Goal: Information Seeking & Learning: Learn about a topic

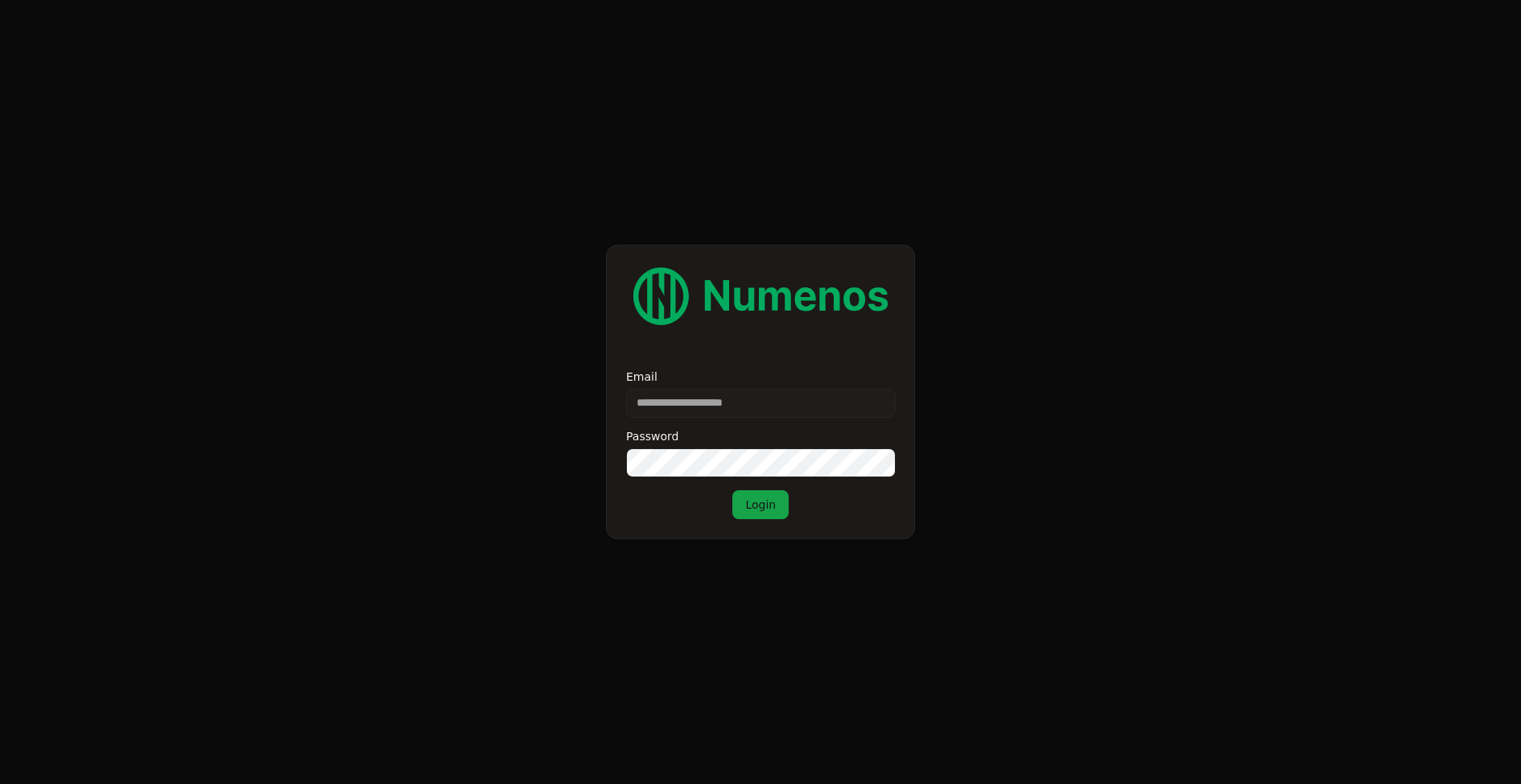
click at [730, 403] on input "Email" at bounding box center [761, 403] width 270 height 29
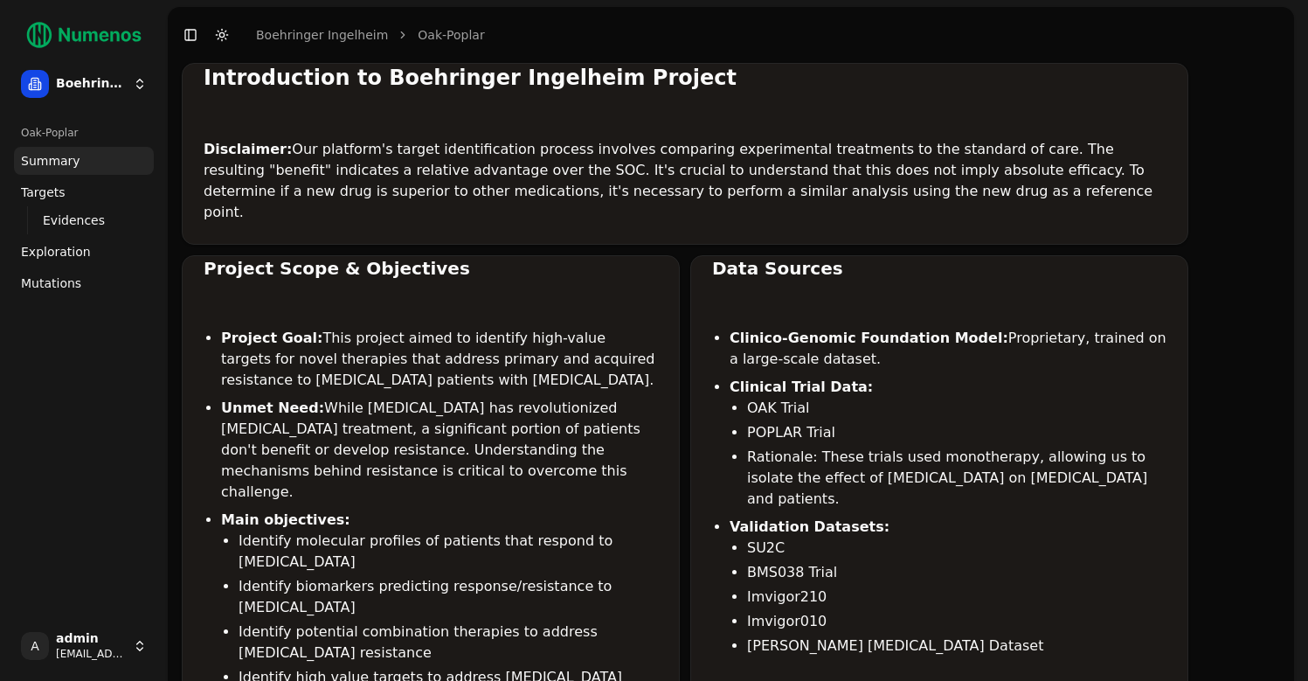
click at [54, 287] on span "Mutations" at bounding box center [51, 282] width 60 height 17
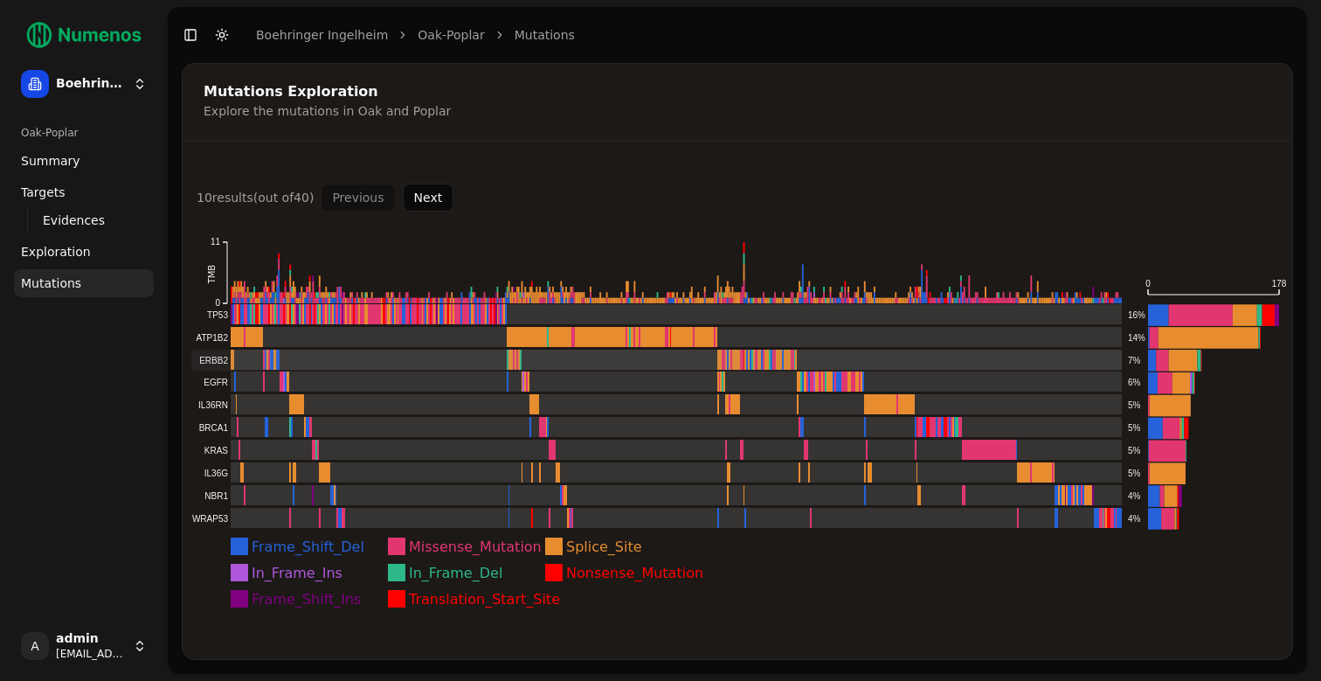
click at [209, 363] on rect at bounding box center [656, 361] width 931 height 22
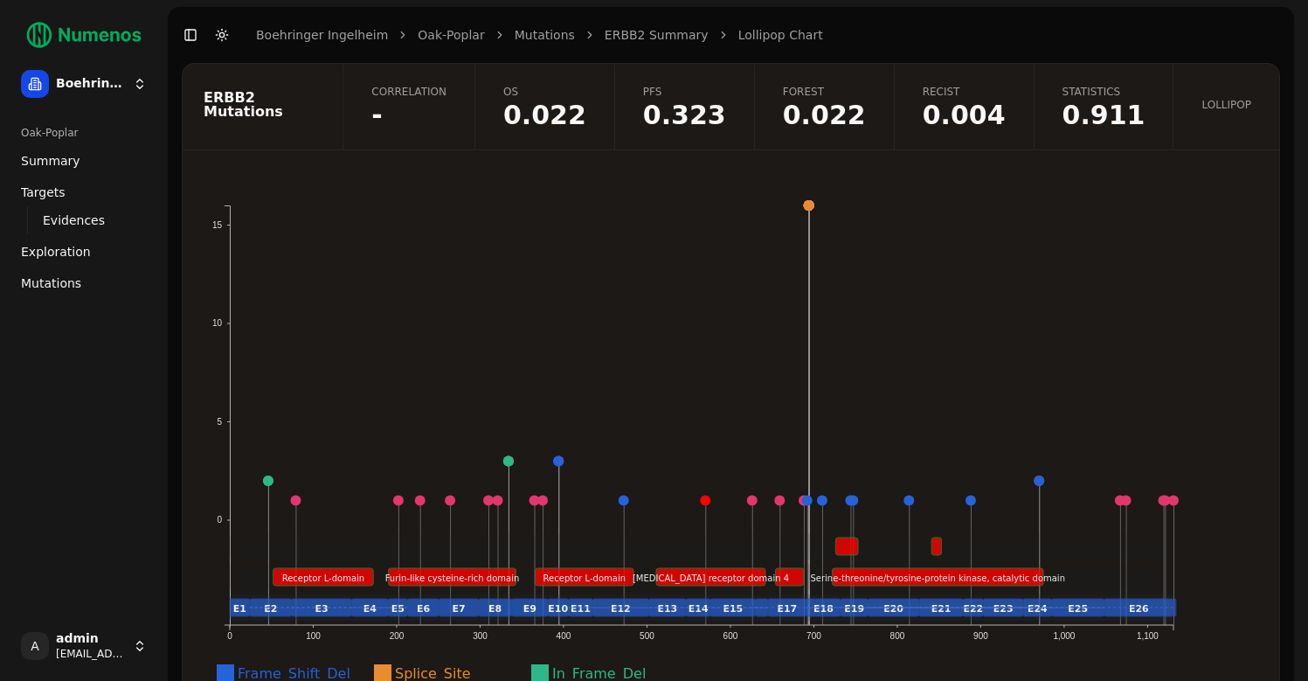
click at [532, 34] on link "Mutations" at bounding box center [545, 34] width 60 height 17
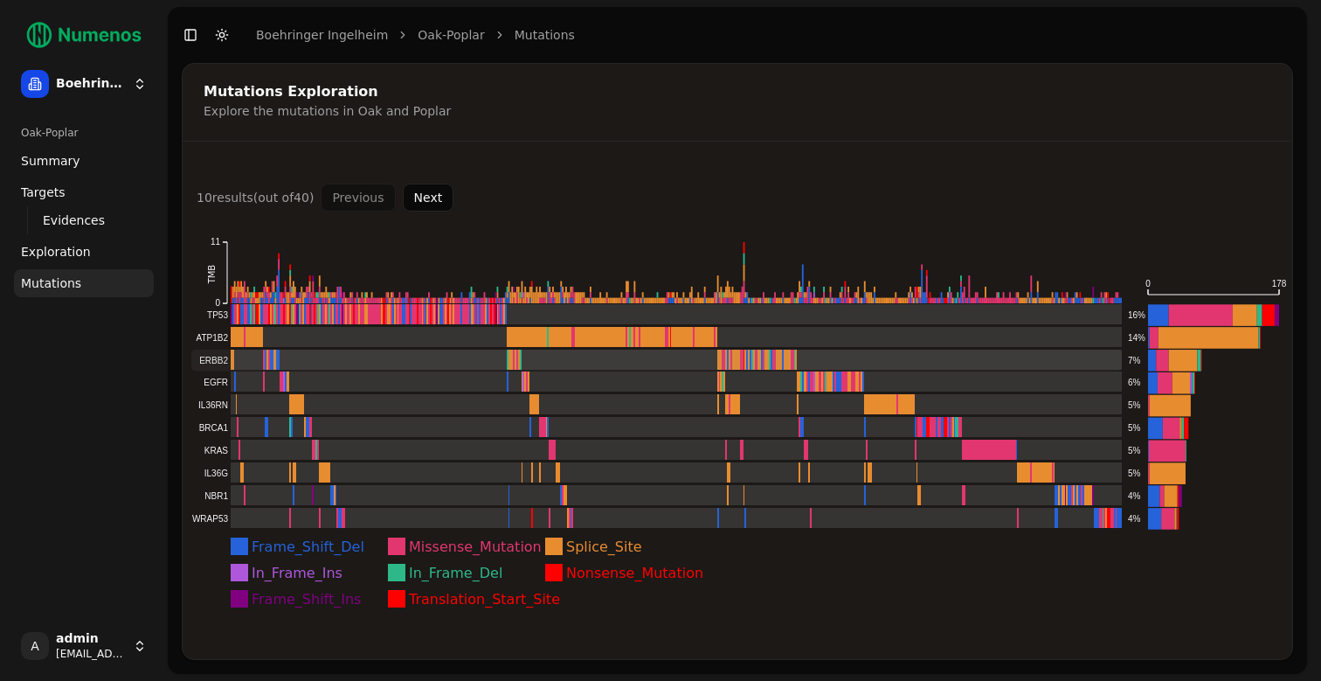
click at [748, 354] on rect at bounding box center [656, 361] width 931 height 22
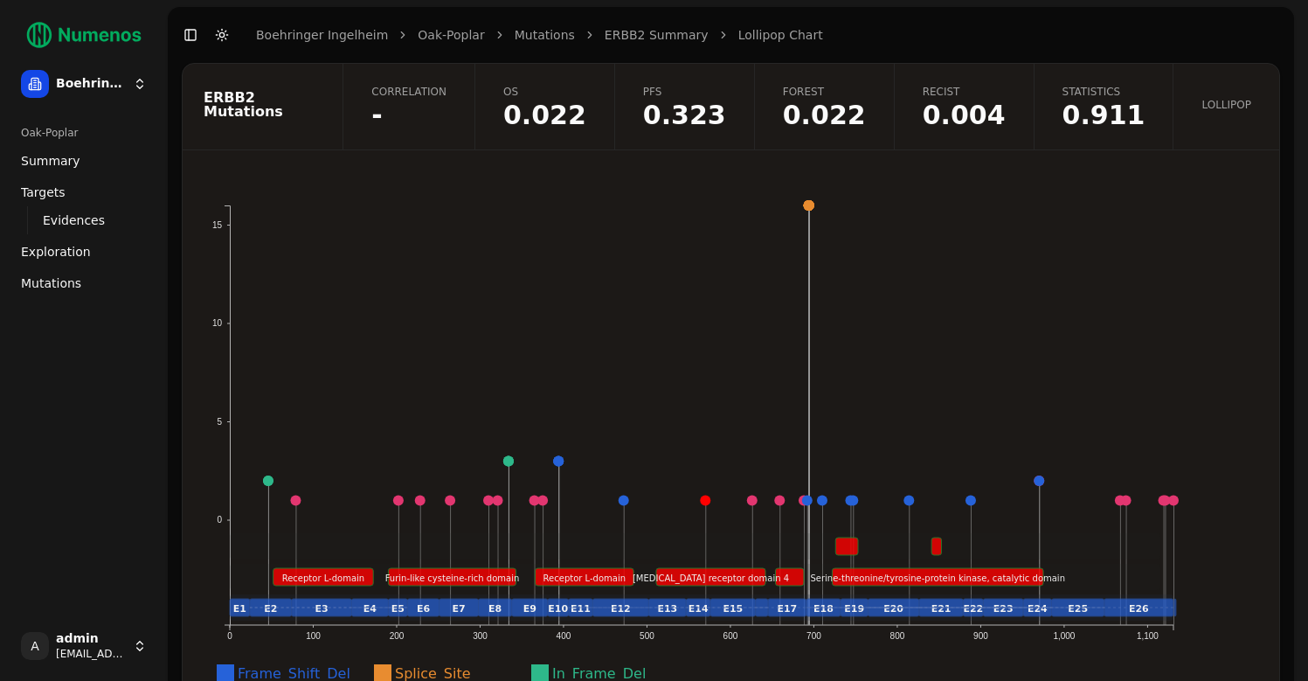
click at [447, 93] on span "Correlation" at bounding box center [408, 92] width 75 height 14
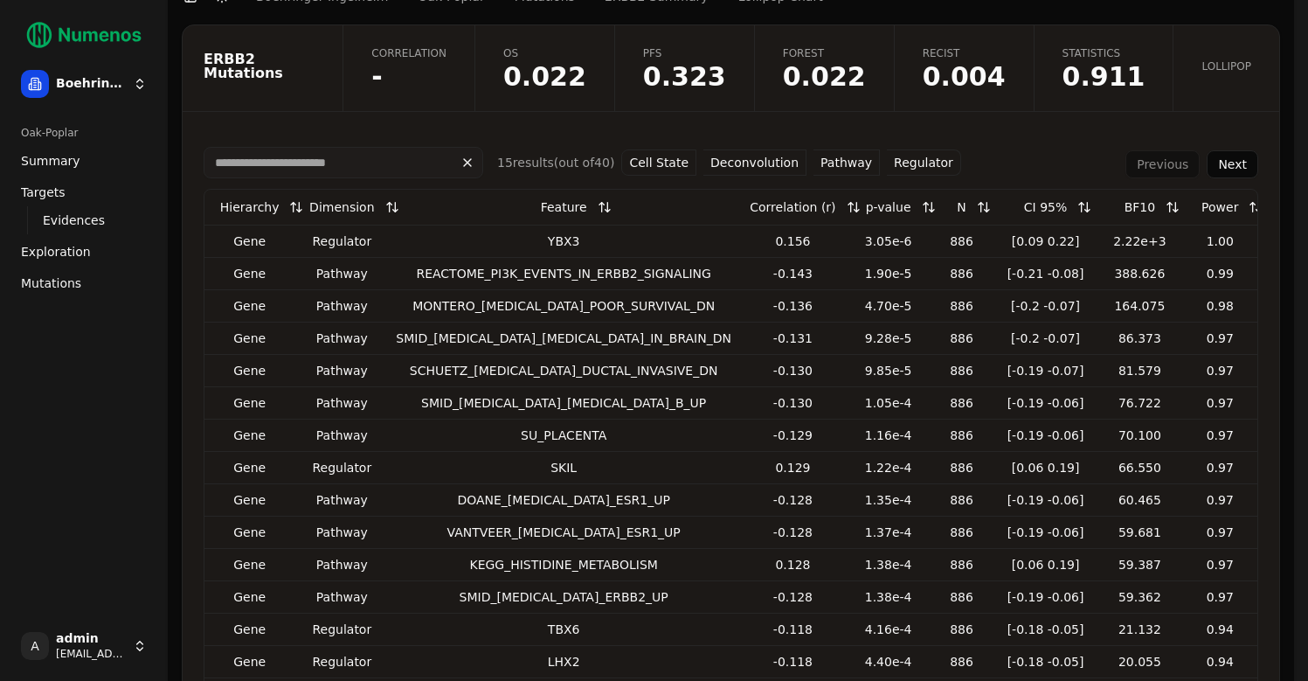
scroll to position [43, 0]
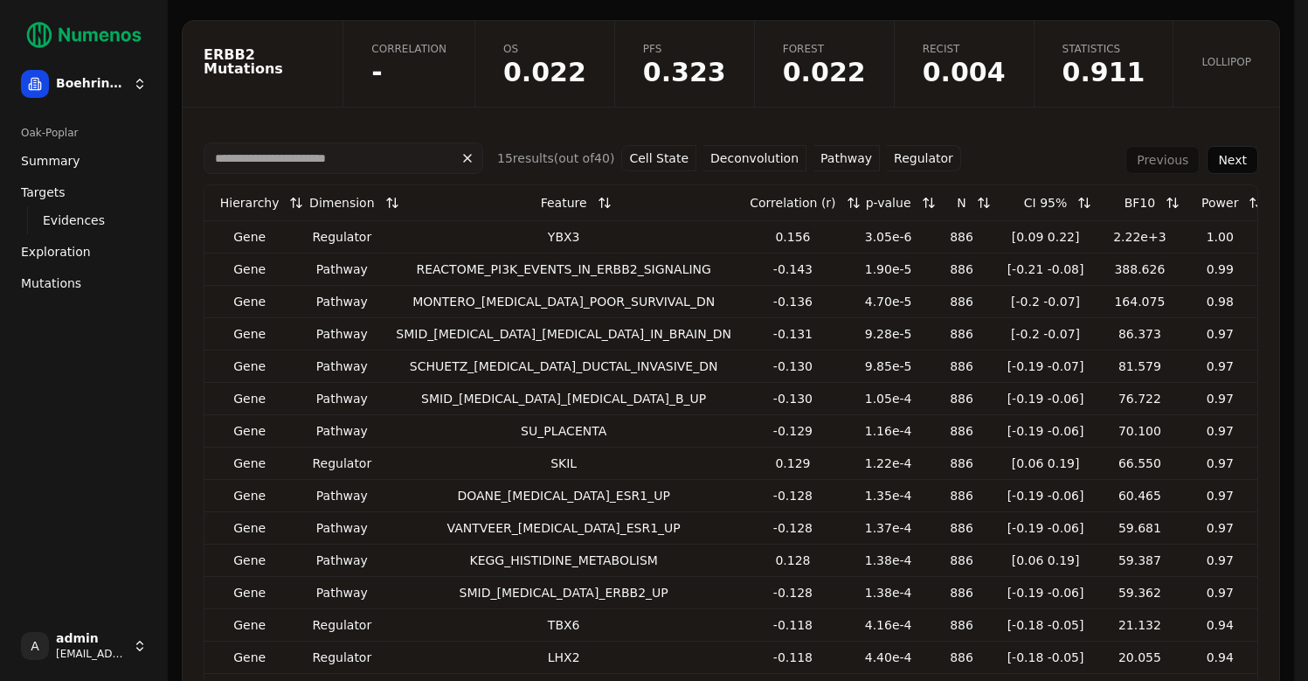
click at [831, 162] on button "Pathway" at bounding box center [846, 158] width 66 height 26
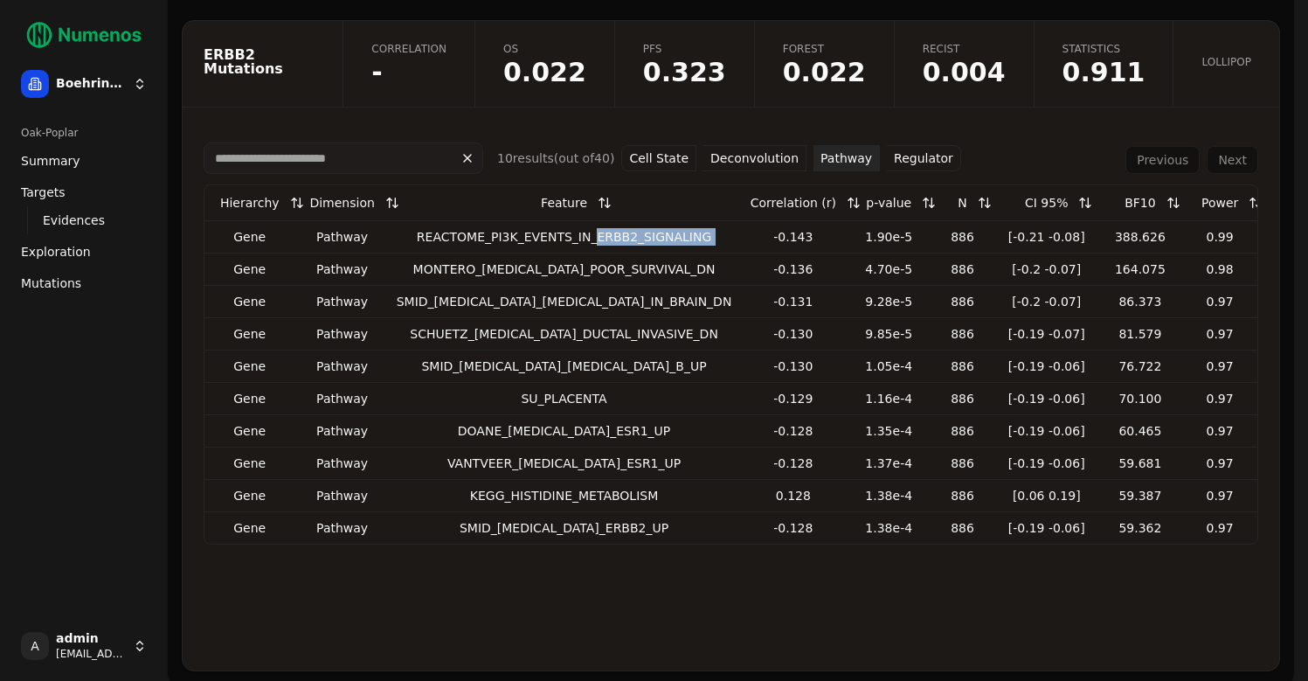
drag, startPoint x: 587, startPoint y: 234, endPoint x: 724, endPoint y: 234, distance: 137.2
click at [724, 234] on tr "Gene pathway REACTOME_PI3K_EVENTS_IN_ERBB2_SIGNALING -0.143 1.90e-5 886 [-0.21 …" at bounding box center [730, 236] width 1053 height 32
click at [911, 163] on button "Regulator" at bounding box center [924, 158] width 74 height 26
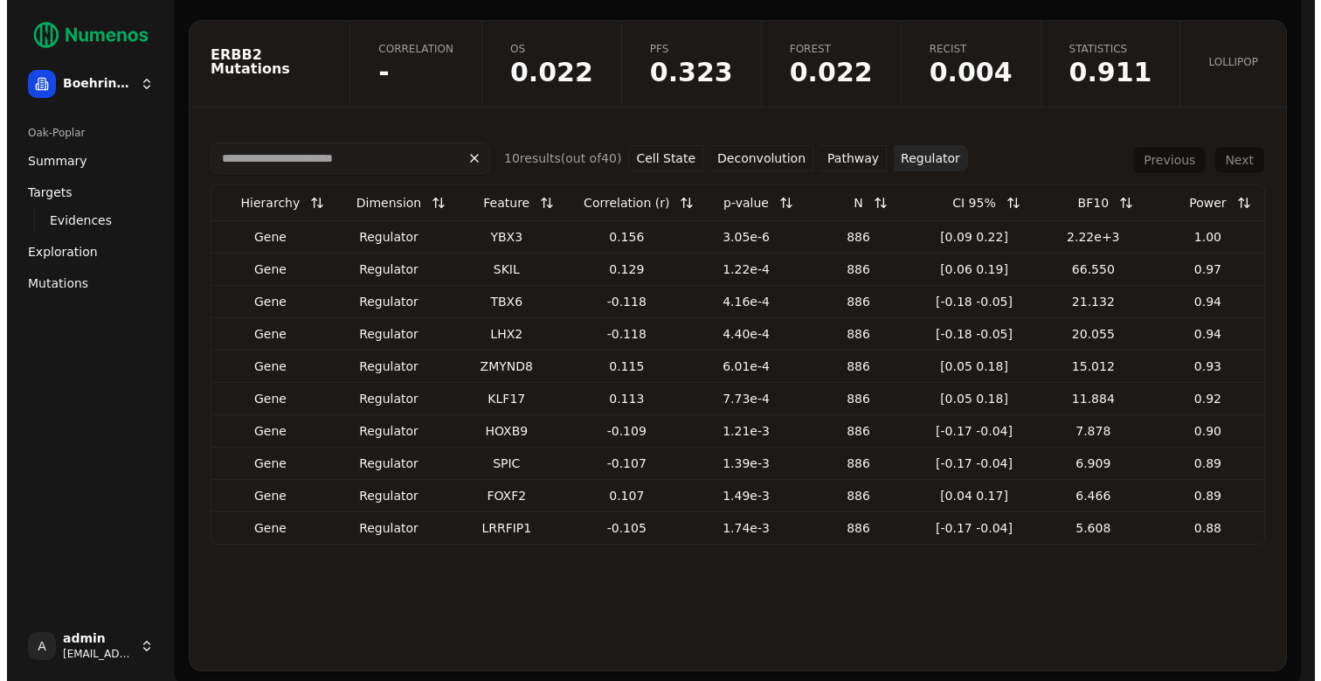
scroll to position [0, 0]
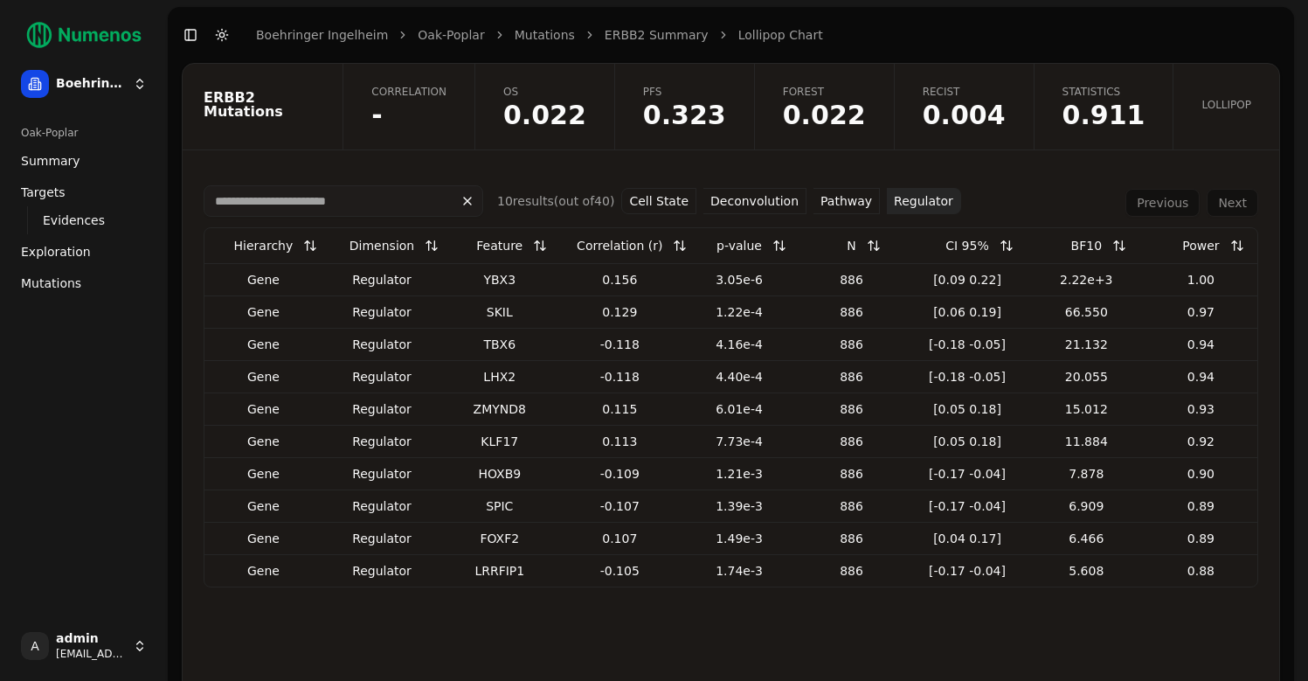
click at [621, 38] on link "ERBB2 Summary" at bounding box center [657, 34] width 104 height 17
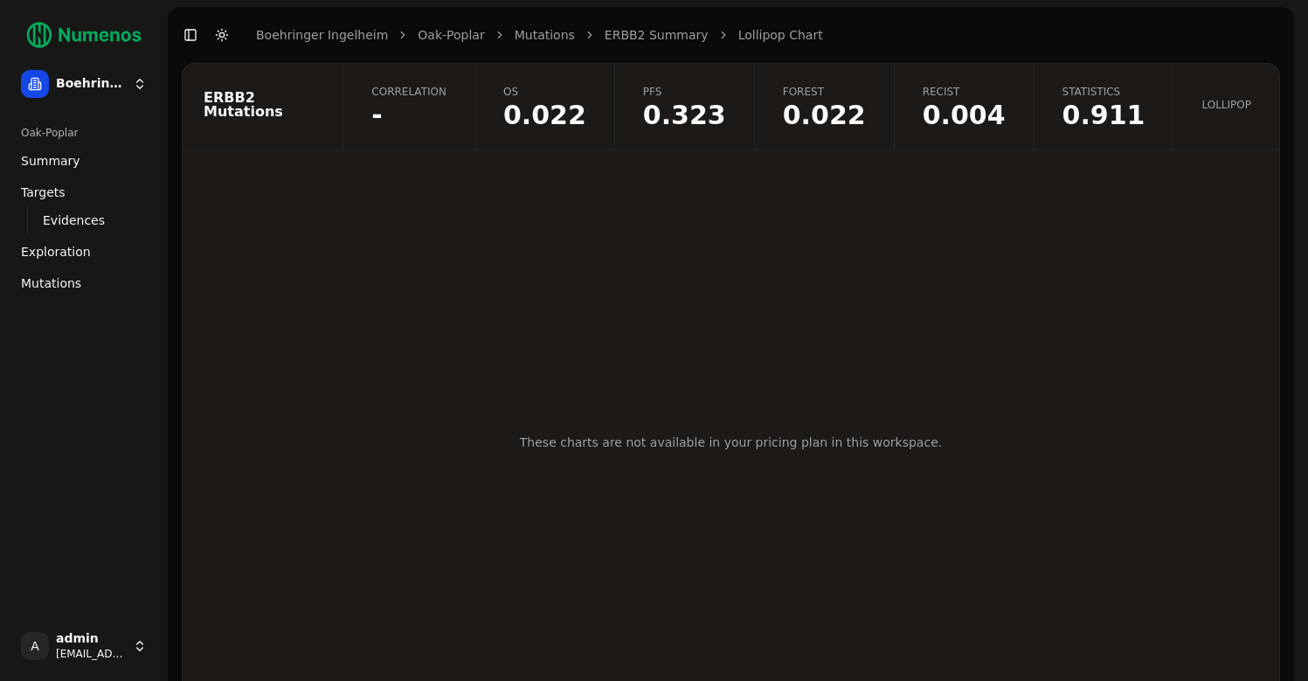
click at [526, 31] on link "Mutations" at bounding box center [545, 34] width 60 height 17
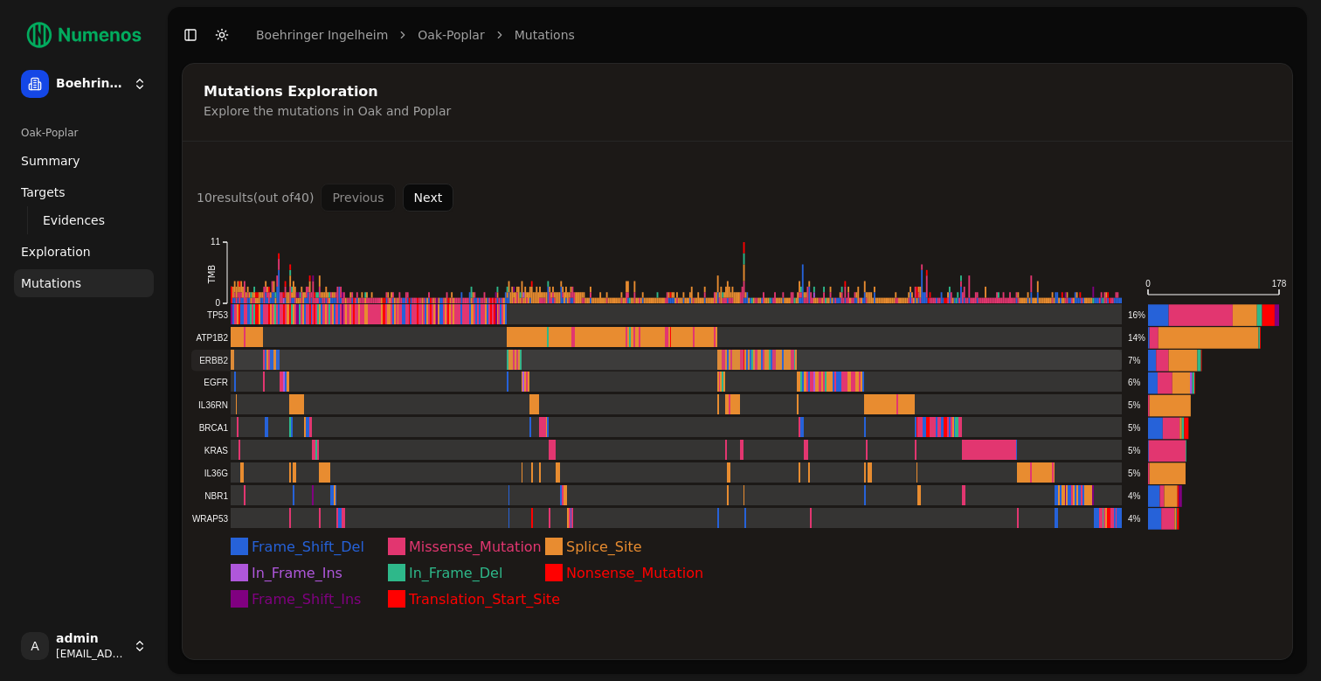
click at [212, 358] on rect at bounding box center [656, 361] width 931 height 22
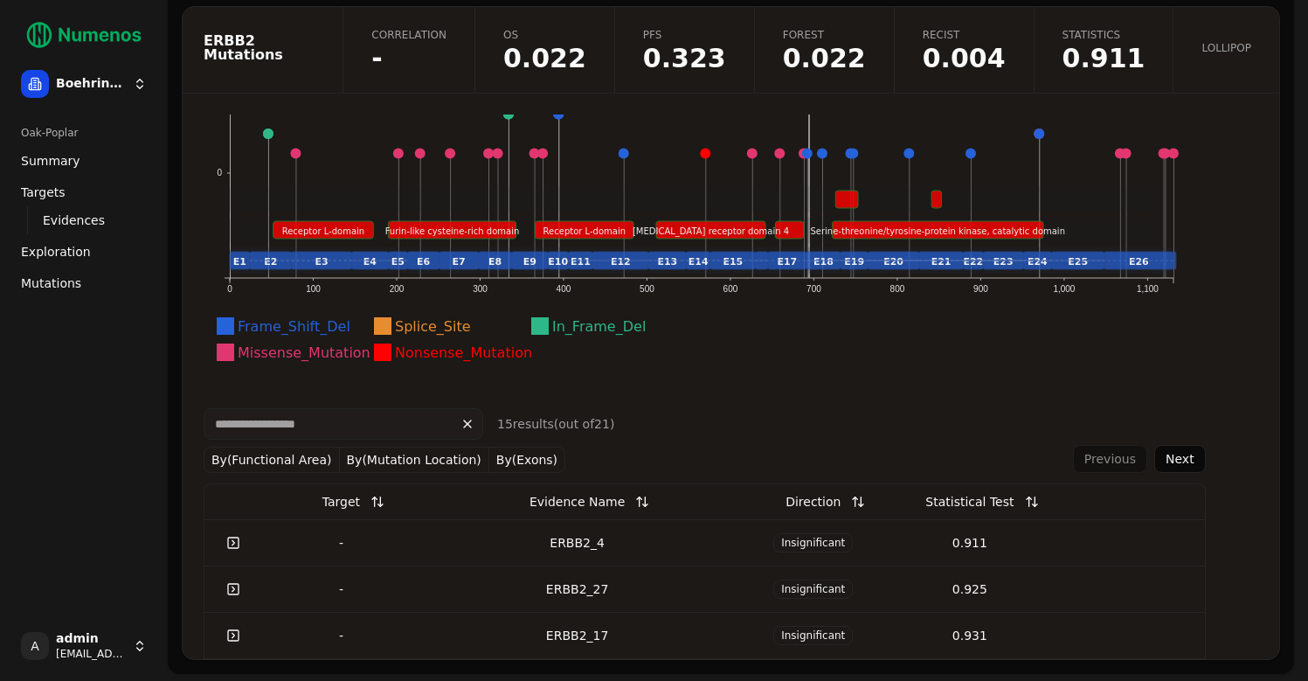
scroll to position [268, 0]
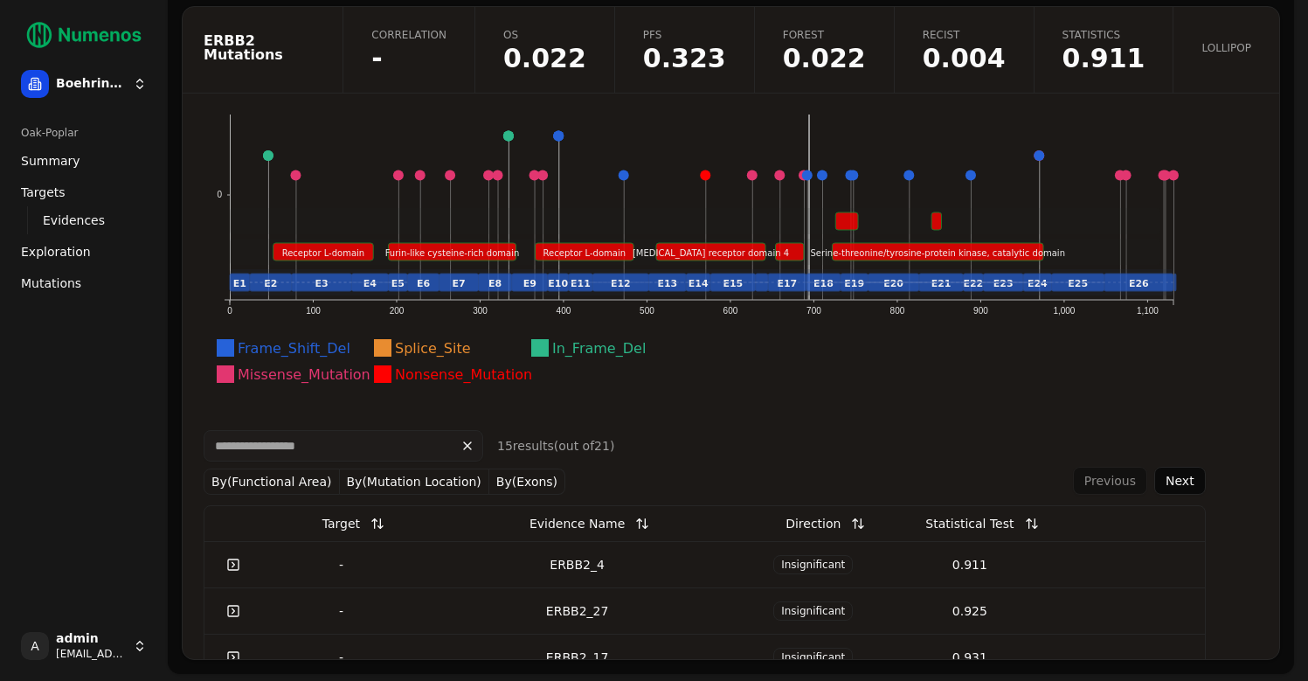
click at [447, 59] on span "-" at bounding box center [408, 58] width 75 height 26
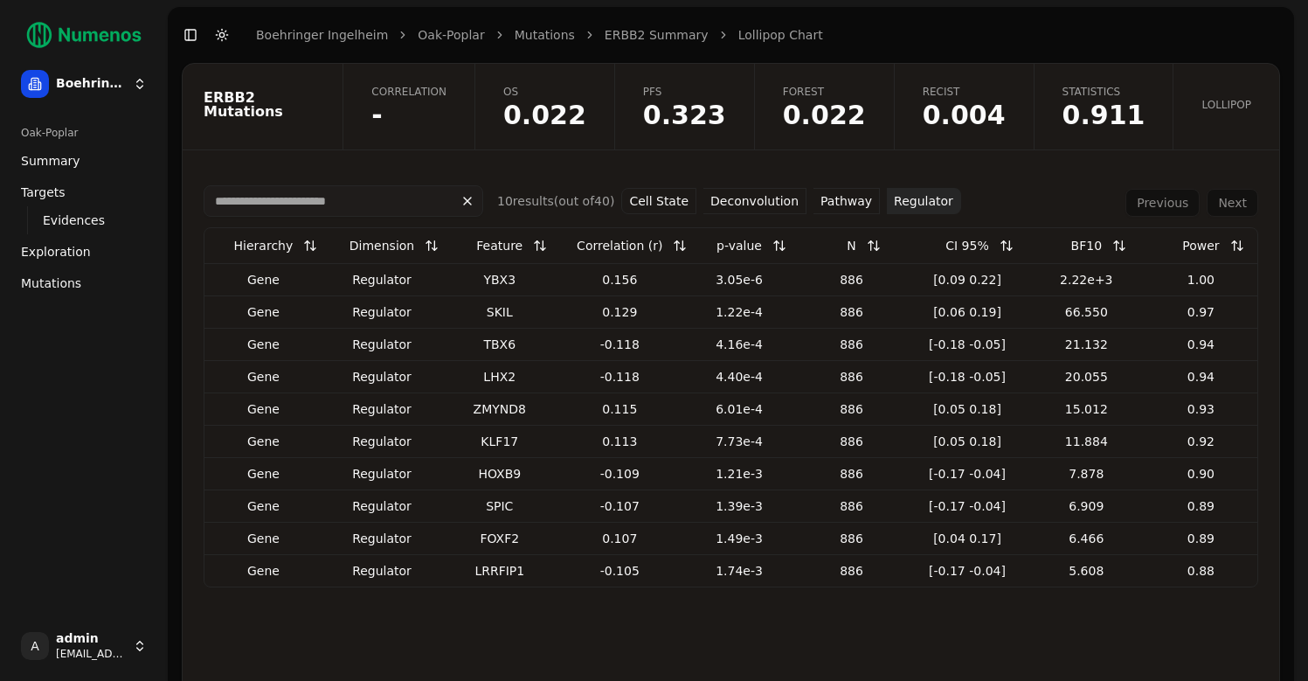
click at [663, 205] on button "Cell State" at bounding box center [658, 201] width 75 height 26
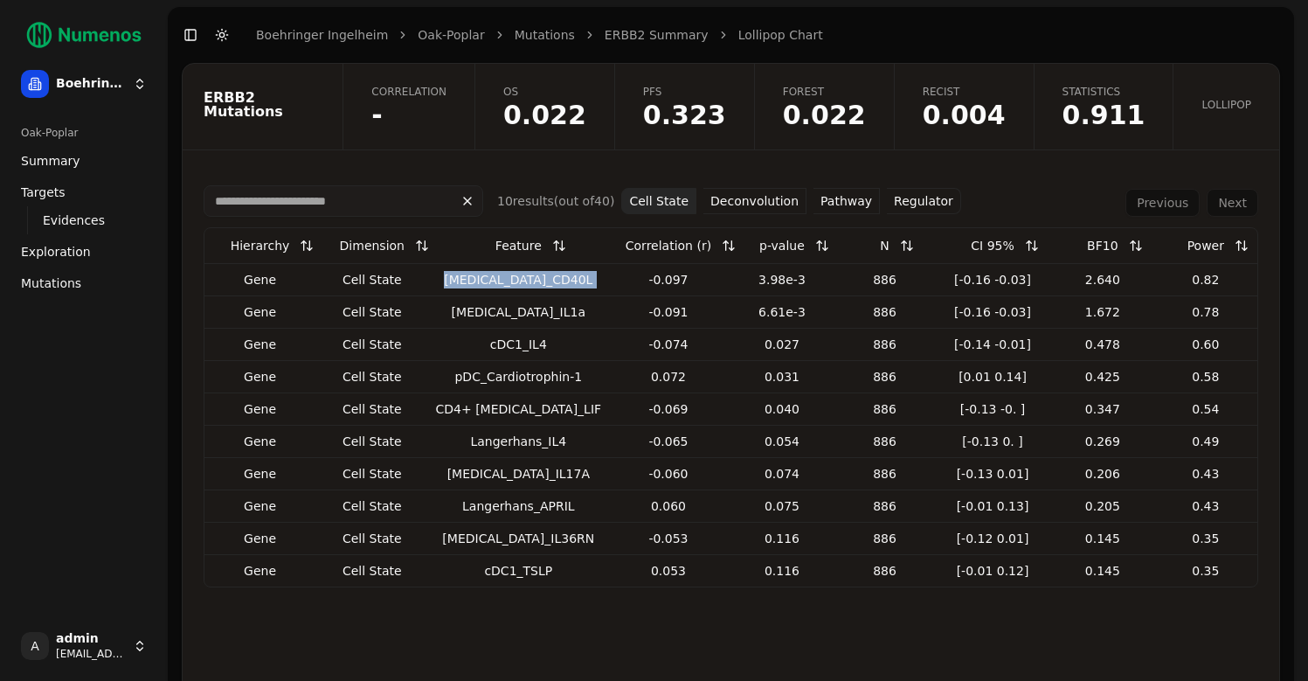
drag, startPoint x: 454, startPoint y: 276, endPoint x: 584, endPoint y: 284, distance: 129.6
click at [585, 284] on tr "Gene cell state [MEDICAL_DATA]_CD40L -0.097 3.98e-3 886 [-0.16 -0.03] 2.640 0.82" at bounding box center [730, 279] width 1053 height 32
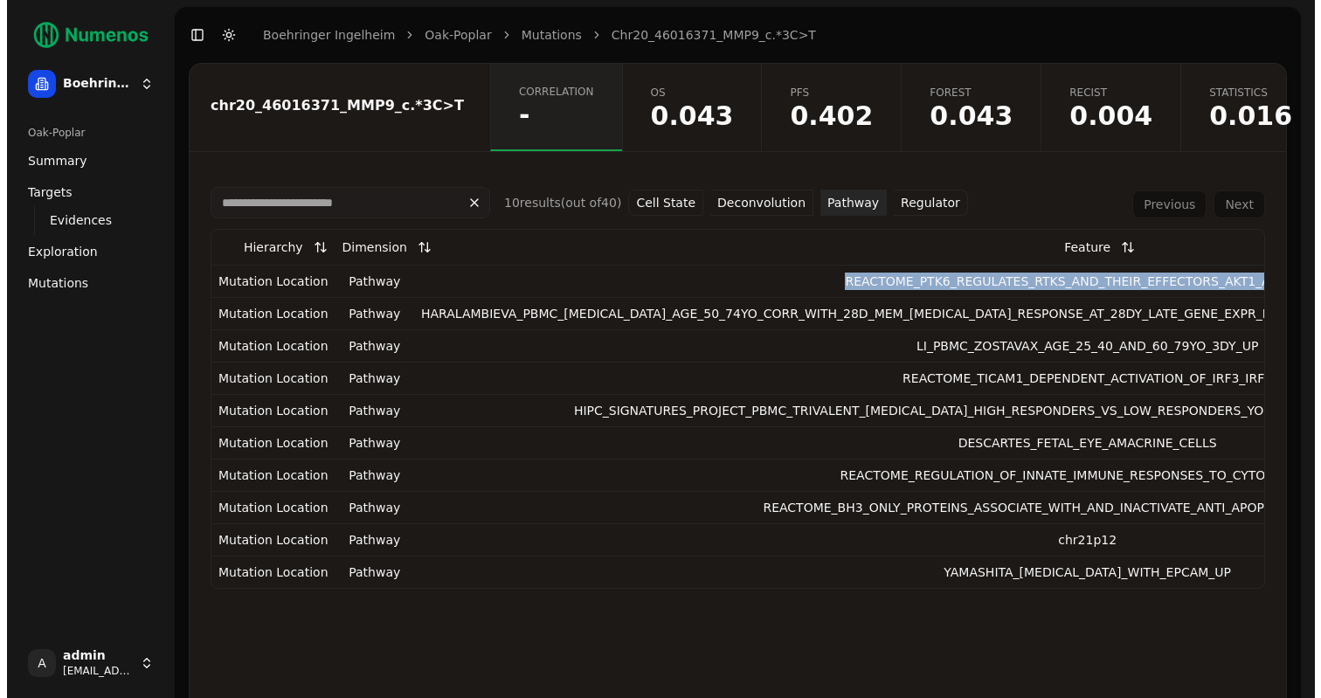
scroll to position [0, 372]
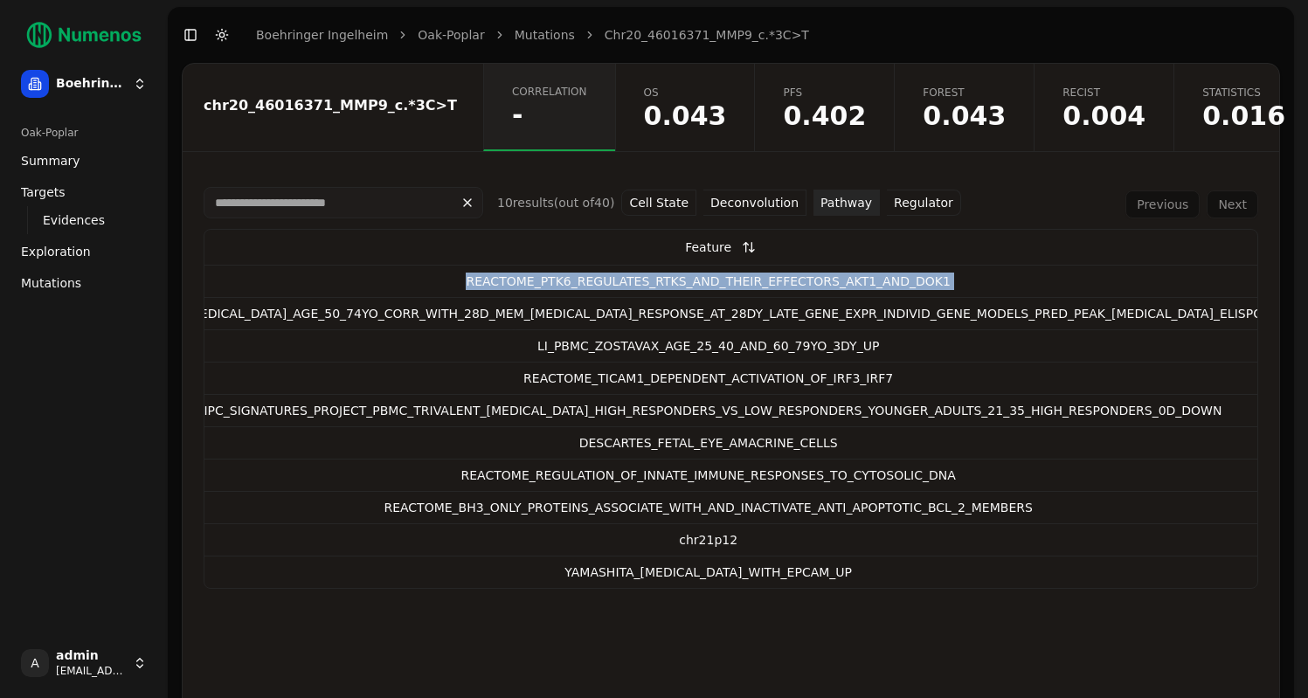
click at [430, 39] on link "Oak-Poplar" at bounding box center [451, 34] width 66 height 17
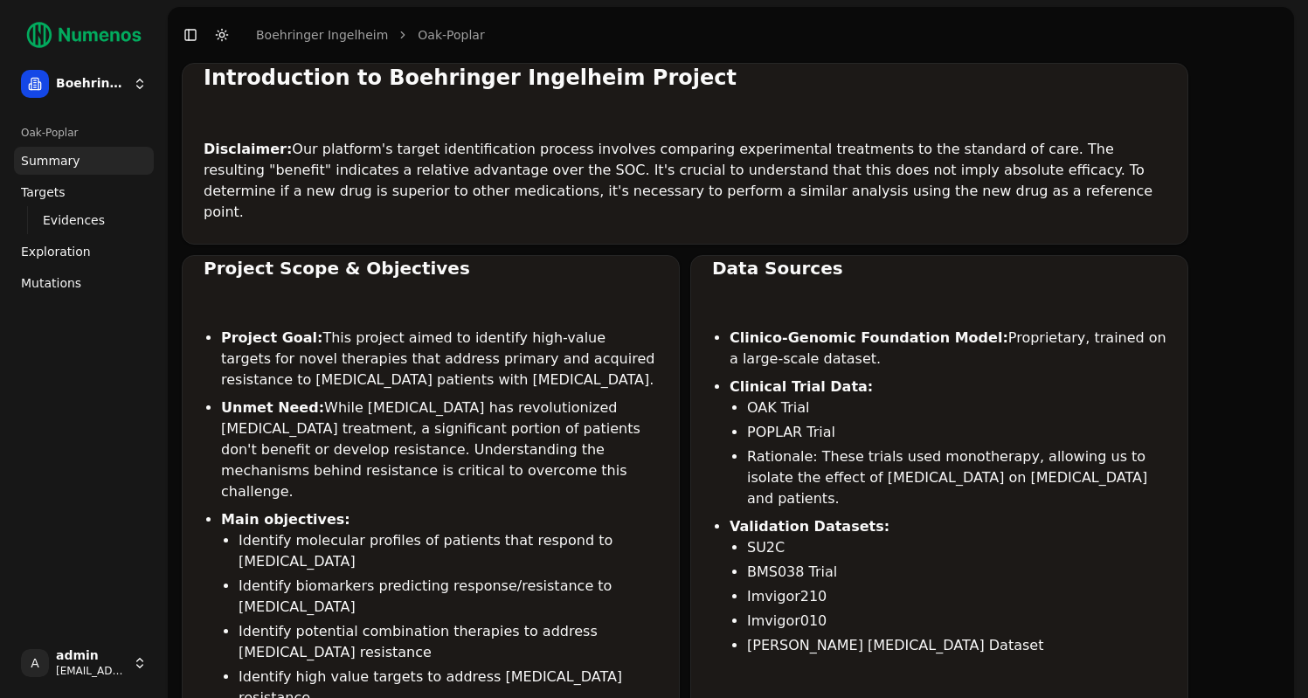
click at [45, 290] on span "Mutations" at bounding box center [51, 282] width 60 height 17
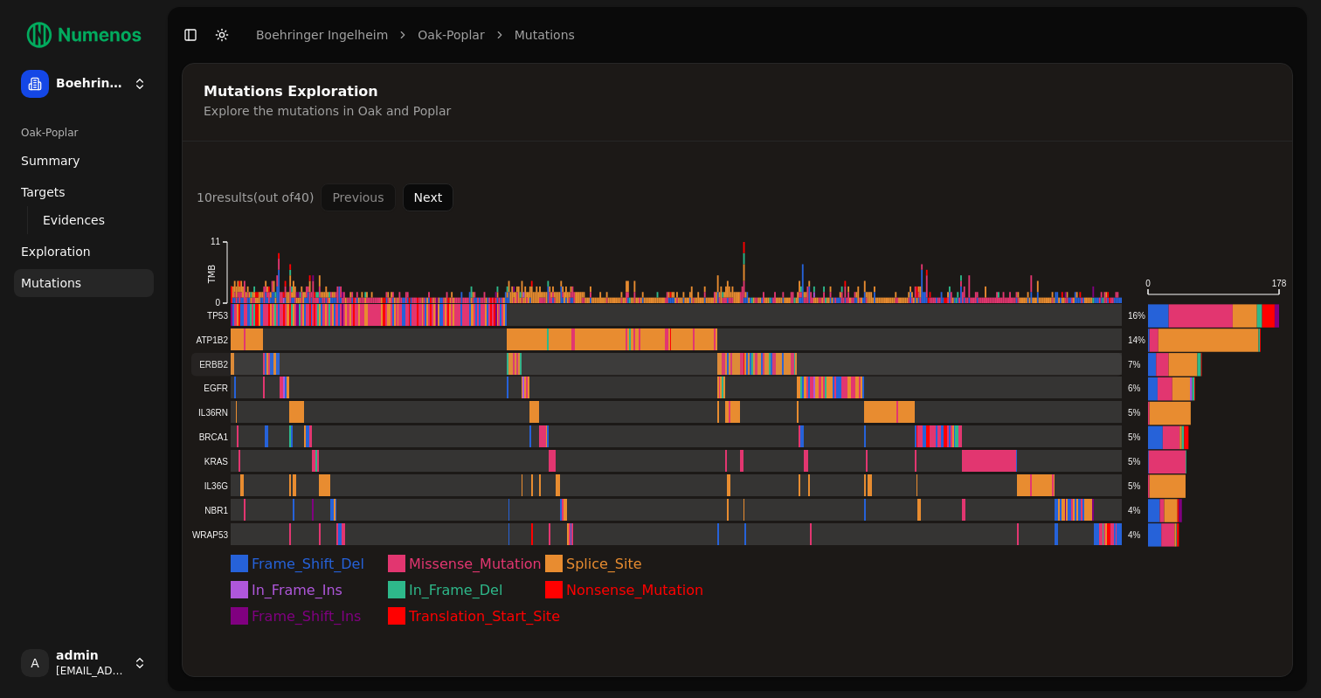
click at [213, 361] on rect at bounding box center [656, 364] width 931 height 23
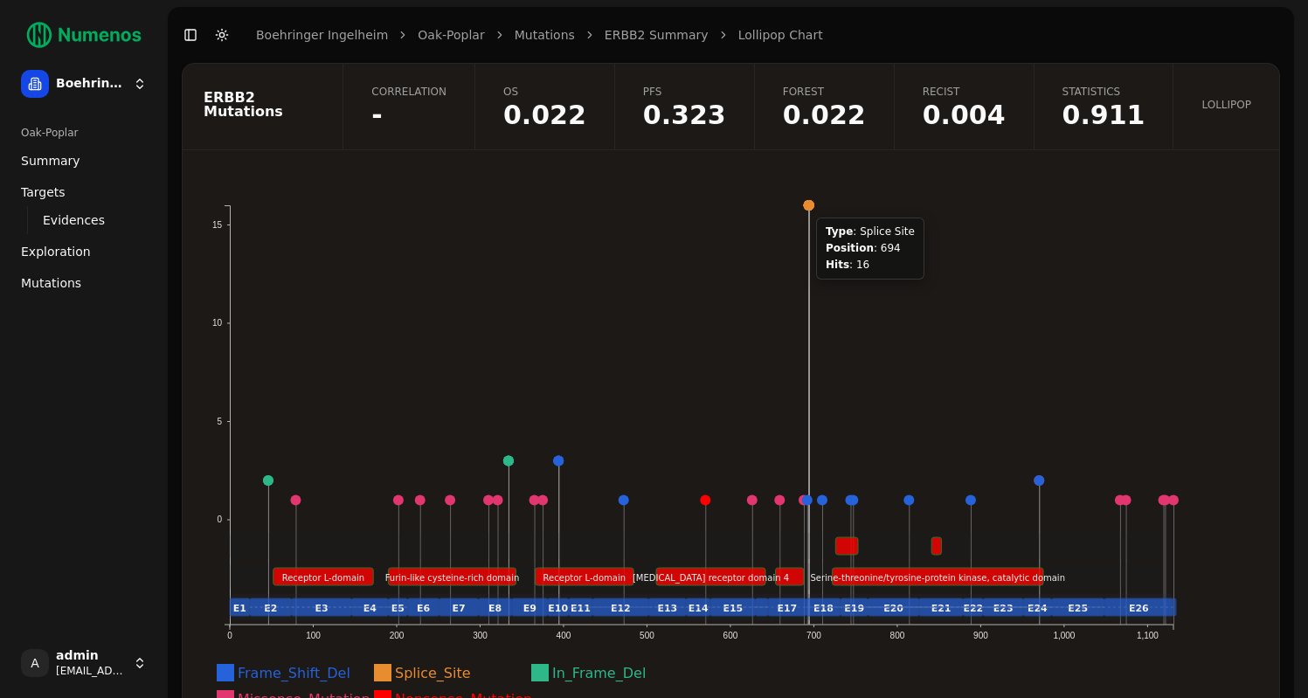
click at [806, 207] on circle at bounding box center [809, 205] width 10 height 10
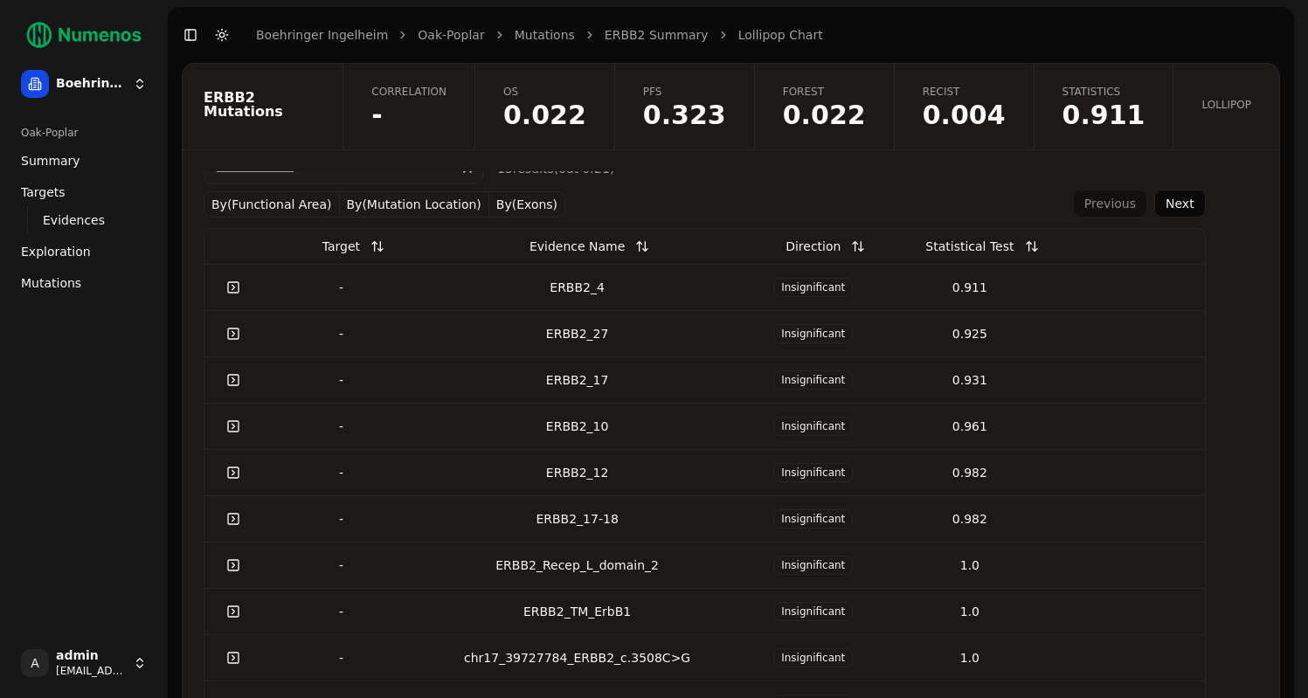
scroll to position [694, 0]
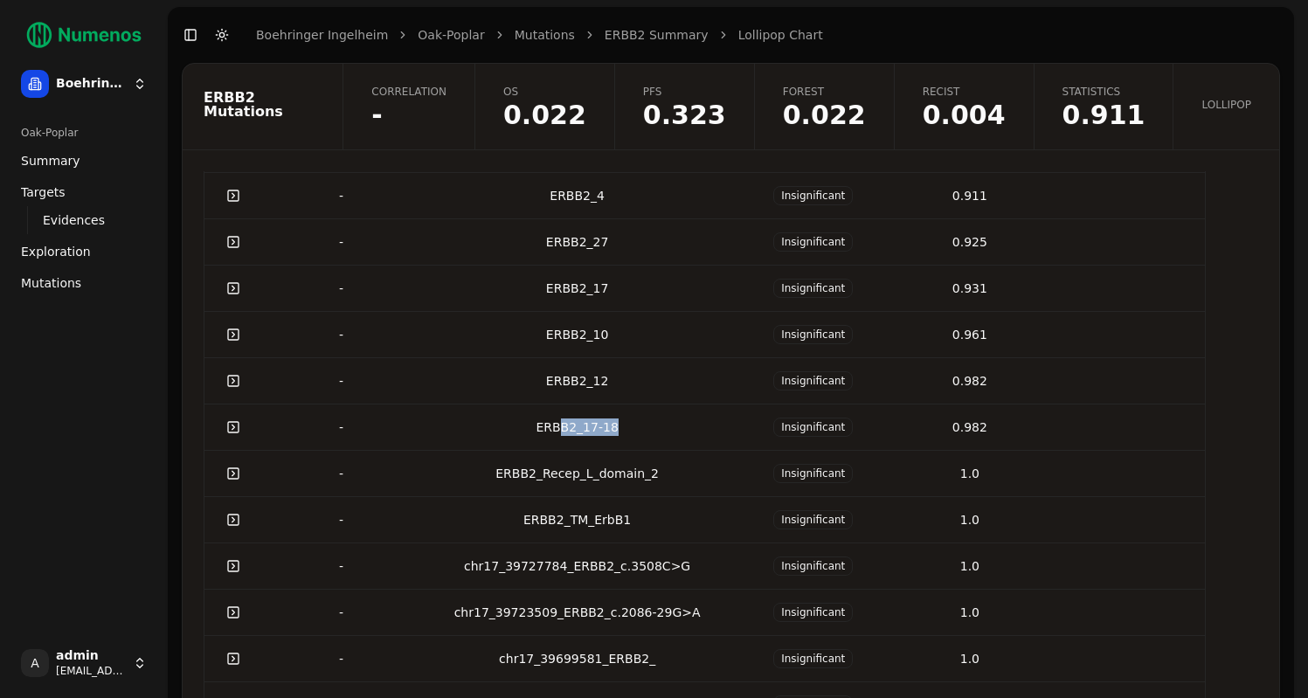
drag, startPoint x: 556, startPoint y: 431, endPoint x: 613, endPoint y: 430, distance: 56.8
click at [613, 430] on div "ERBB2_17-18" at bounding box center [576, 427] width 301 height 17
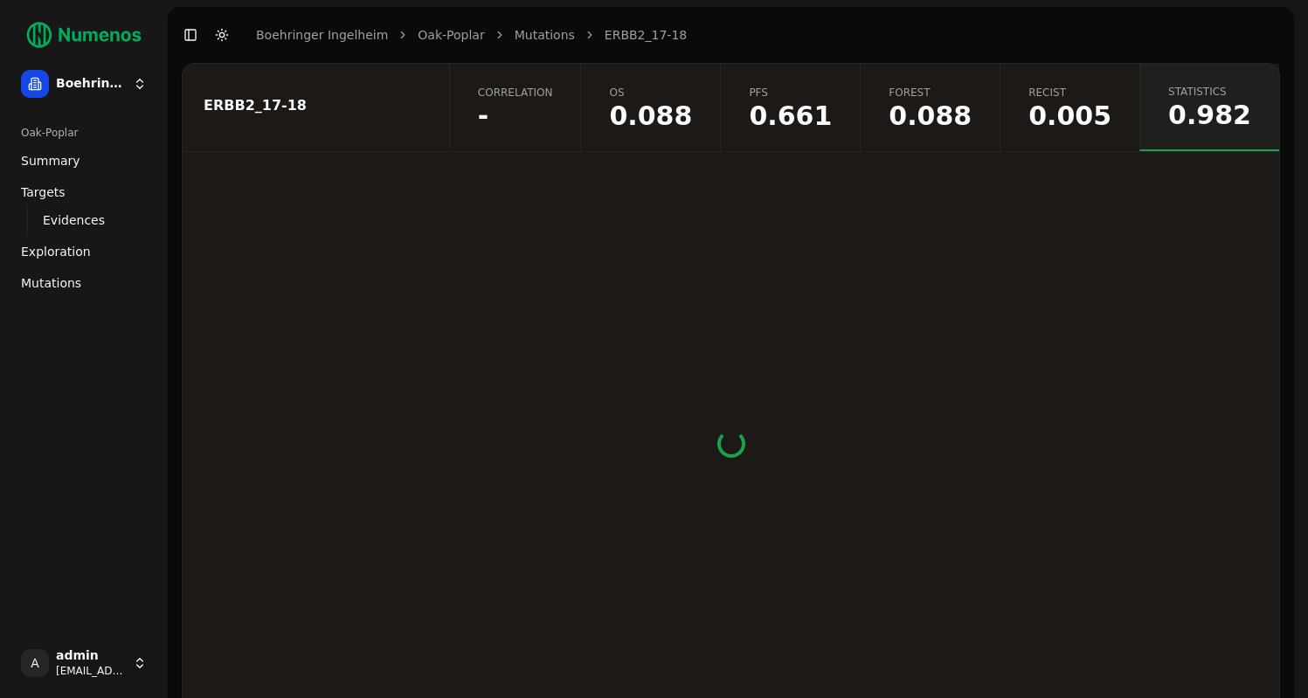
scroll to position [17, 0]
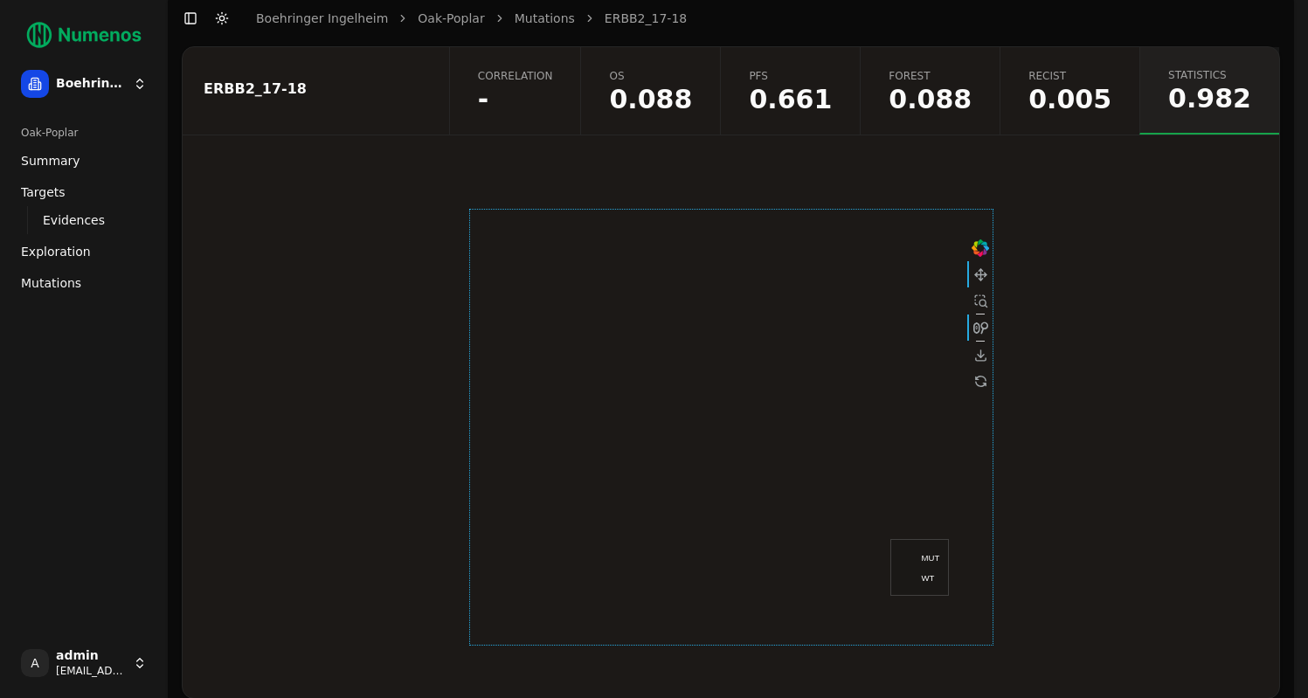
drag, startPoint x: 785, startPoint y: 525, endPoint x: 751, endPoint y: 226, distance: 300.8
click at [751, 228] on div at bounding box center [731, 427] width 524 height 437
click at [543, 84] on link "Correlation -" at bounding box center [515, 90] width 132 height 87
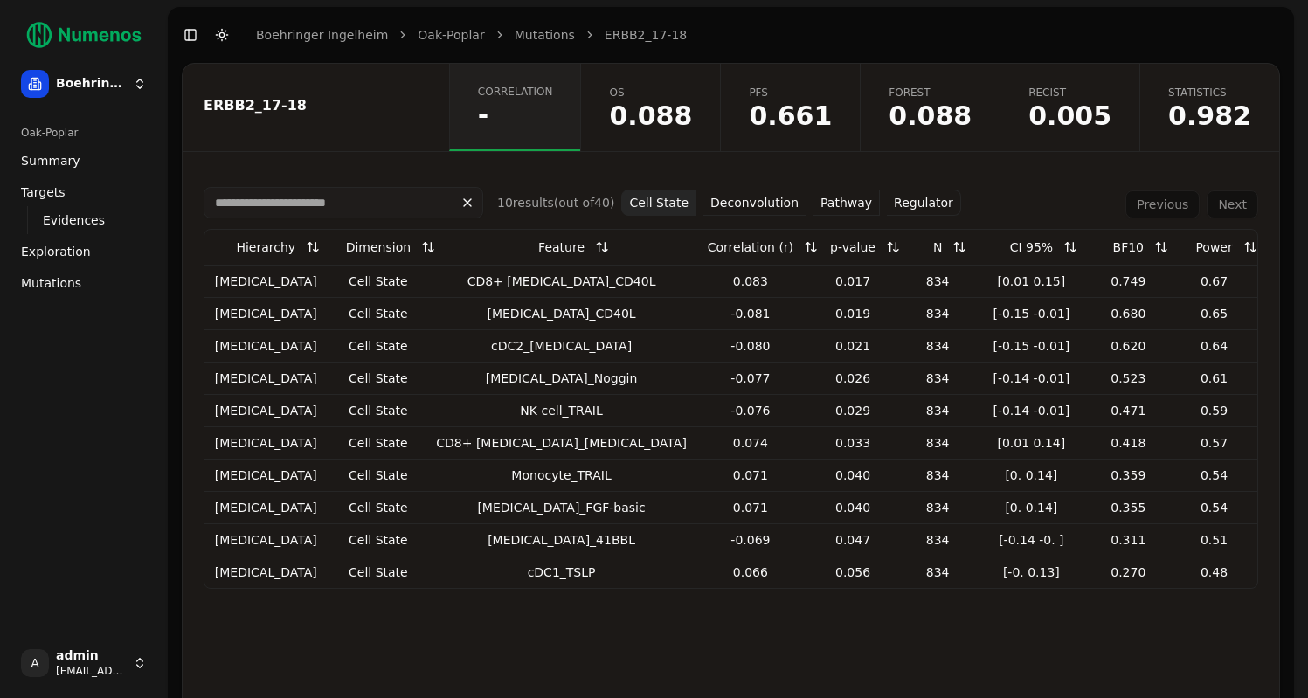
click at [844, 200] on button "Pathway" at bounding box center [846, 203] width 66 height 26
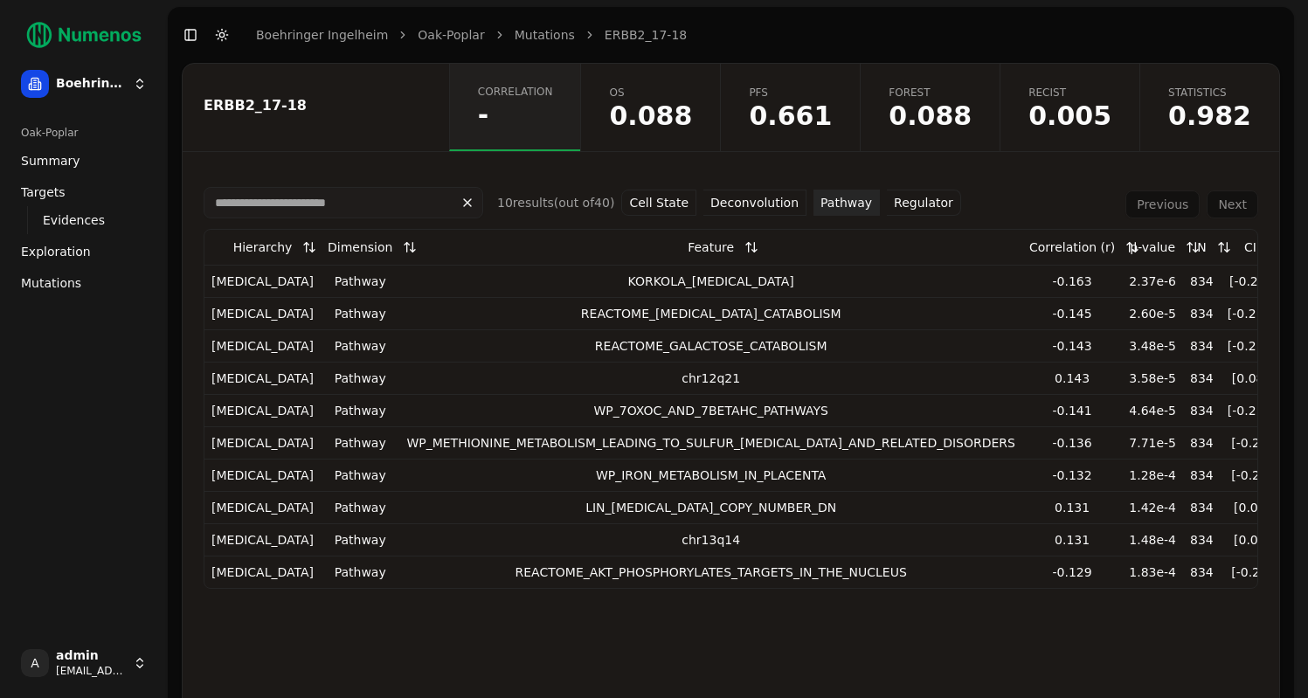
click at [547, 36] on link "Mutations" at bounding box center [545, 34] width 60 height 17
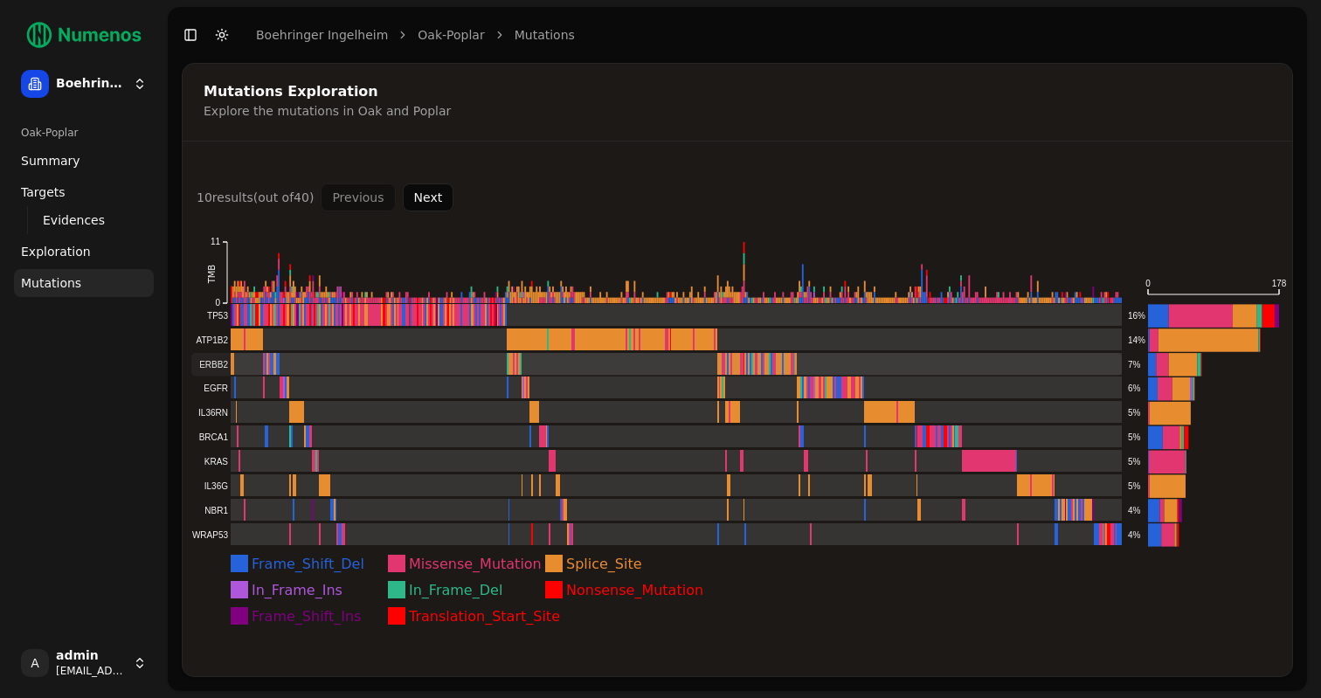
click at [224, 360] on rect at bounding box center [656, 364] width 931 height 23
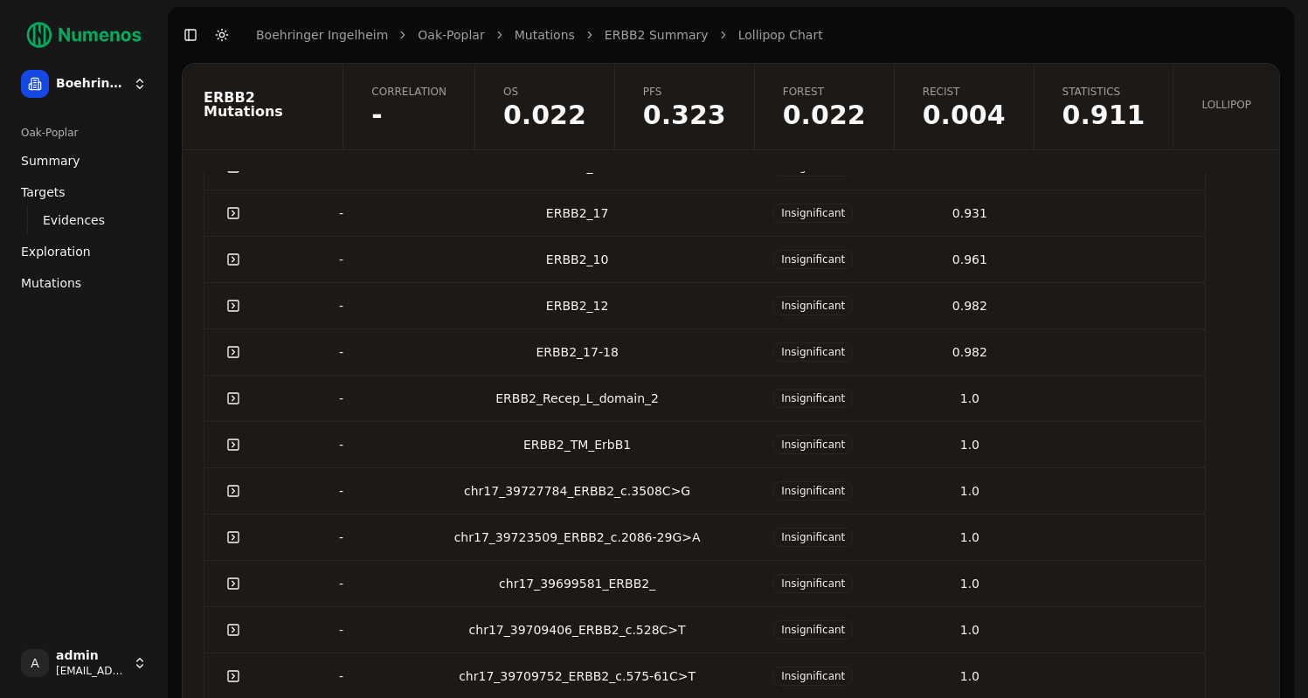
scroll to position [781, 0]
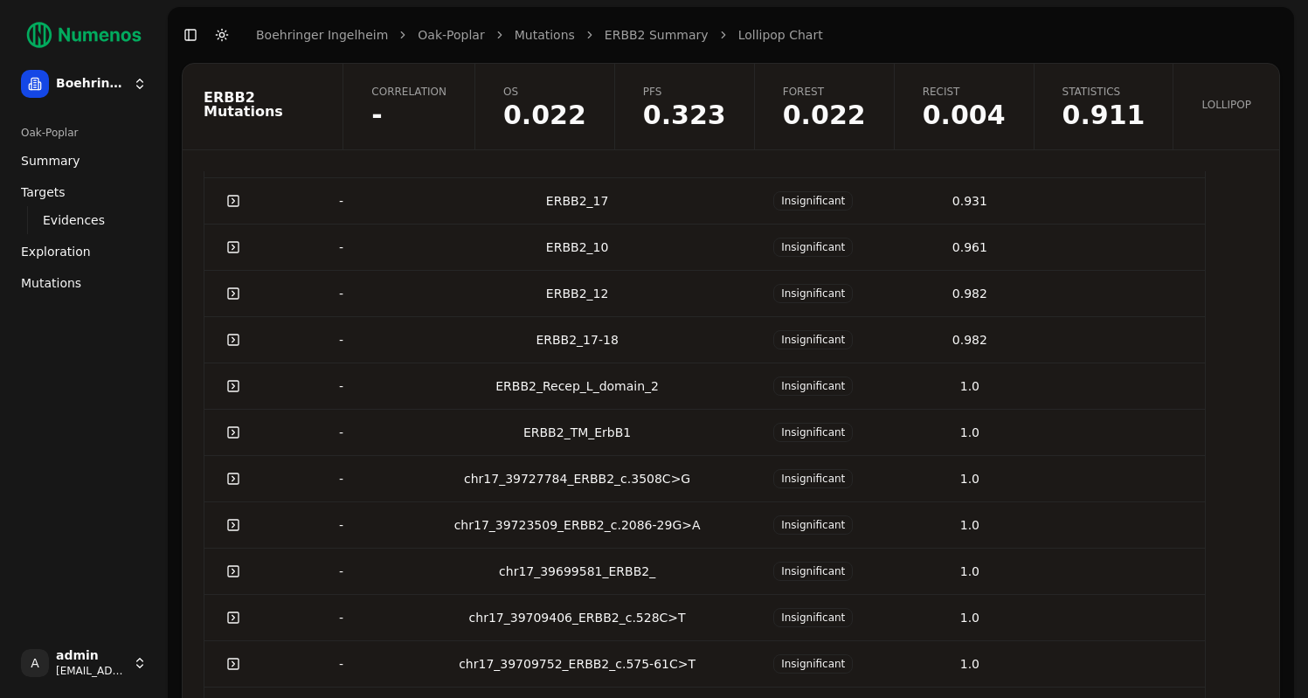
click at [524, 517] on div "chr17_39723509_ERBB2_c.2086-29G>A" at bounding box center [576, 524] width 301 height 17
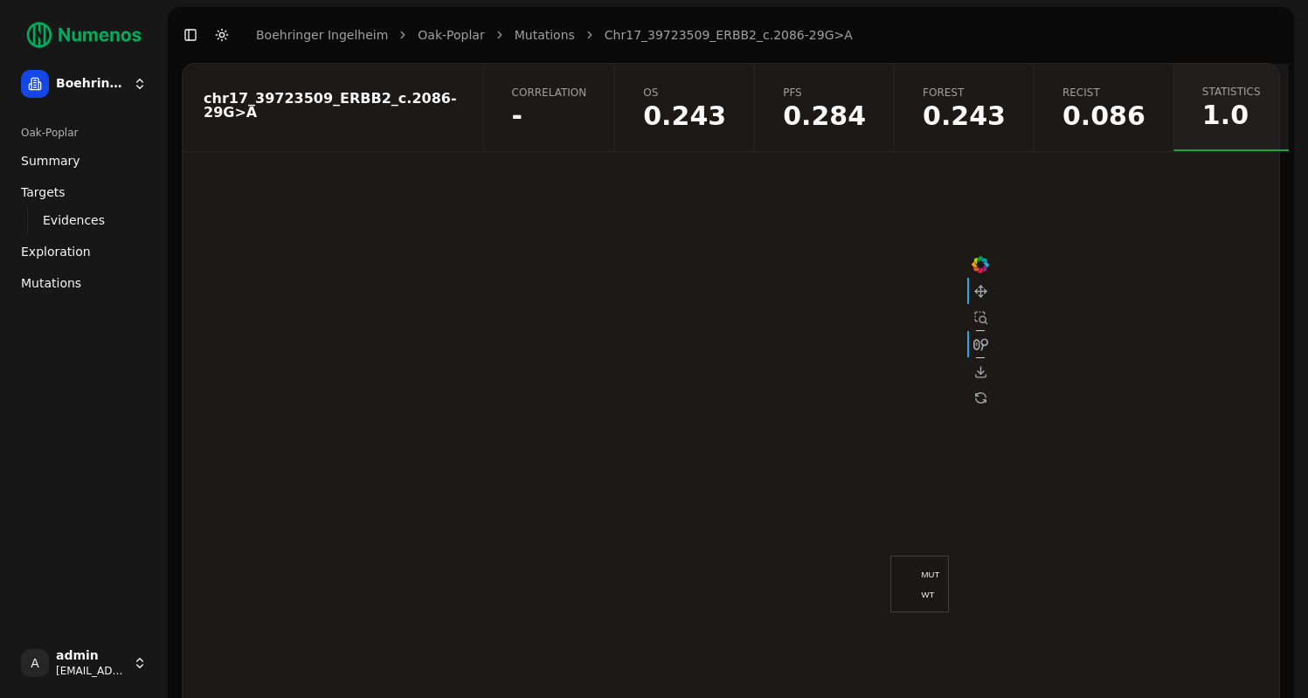
click at [564, 135] on link "Correlation -" at bounding box center [549, 107] width 132 height 87
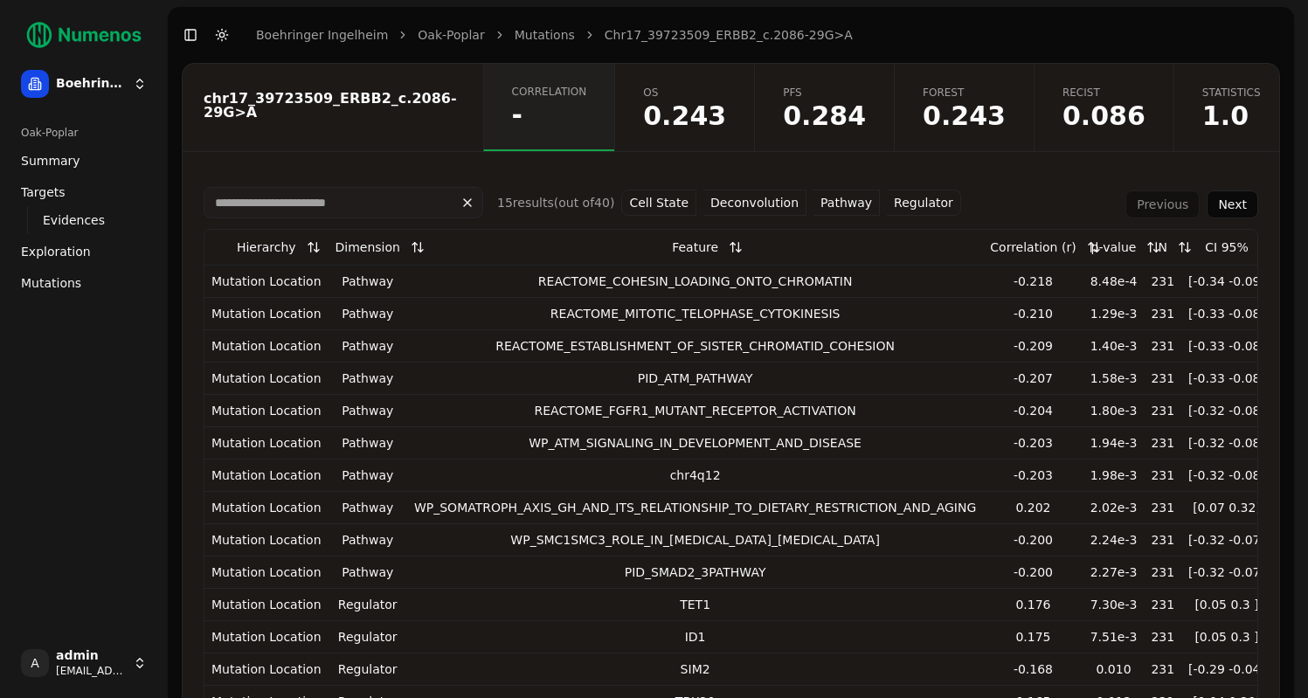
click at [840, 200] on button "Pathway" at bounding box center [846, 203] width 66 height 26
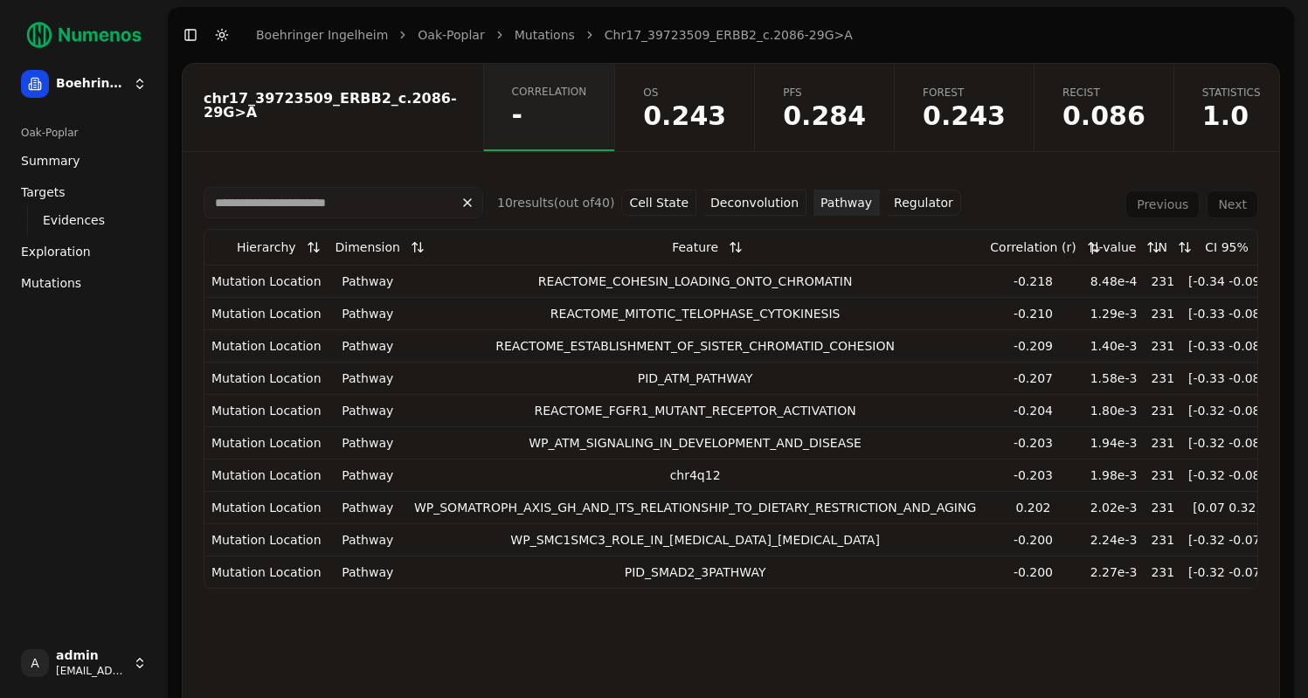
click at [913, 204] on button "Regulator" at bounding box center [924, 203] width 74 height 26
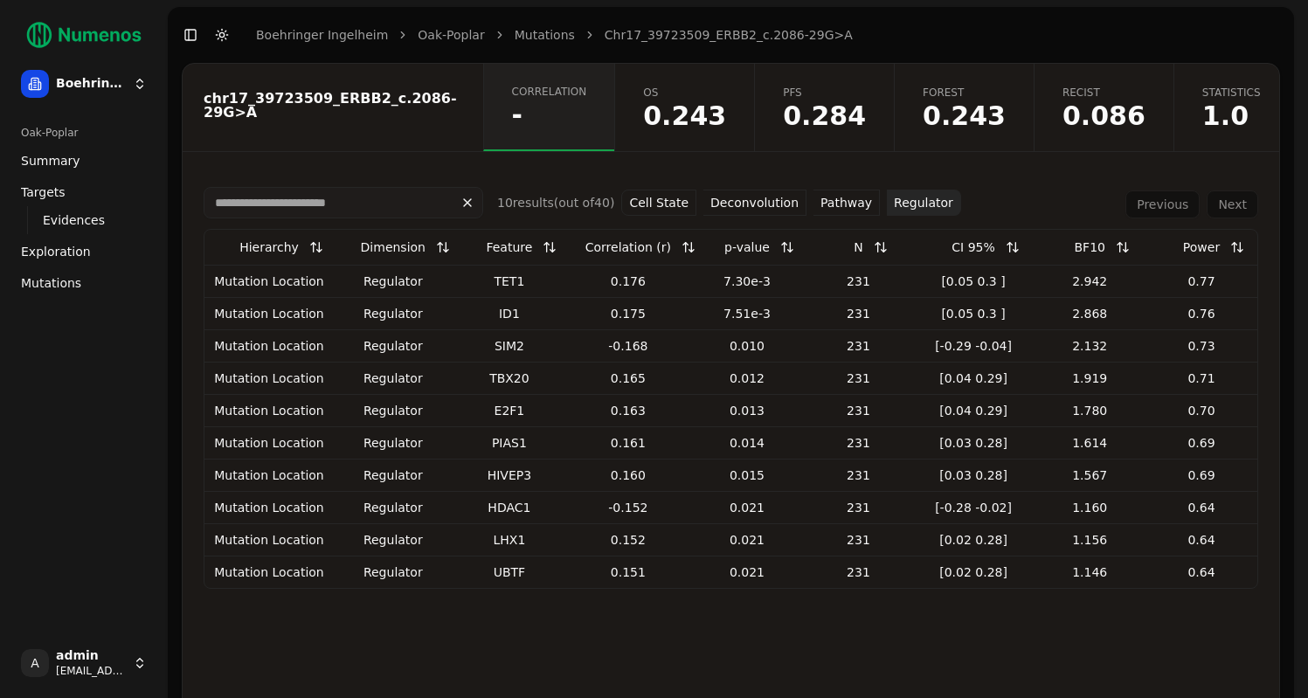
click at [508, 278] on div "TET1" at bounding box center [510, 281] width 100 height 17
click at [509, 313] on div "ID1" at bounding box center [510, 313] width 100 height 17
click at [727, 207] on button "Deconvolution" at bounding box center [754, 203] width 103 height 26
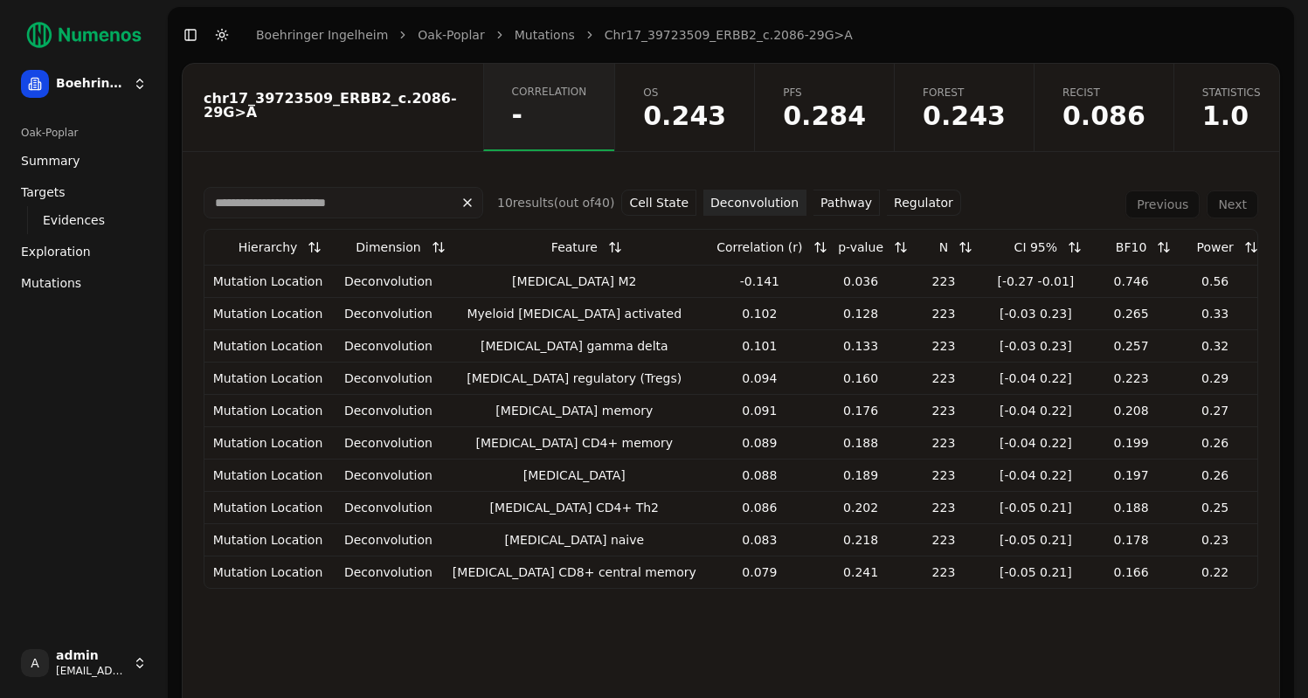
click at [658, 202] on button "Cell State" at bounding box center [658, 203] width 75 height 26
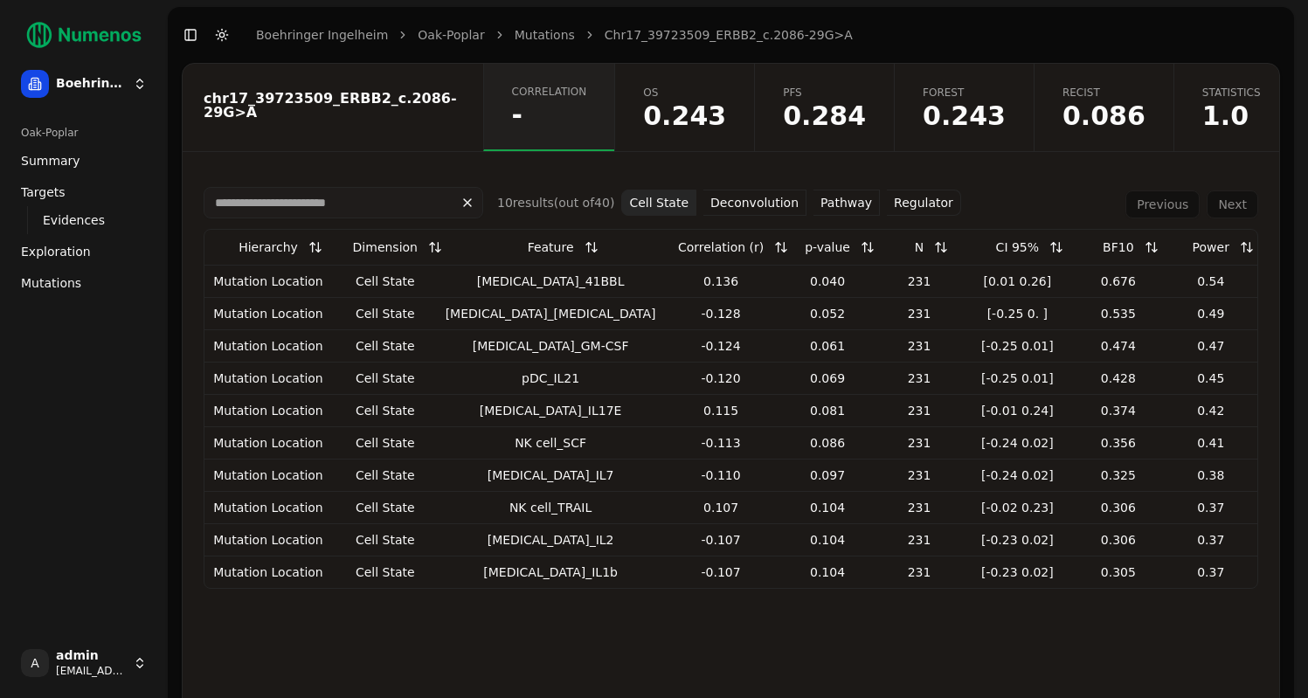
click at [1090, 116] on span "0.086" at bounding box center [1104, 116] width 83 height 26
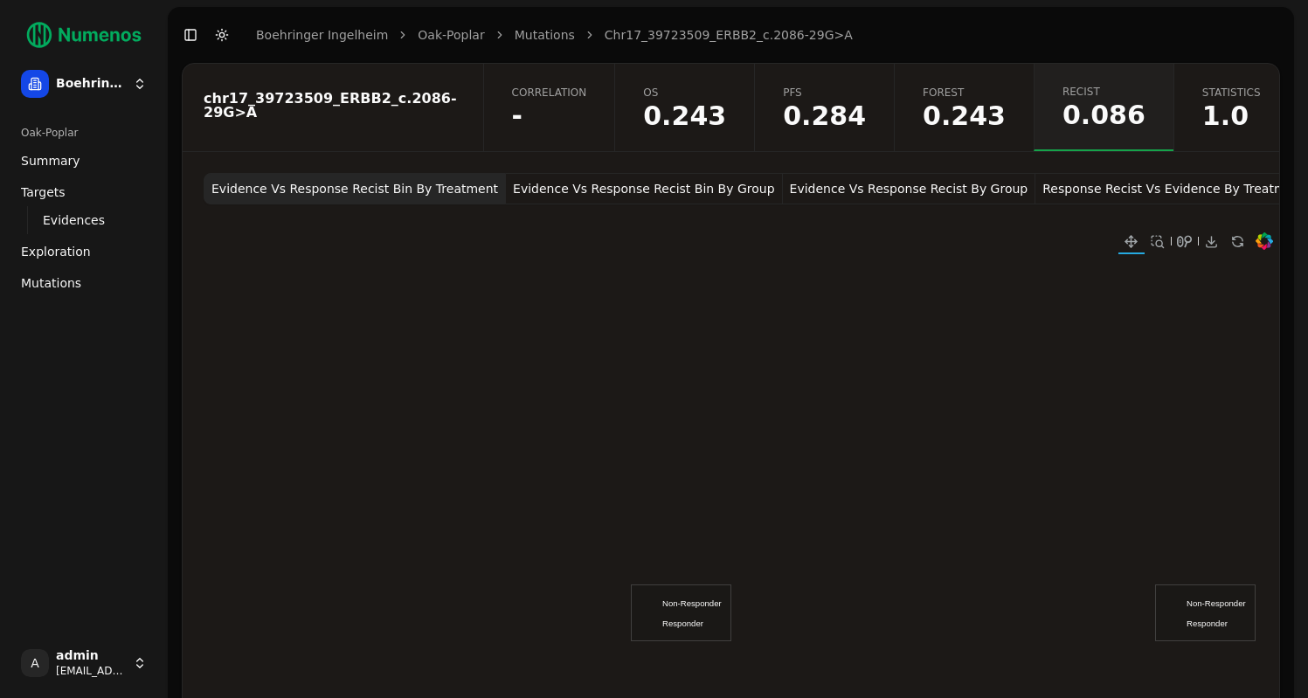
click at [1043, 194] on button "Response Recist Vs Evidence By Treatment" at bounding box center [1174, 188] width 278 height 31
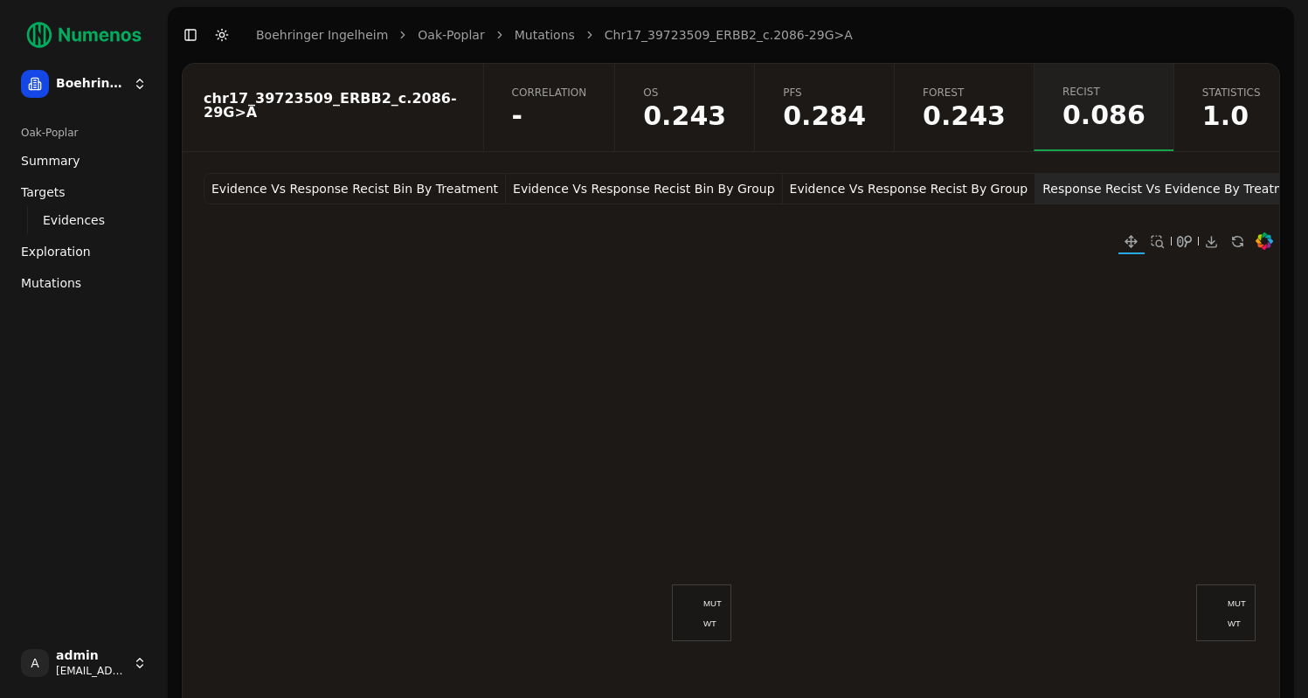
click at [901, 197] on button "Evidence Vs Response Recist By Group" at bounding box center [909, 188] width 253 height 31
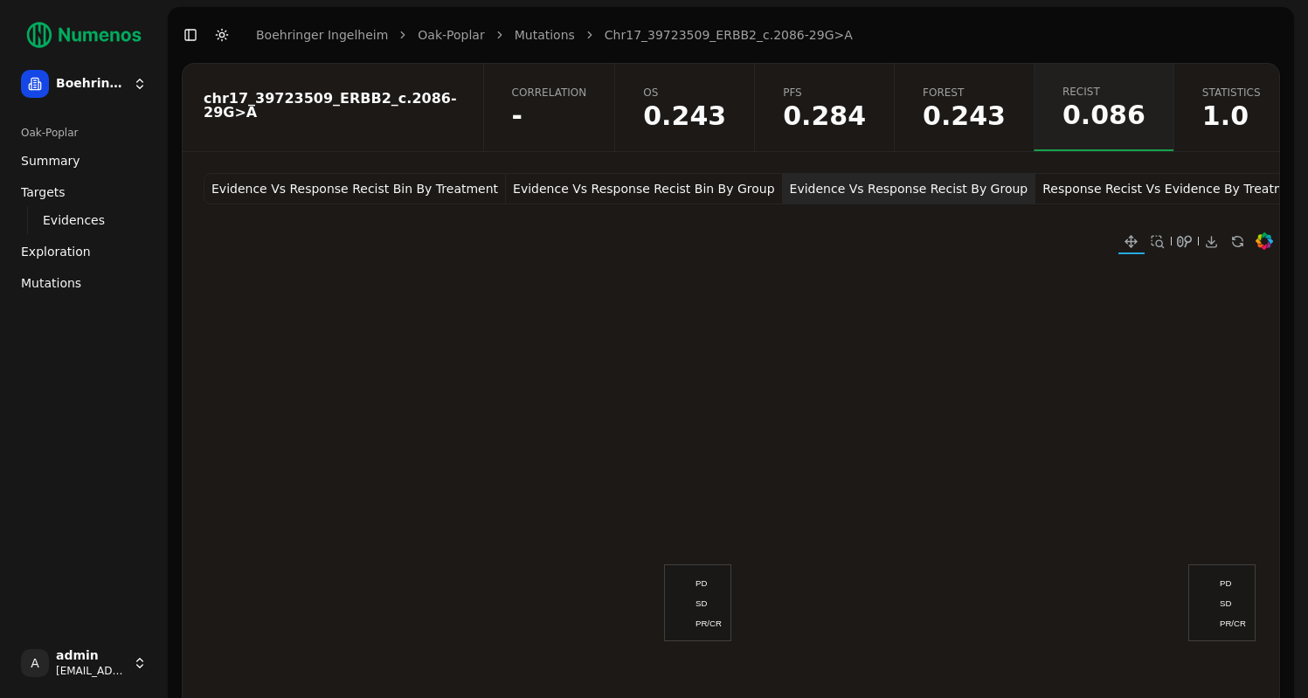
click at [1116, 194] on button "Response Recist Vs Evidence By Treatment" at bounding box center [1174, 188] width 278 height 31
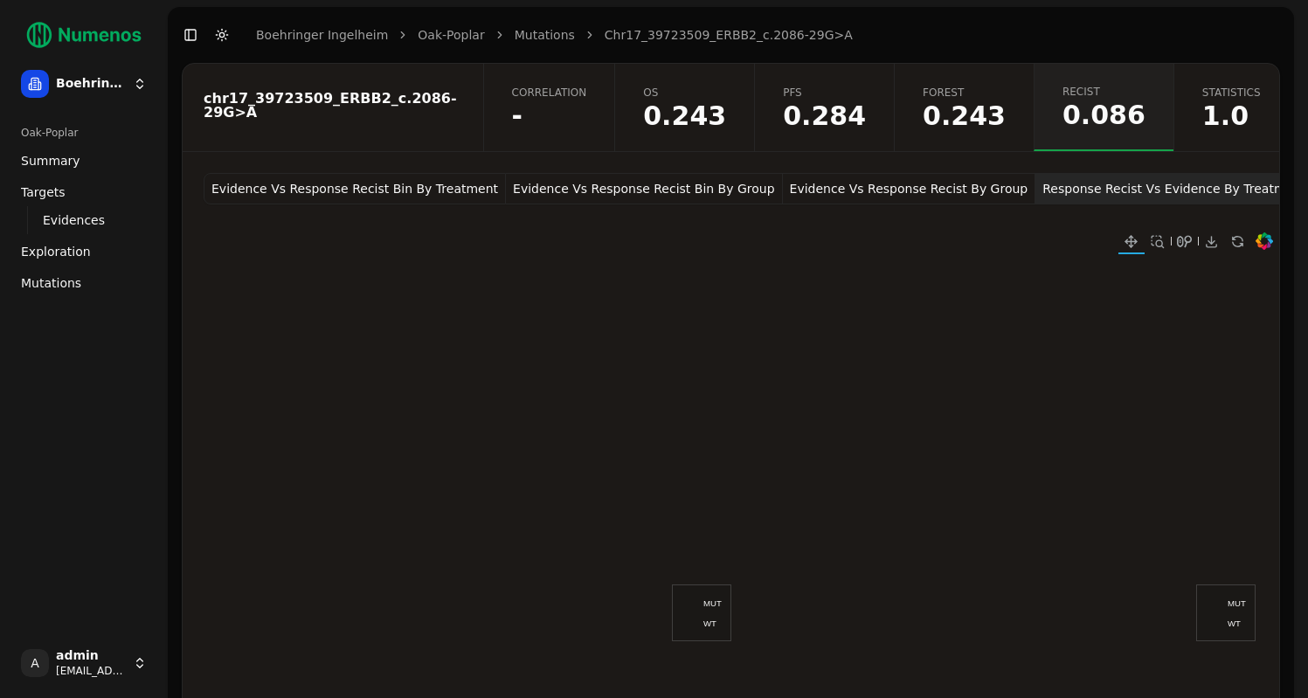
click at [76, 255] on span "Exploration" at bounding box center [56, 251] width 70 height 17
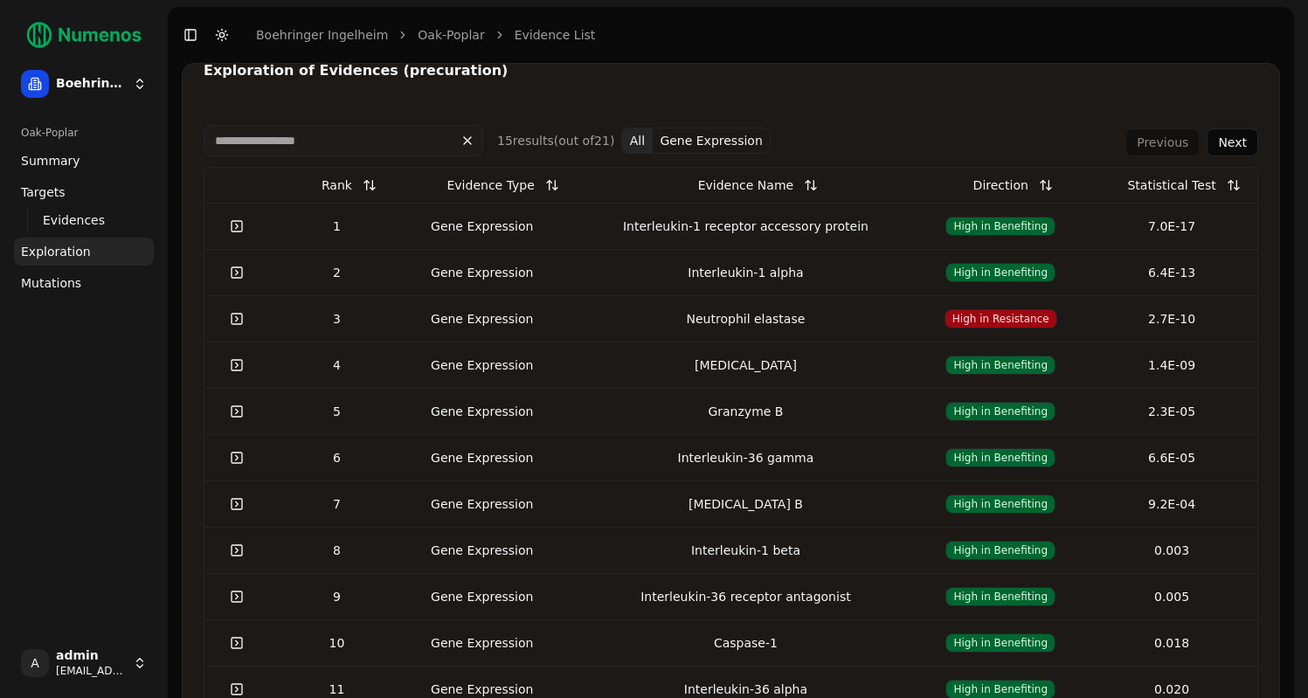
click at [67, 202] on link "Targets" at bounding box center [84, 192] width 140 height 28
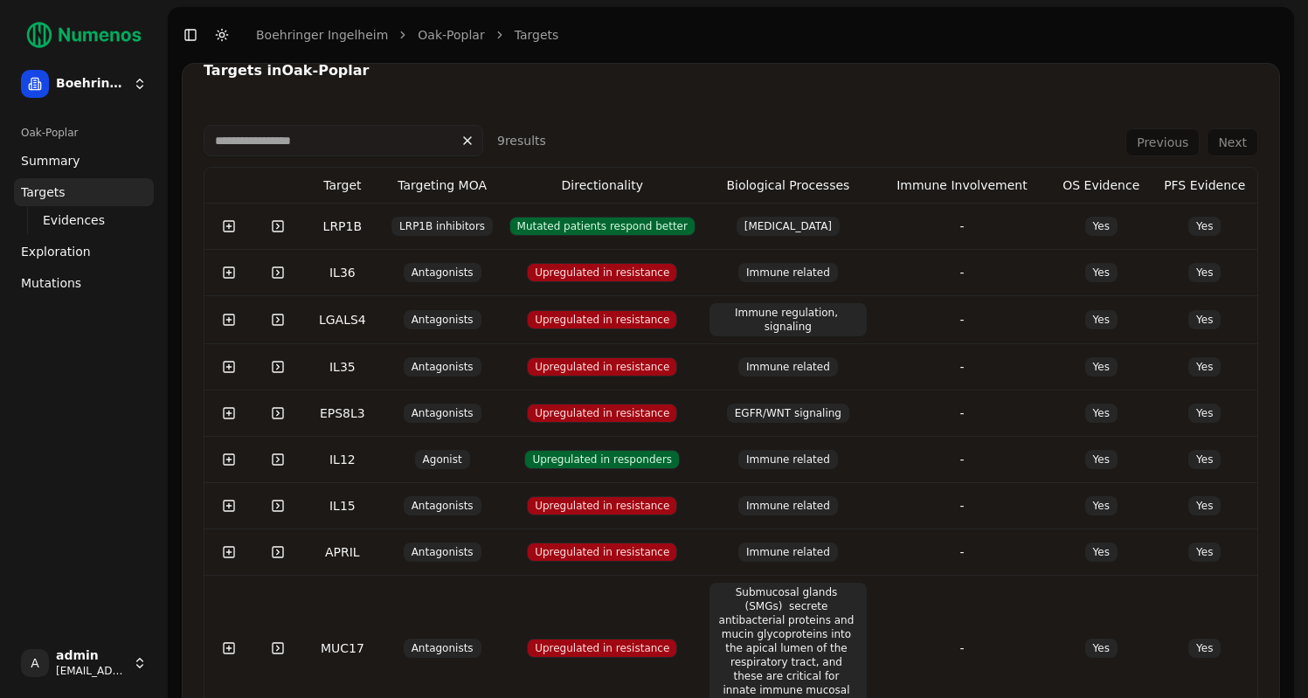
click at [73, 284] on span "Mutations" at bounding box center [51, 282] width 60 height 17
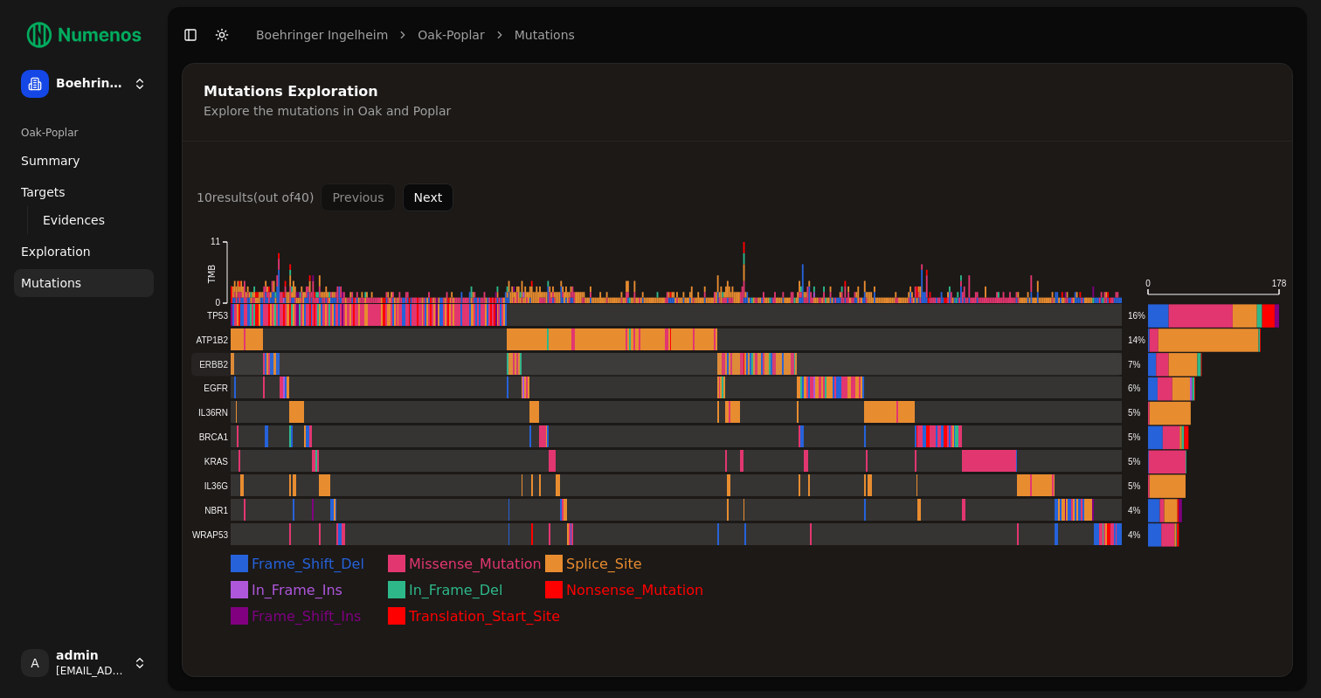
click at [278, 366] on rect at bounding box center [656, 364] width 931 height 23
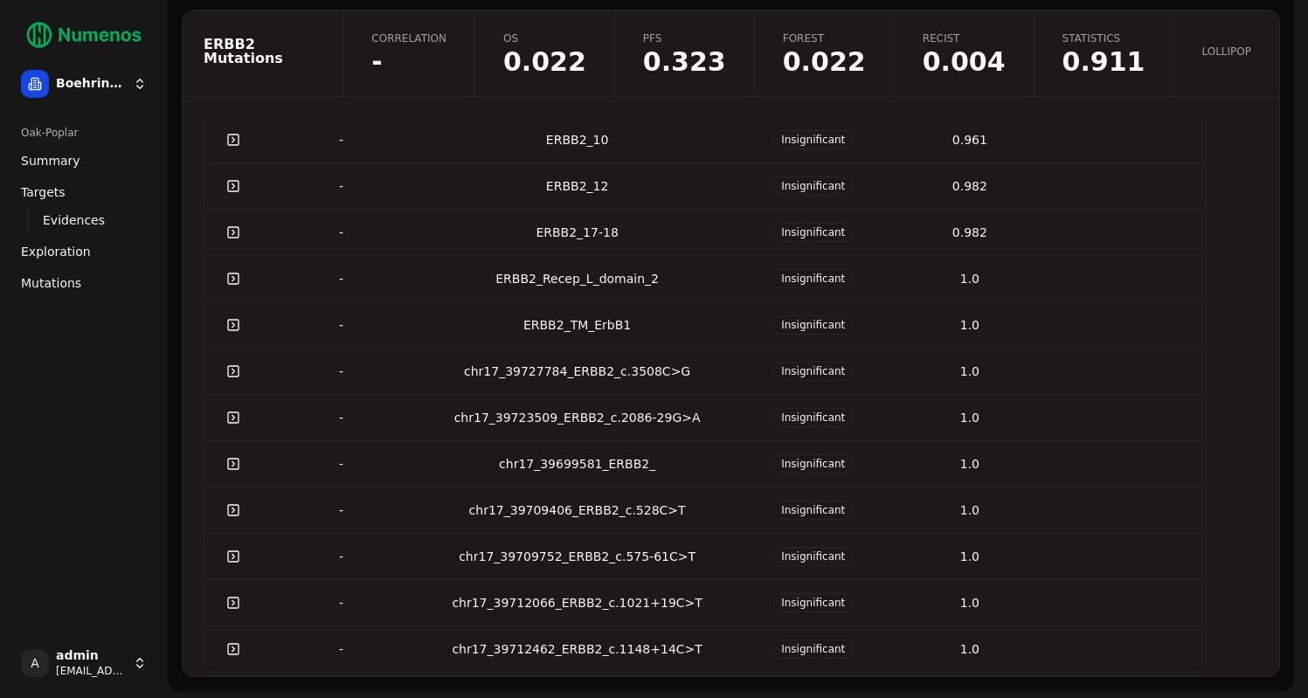
scroll to position [852, 0]
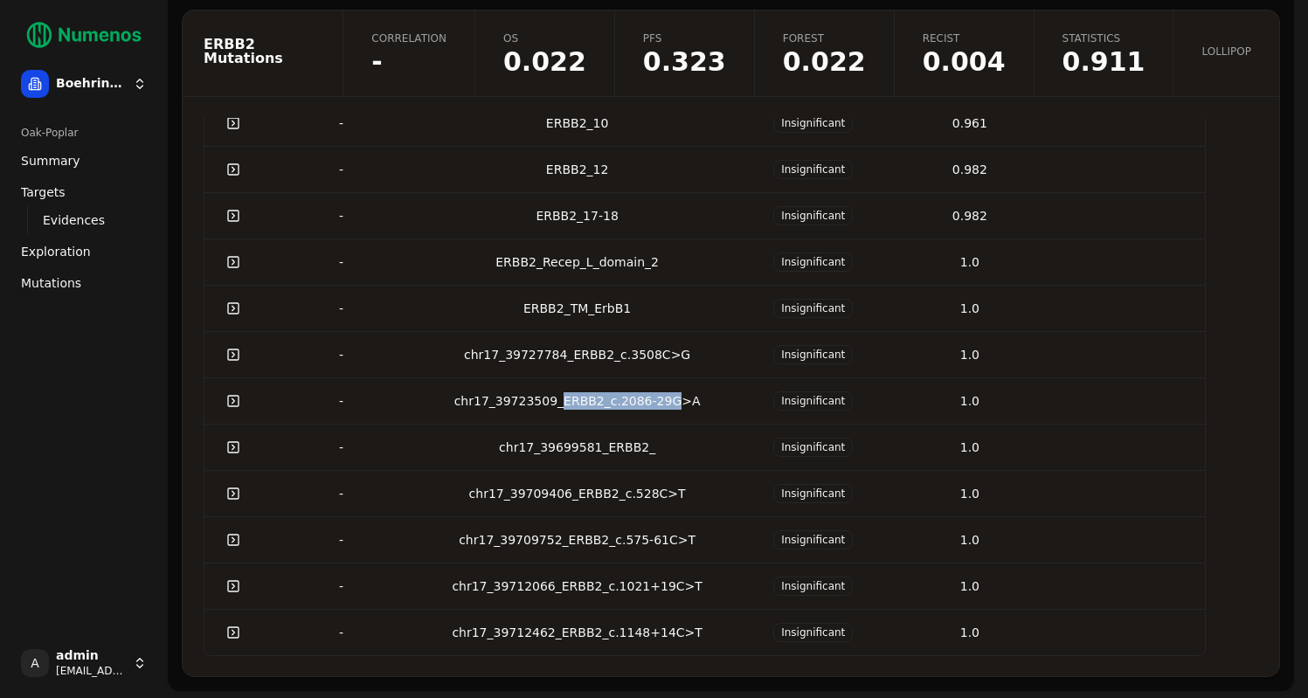
drag, startPoint x: 671, startPoint y: 403, endPoint x: 559, endPoint y: 403, distance: 111.8
click at [559, 403] on div "chr17_39723509_ERBB2_c.2086-29G>A" at bounding box center [576, 400] width 301 height 17
copy div "ERBB2_c.2086-29G"
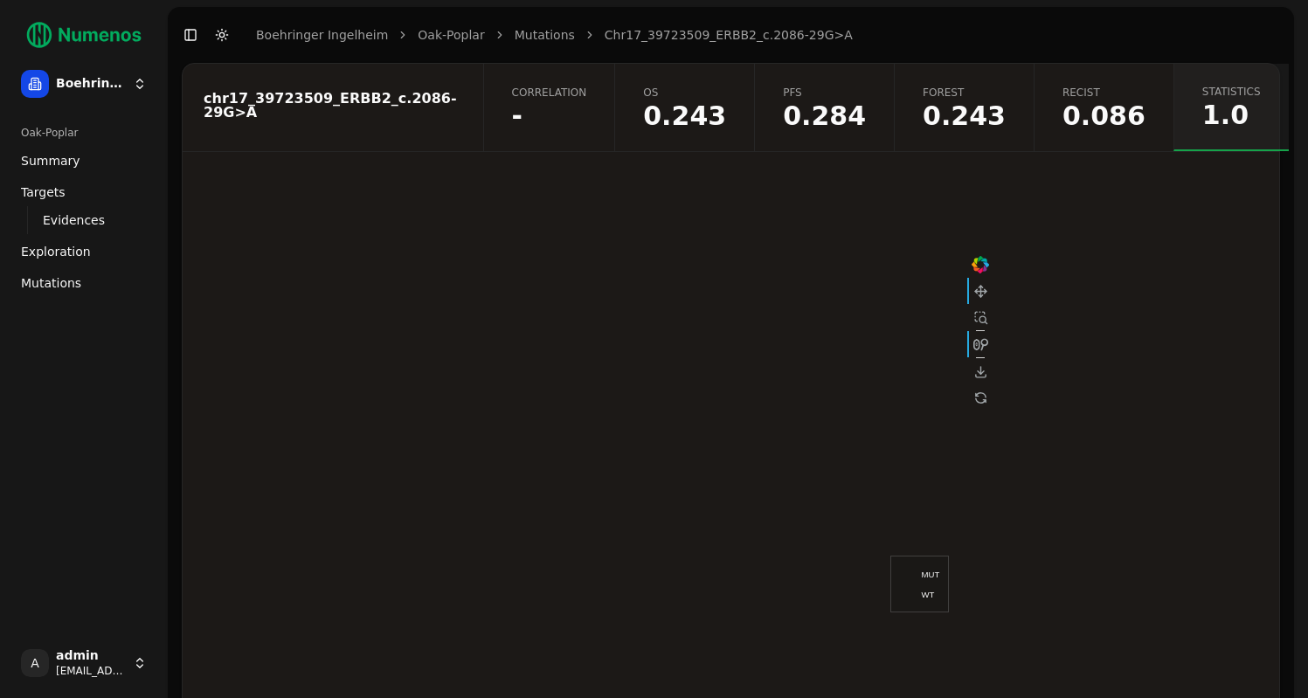
click at [515, 37] on link "Mutations" at bounding box center [545, 34] width 60 height 17
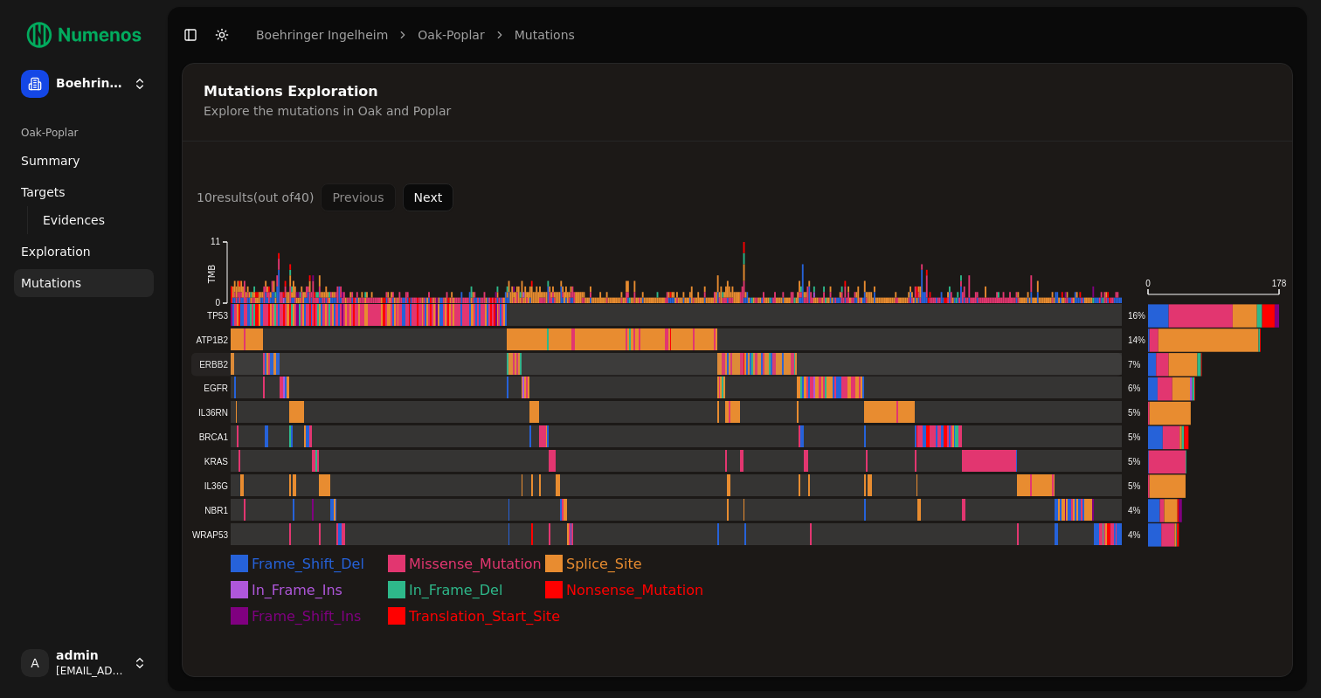
click at [215, 366] on rect at bounding box center [656, 364] width 931 height 23
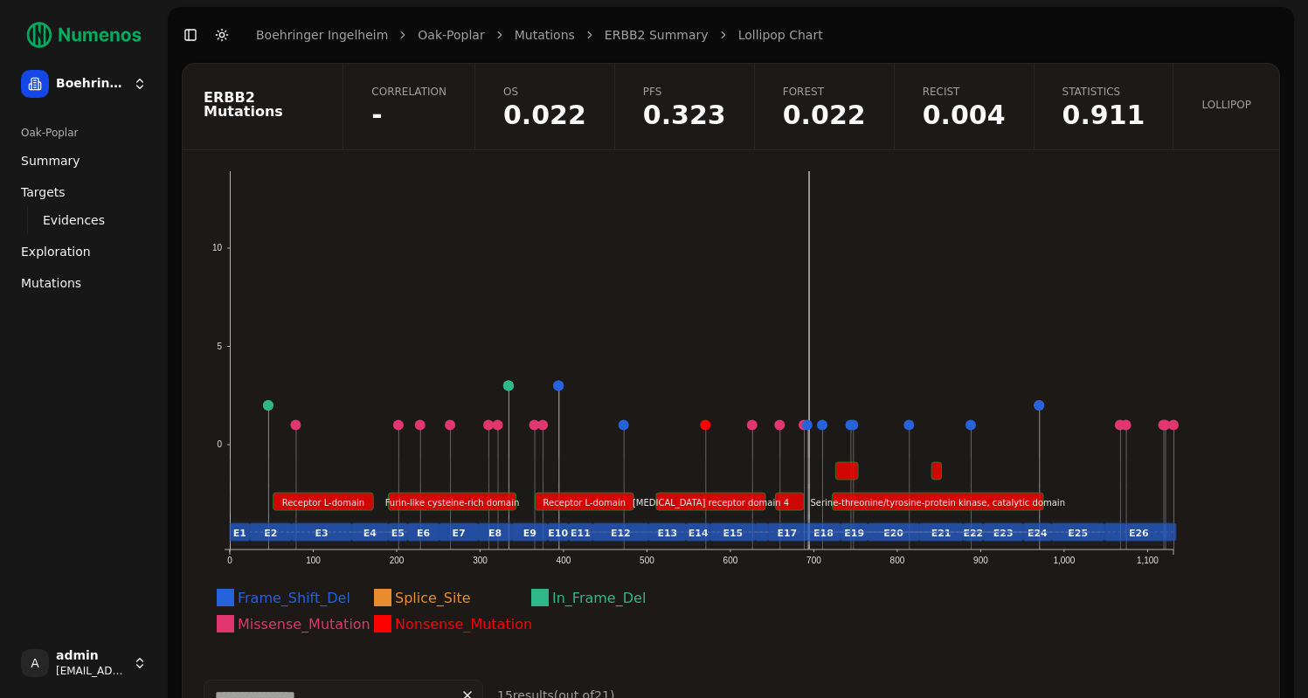
scroll to position [32, 0]
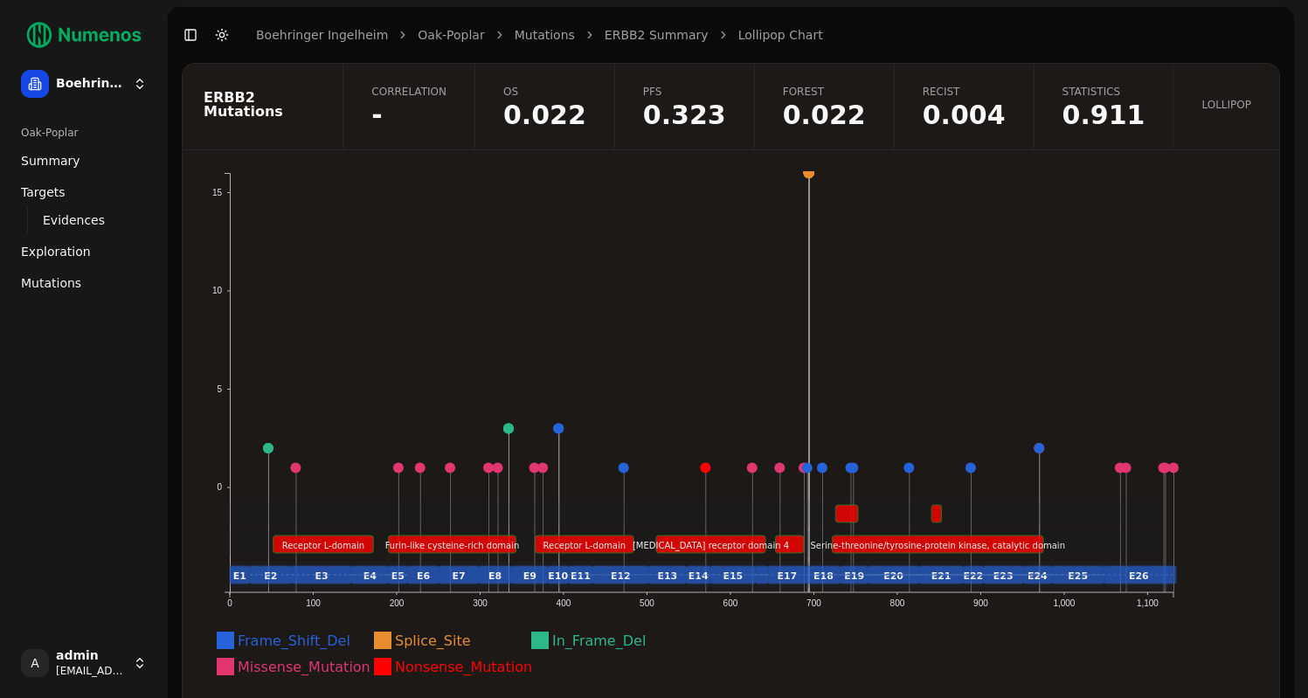
click at [586, 109] on span "0.022" at bounding box center [544, 115] width 83 height 26
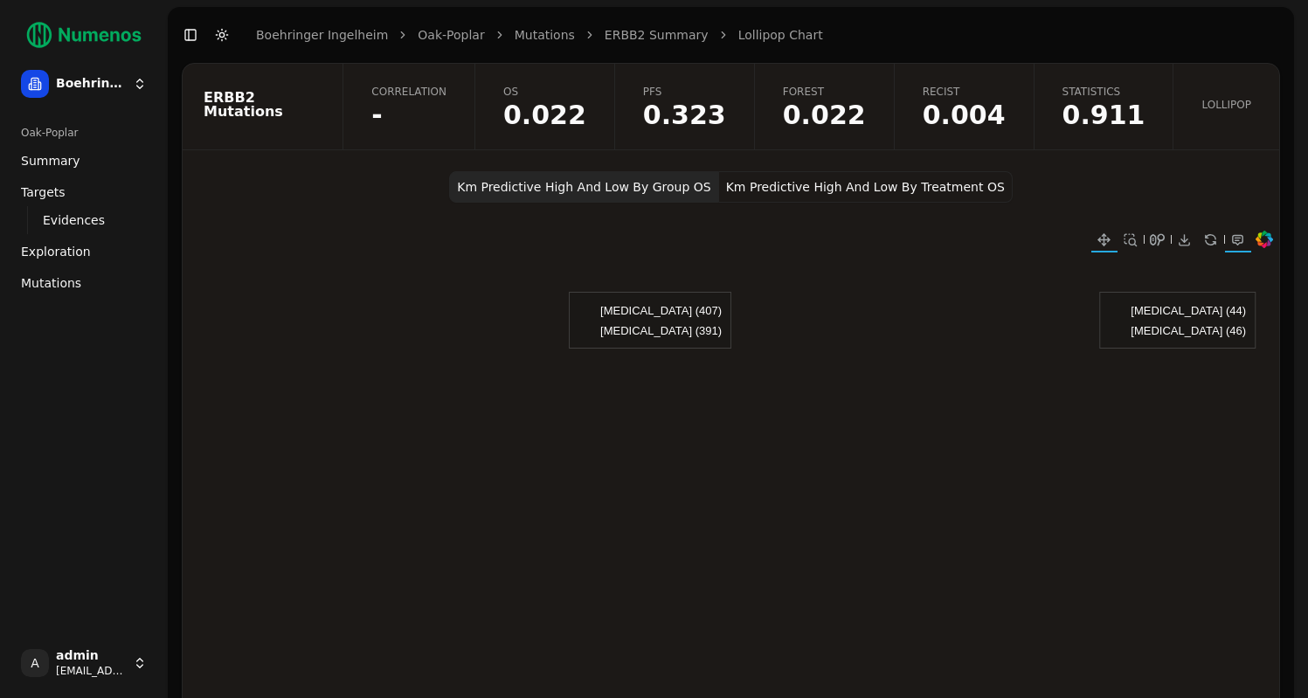
click at [447, 107] on span "-" at bounding box center [408, 115] width 75 height 26
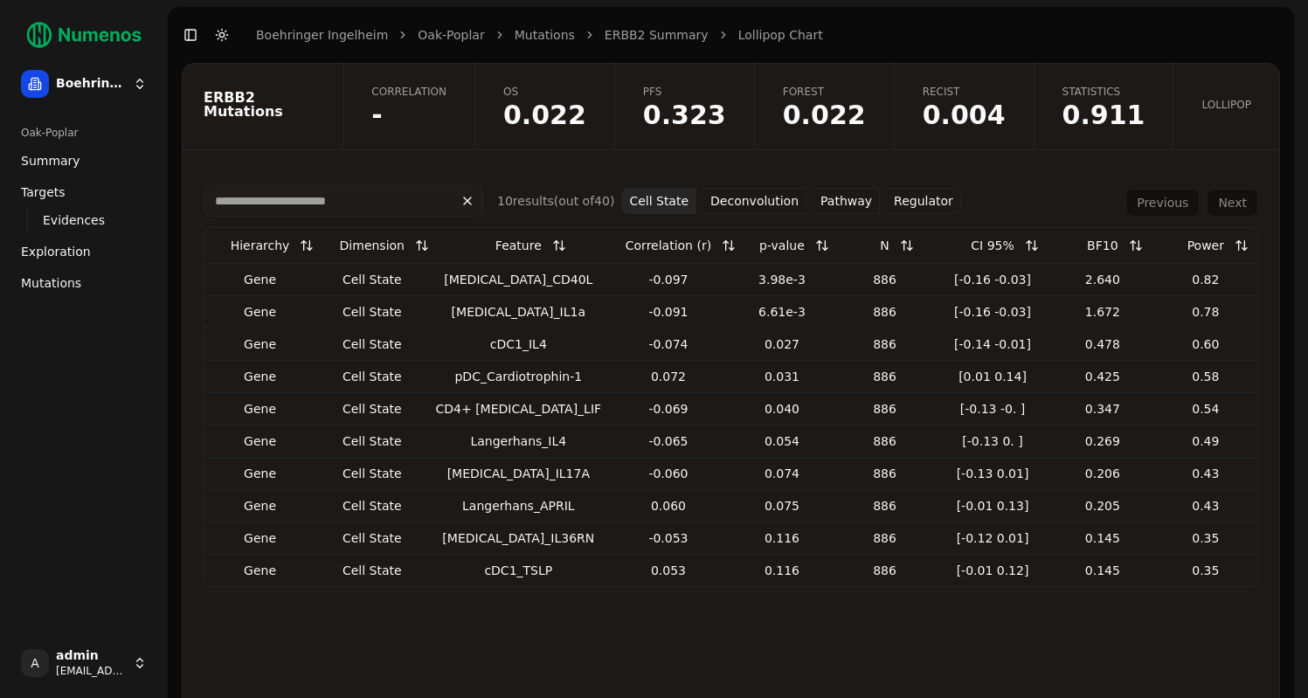
click at [789, 202] on button "Deconvolution" at bounding box center [754, 201] width 103 height 26
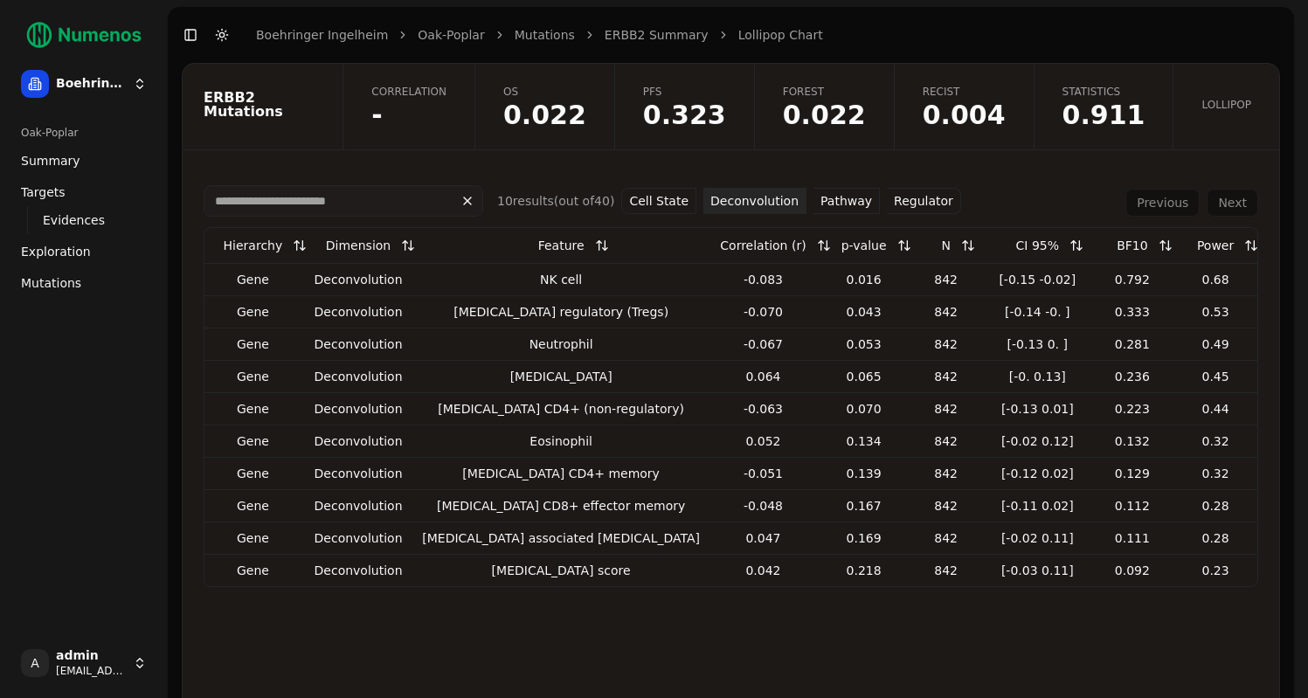
click at [814, 203] on button "Pathway" at bounding box center [846, 201] width 66 height 26
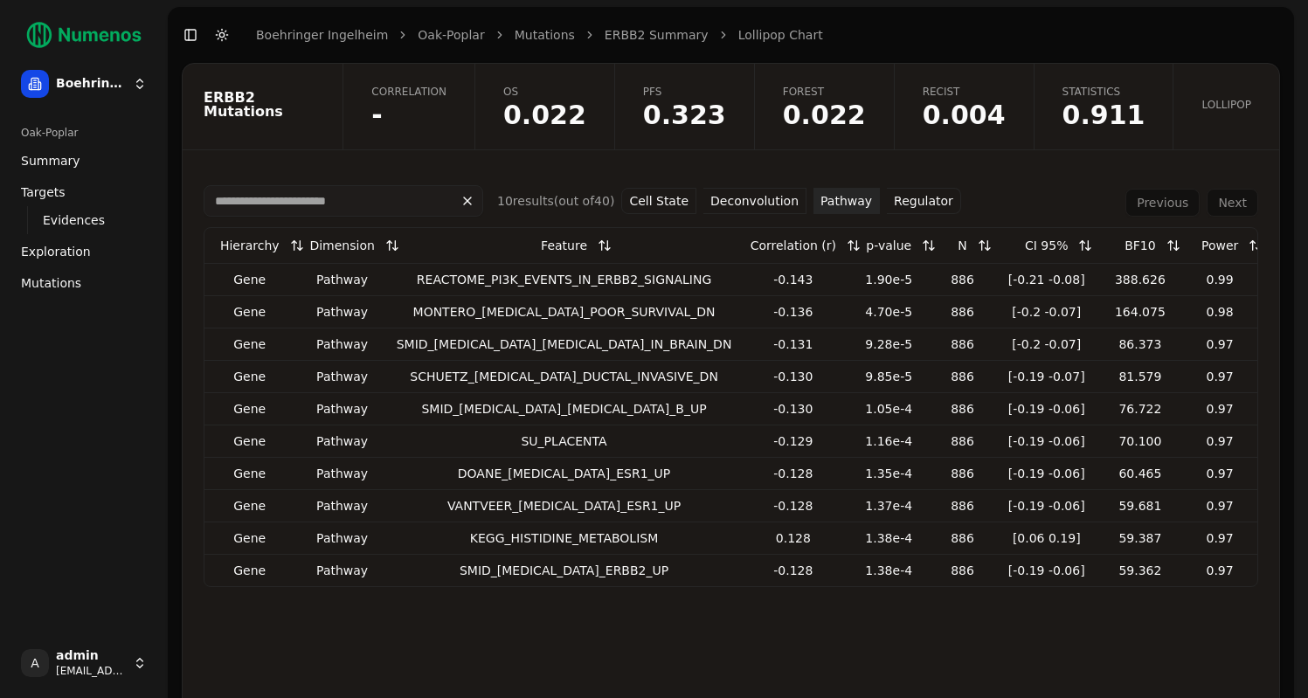
click at [903, 205] on button "Regulator" at bounding box center [924, 201] width 74 height 26
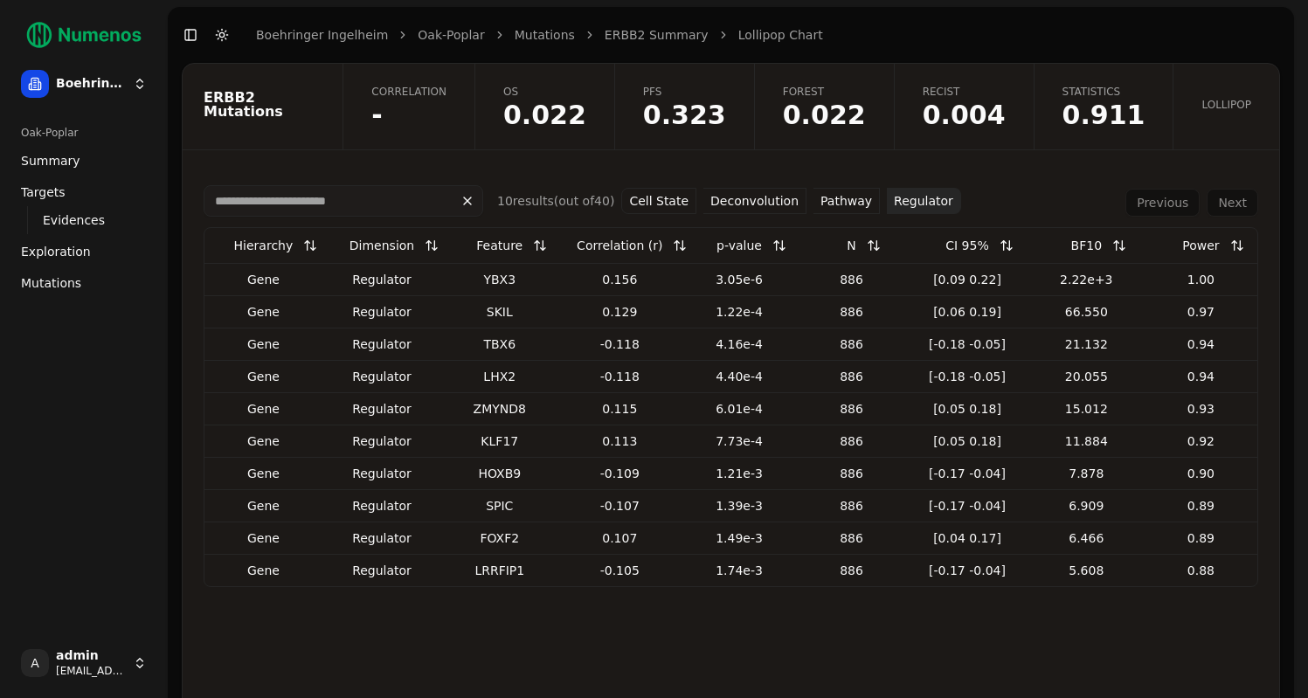
click at [515, 43] on link "Mutations" at bounding box center [545, 34] width 60 height 17
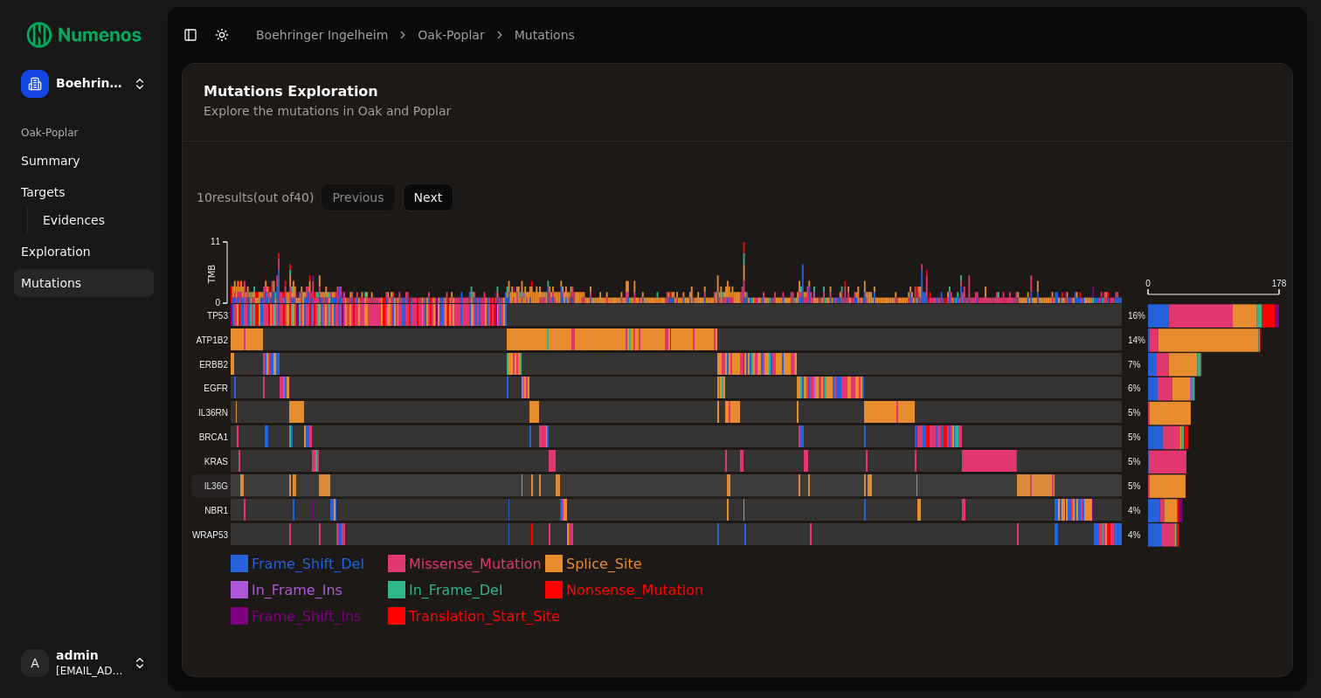
click at [1055, 482] on rect at bounding box center [656, 485] width 931 height 23
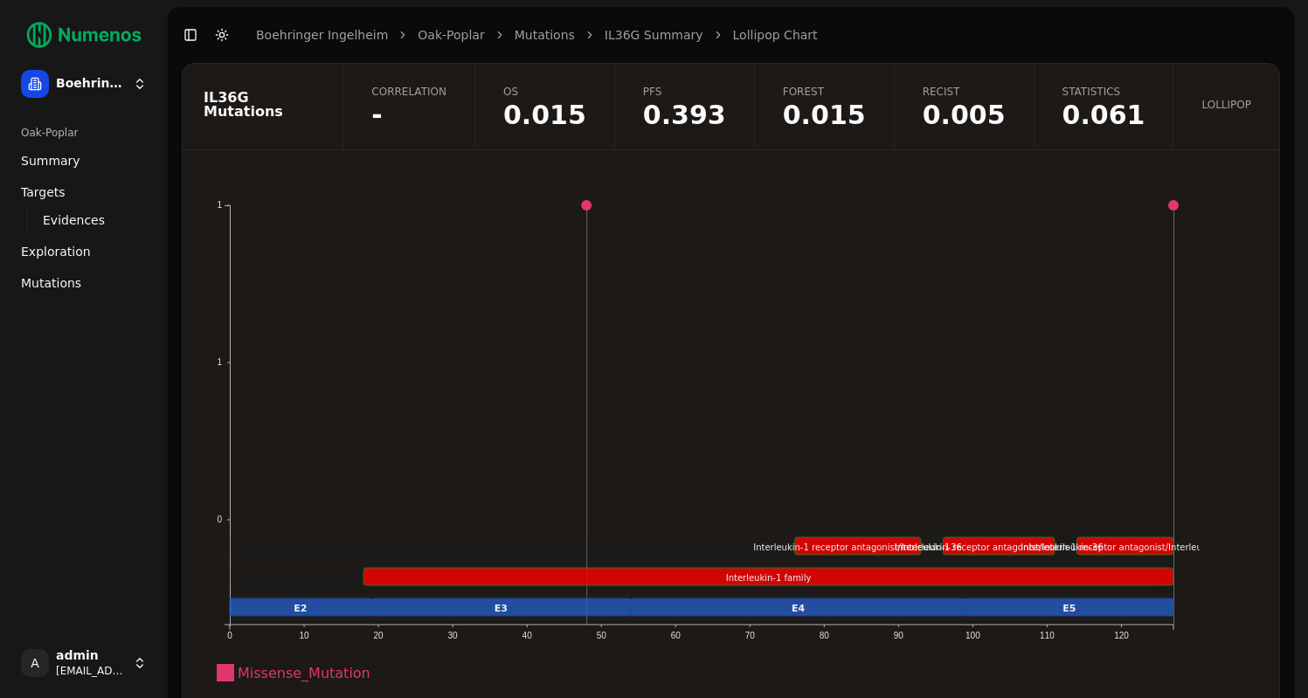
click at [447, 107] on span "-" at bounding box center [408, 115] width 75 height 26
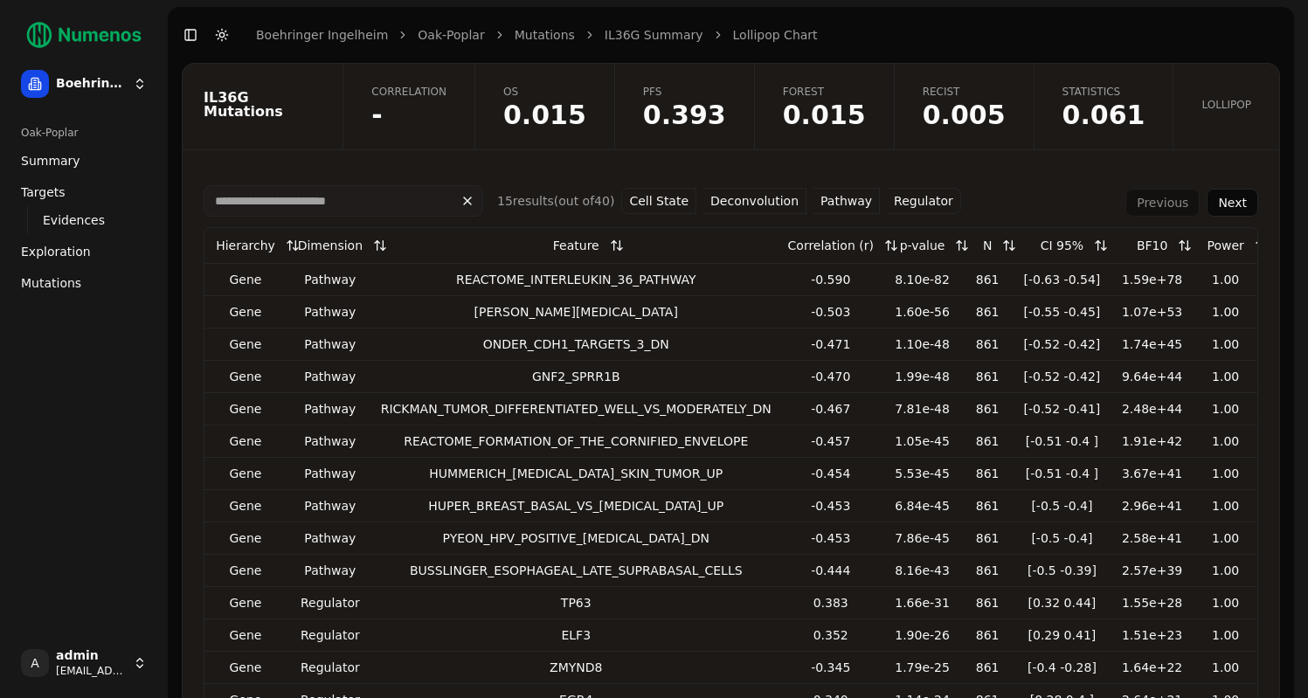
click at [851, 203] on button "Pathway" at bounding box center [846, 201] width 66 height 26
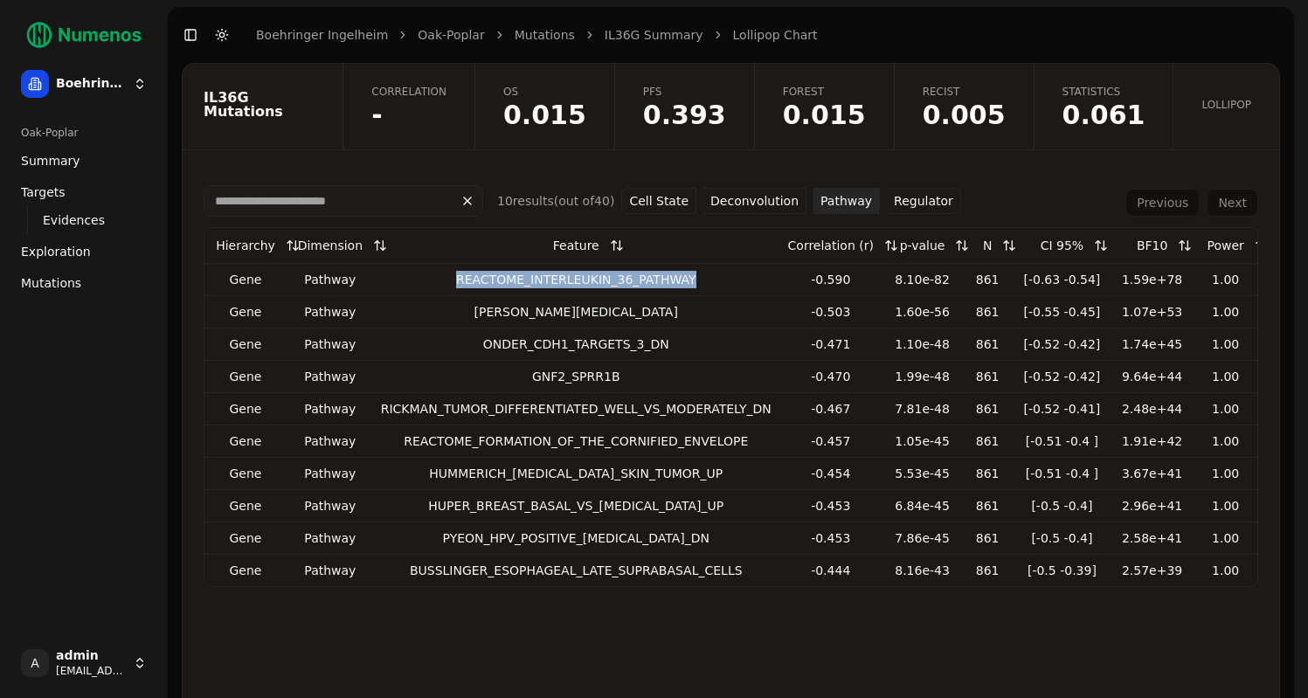
drag, startPoint x: 439, startPoint y: 283, endPoint x: 719, endPoint y: 294, distance: 280.7
click at [719, 294] on td "REACTOME_INTERLEUKIN_36_PATHWAY" at bounding box center [576, 279] width 405 height 32
click at [515, 32] on link "Mutations" at bounding box center [545, 34] width 60 height 17
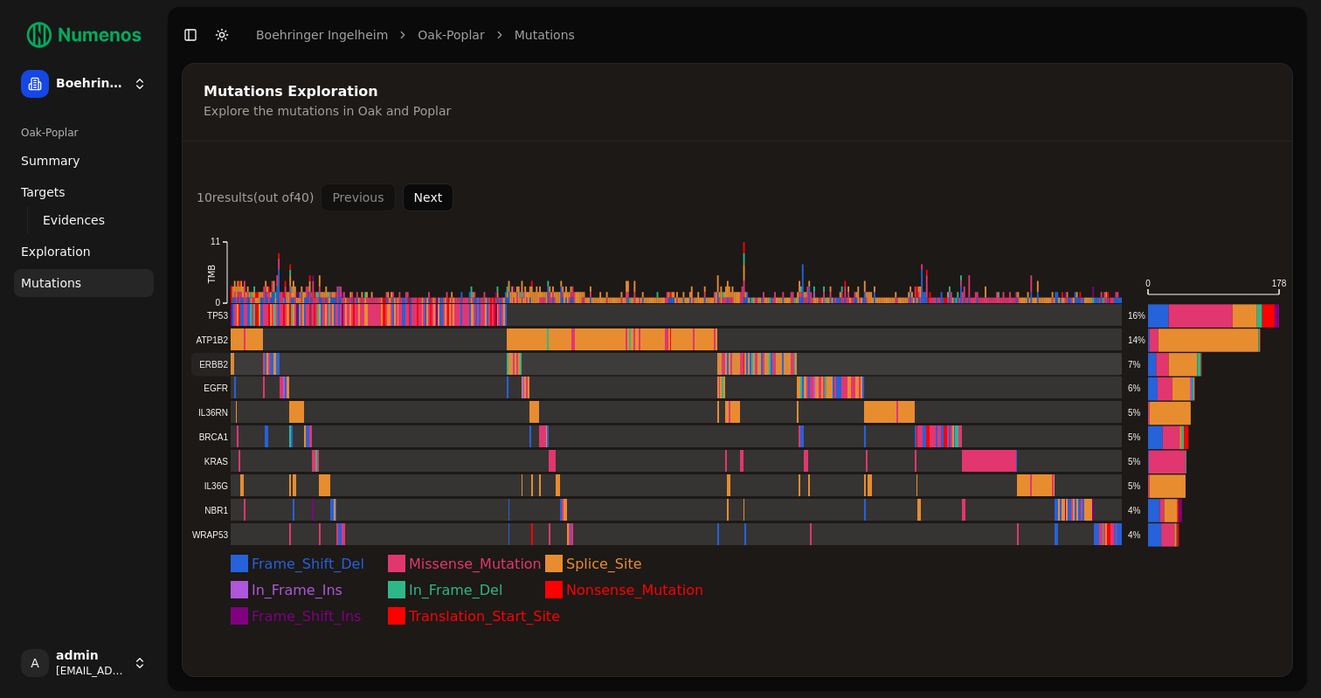
click at [252, 363] on rect at bounding box center [656, 364] width 931 height 23
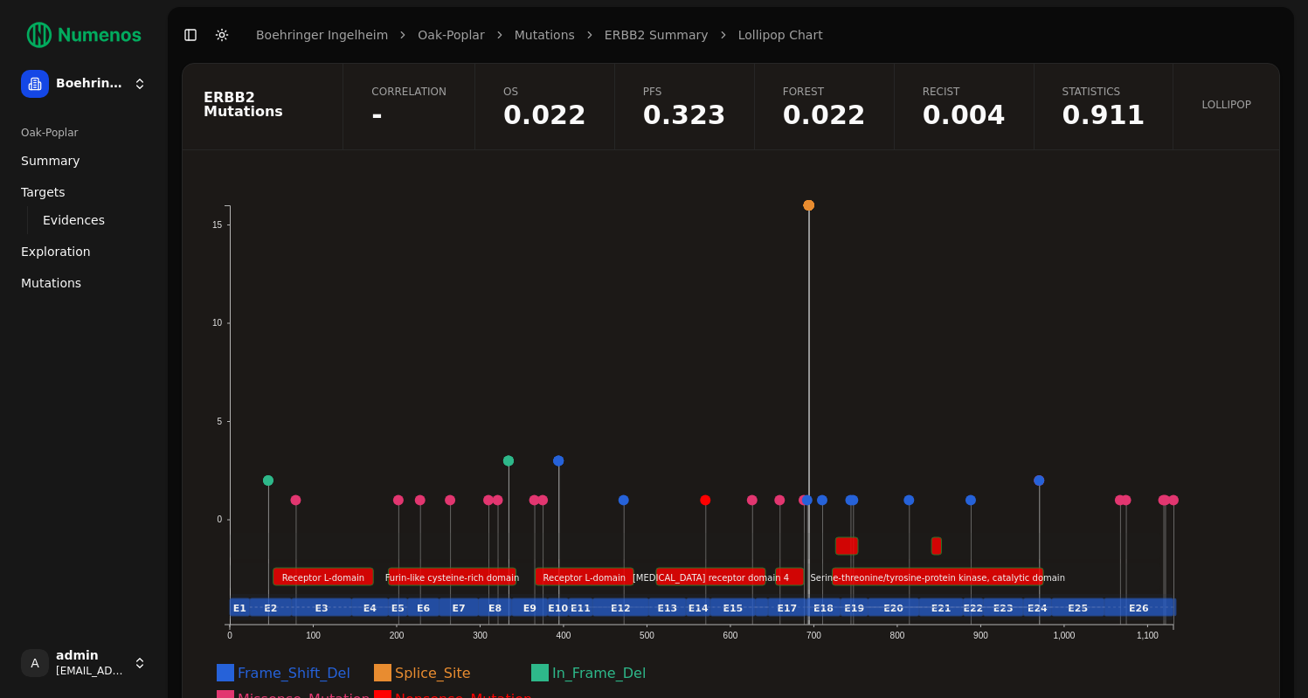
click at [537, 42] on link "Mutations" at bounding box center [545, 34] width 60 height 17
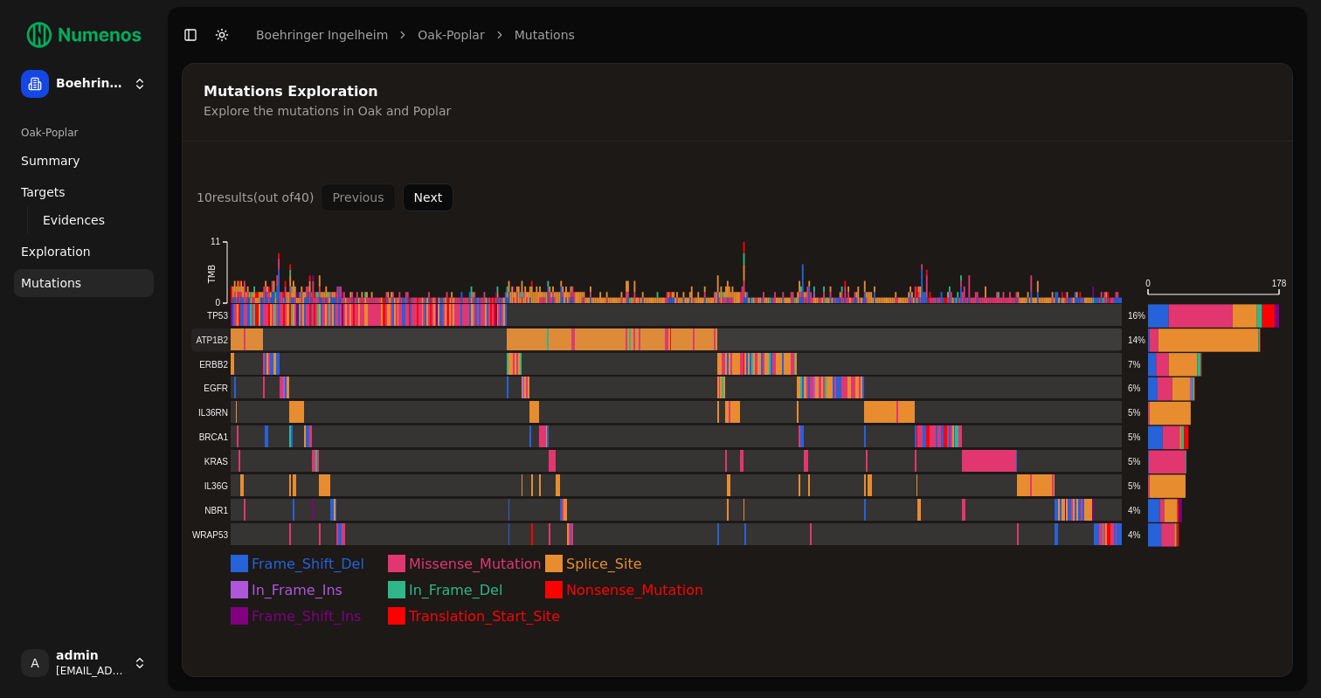
click at [204, 337] on rect at bounding box center [656, 340] width 931 height 23
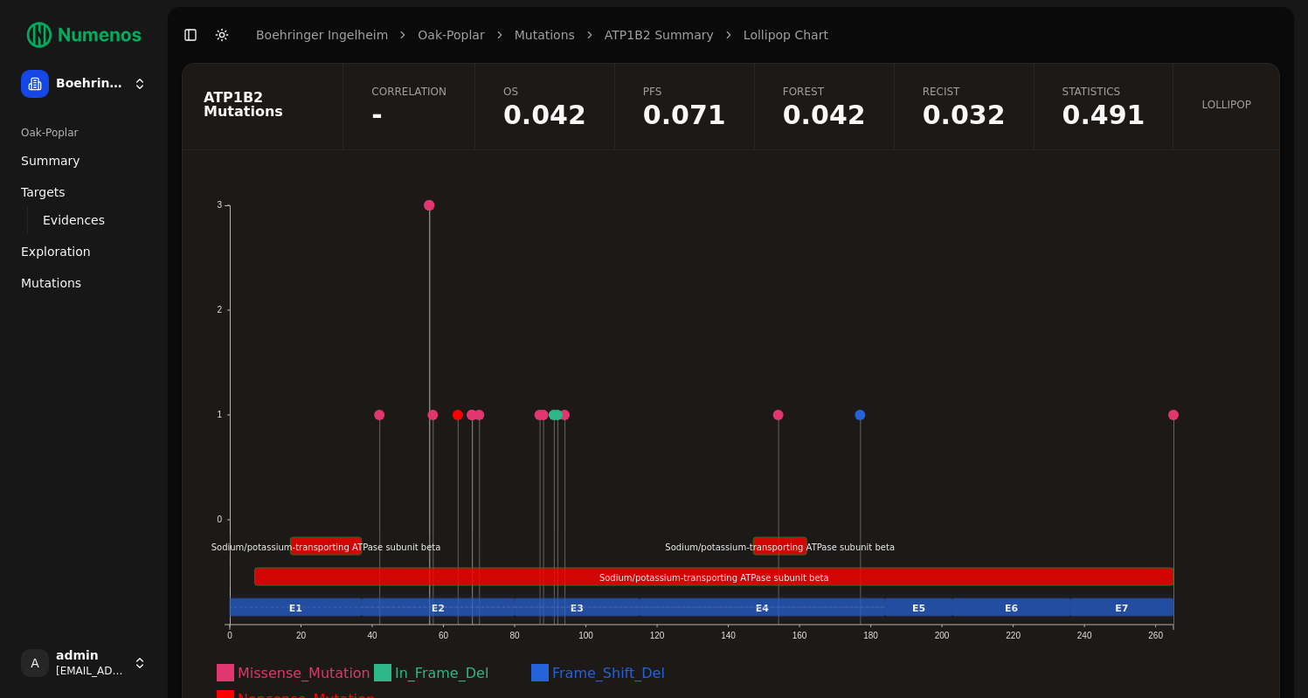
click at [219, 105] on div "ATP1B2 Mutations" at bounding box center [260, 105] width 113 height 28
copy div "ATP1B2"
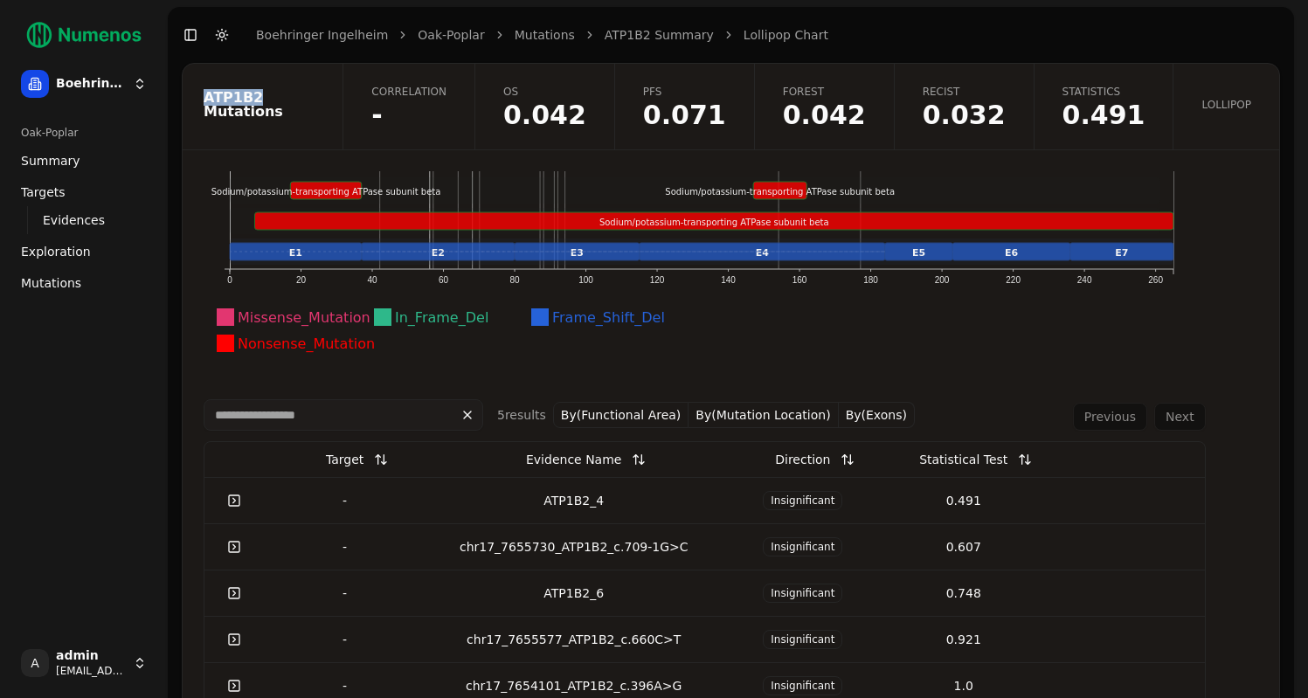
click at [447, 96] on span "Correlation" at bounding box center [408, 92] width 75 height 14
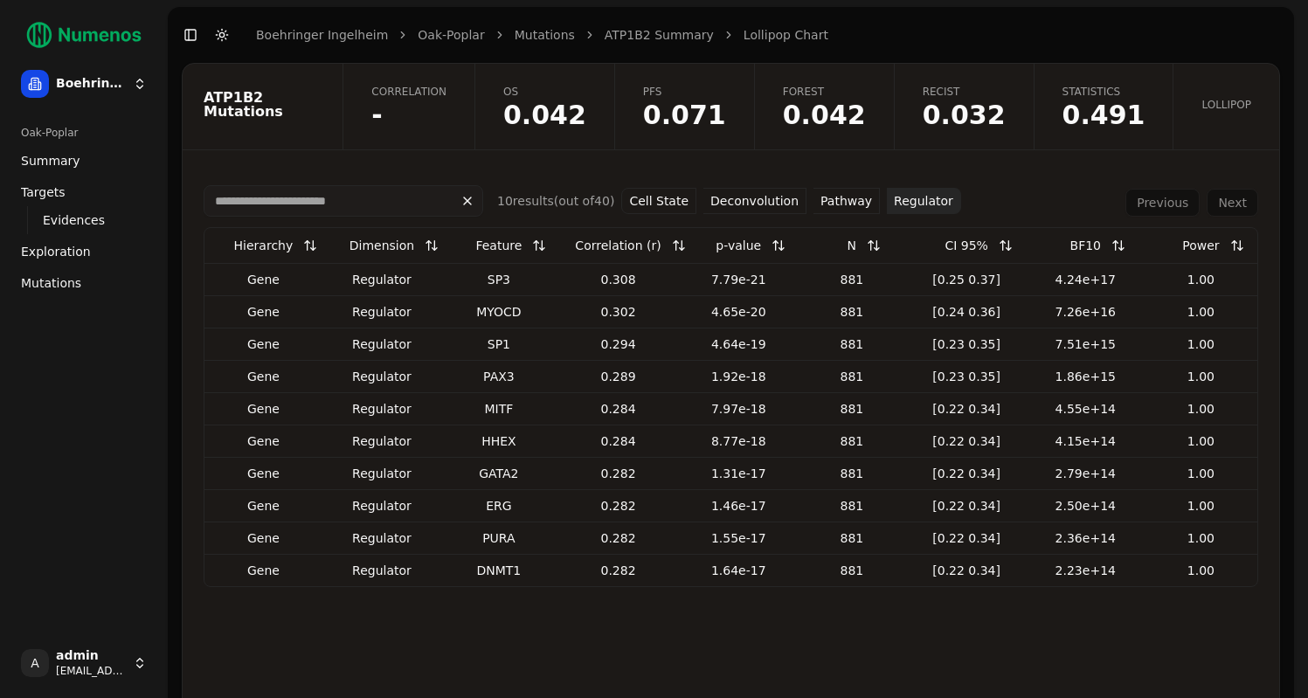
click at [845, 209] on button "Pathway" at bounding box center [846, 201] width 66 height 26
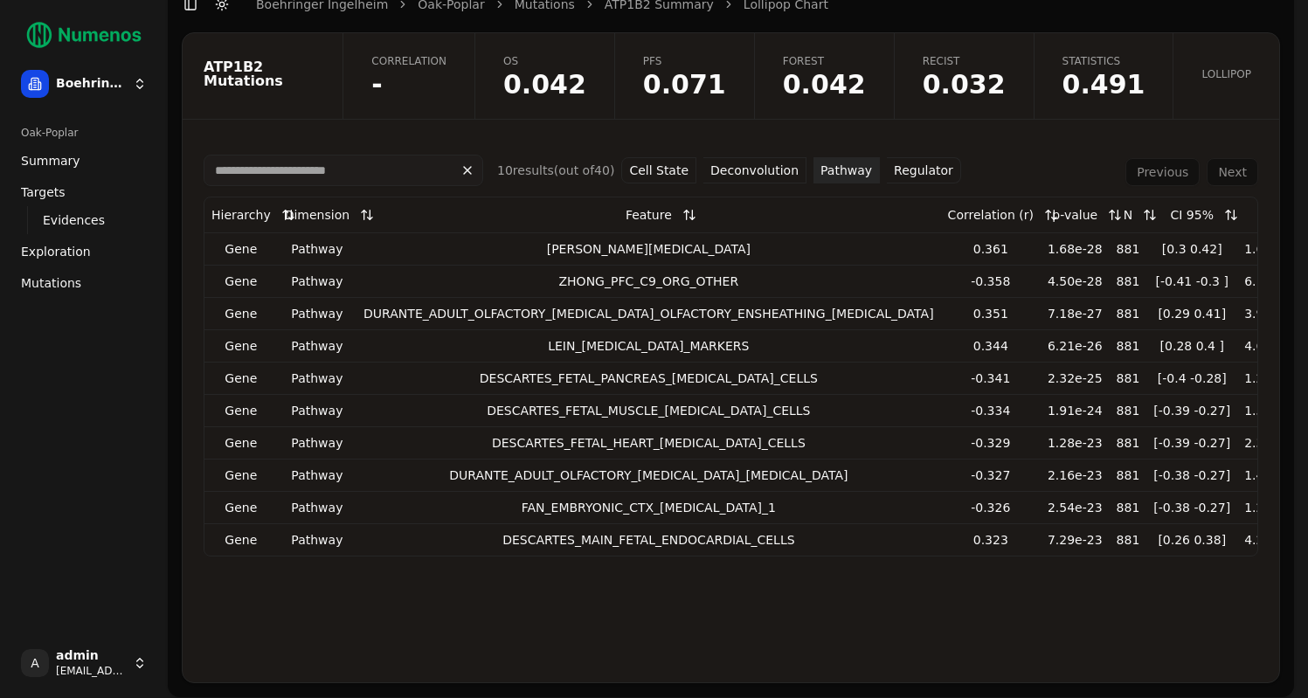
scroll to position [31, 0]
click at [919, 175] on button "Regulator" at bounding box center [924, 169] width 74 height 26
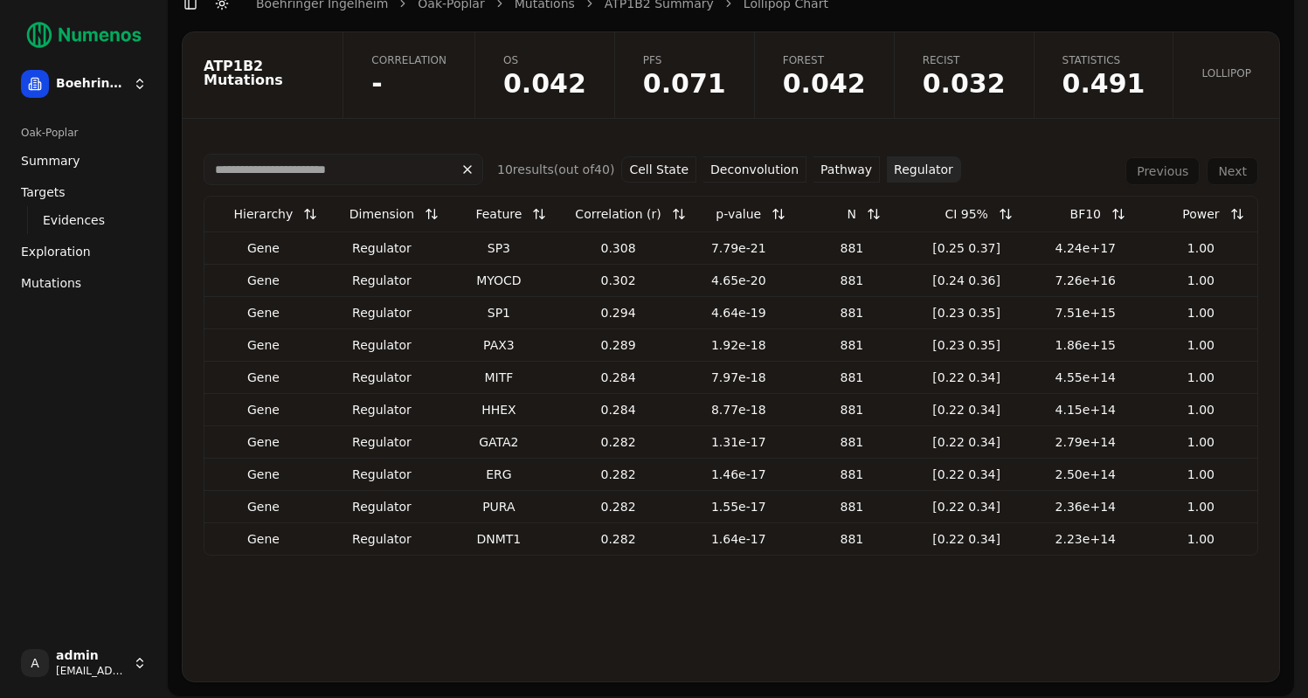
click at [447, 96] on span "-" at bounding box center [408, 84] width 75 height 26
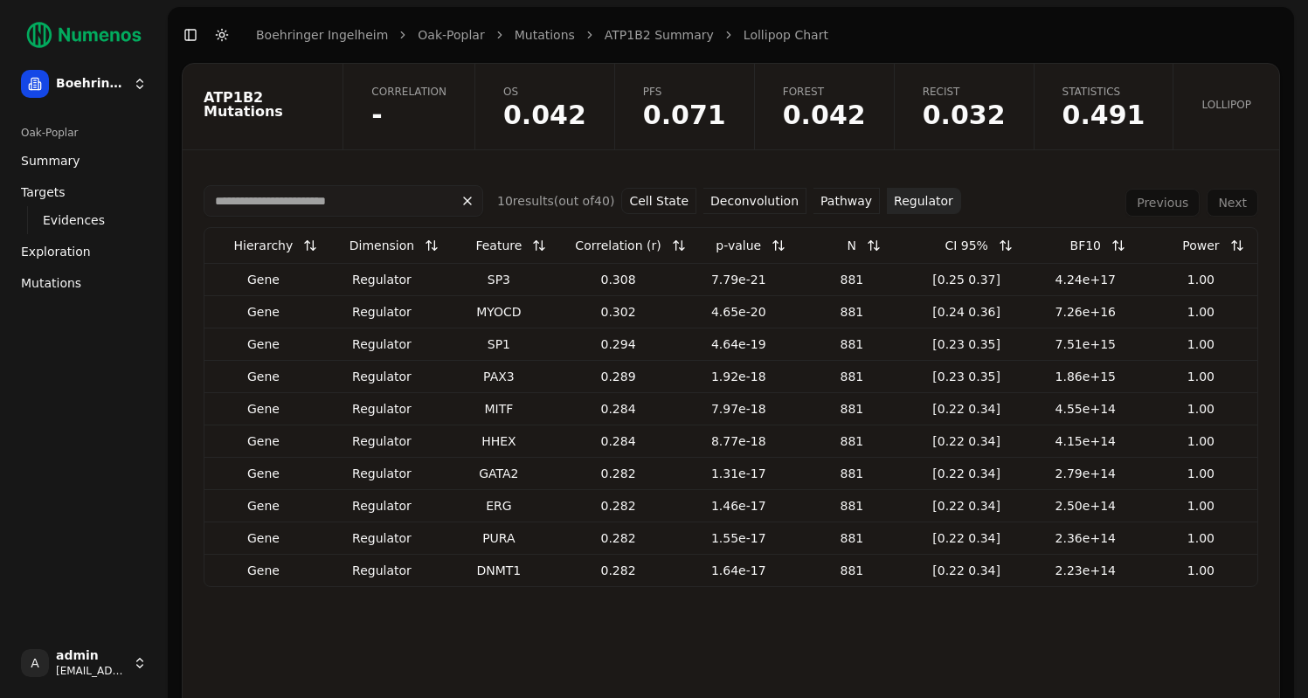
click at [520, 30] on link "Mutations" at bounding box center [545, 34] width 60 height 17
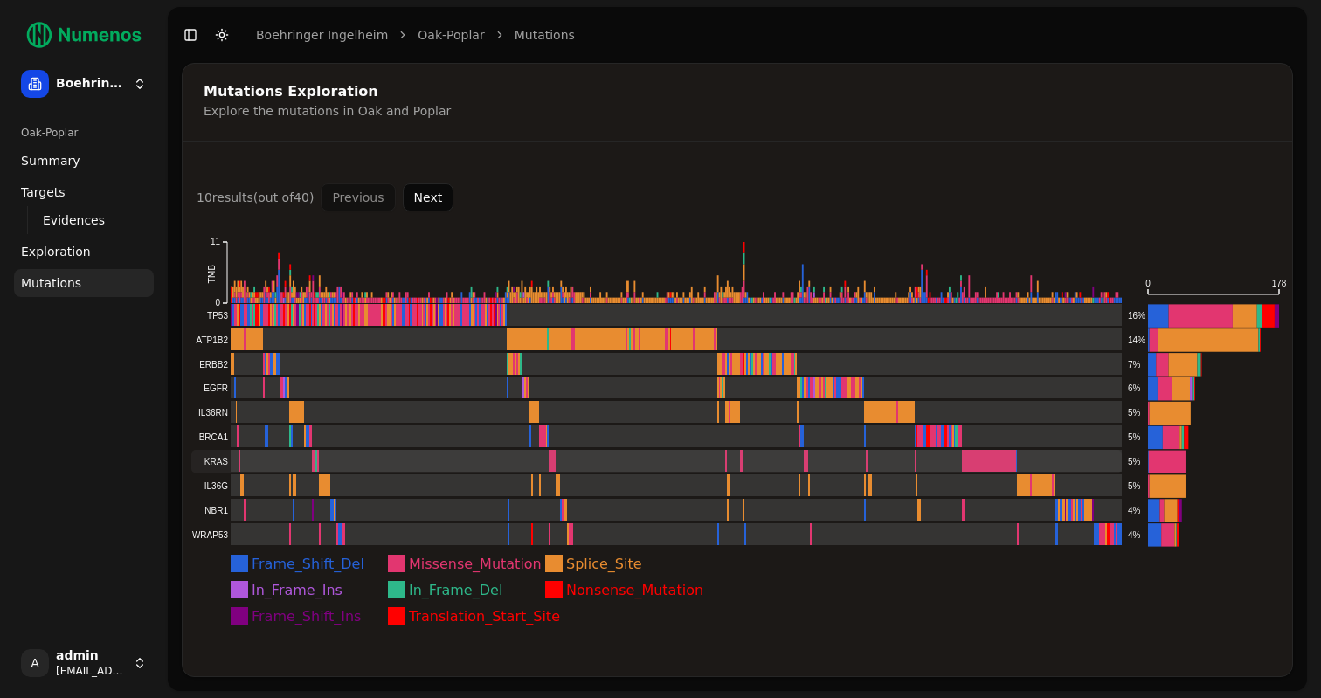
click at [267, 460] on rect at bounding box center [656, 461] width 931 height 23
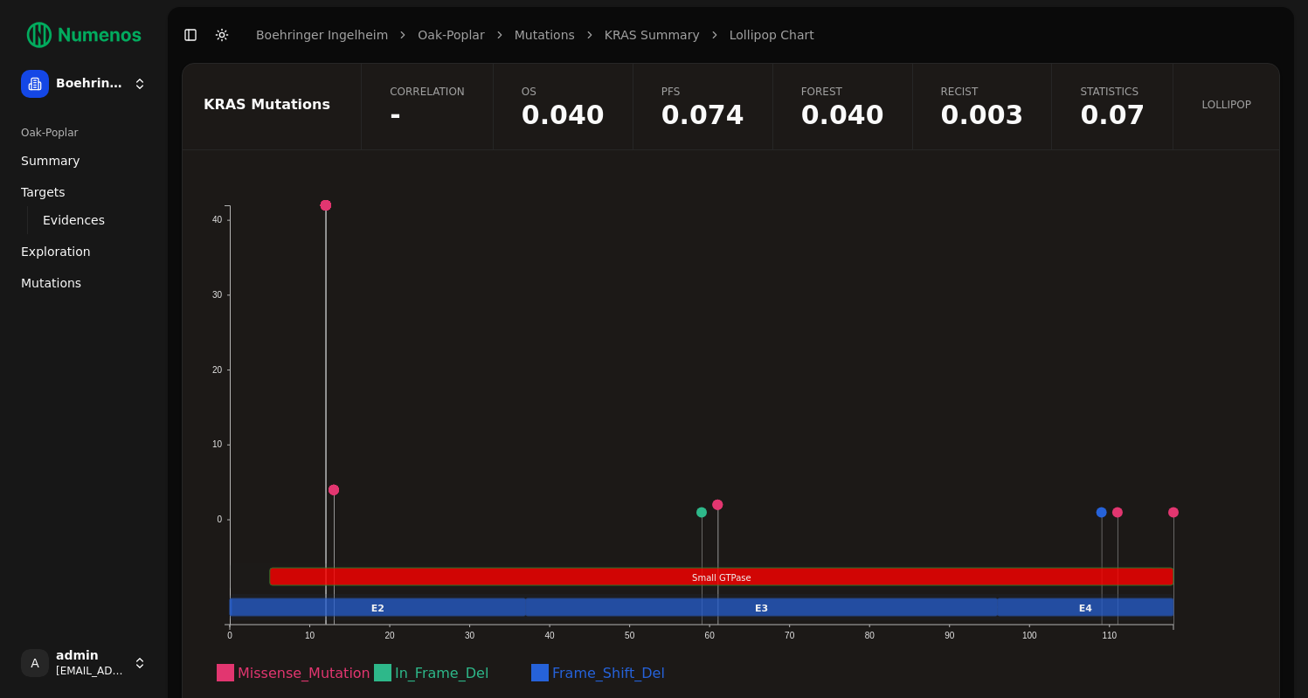
click at [465, 94] on span "Correlation" at bounding box center [427, 92] width 75 height 14
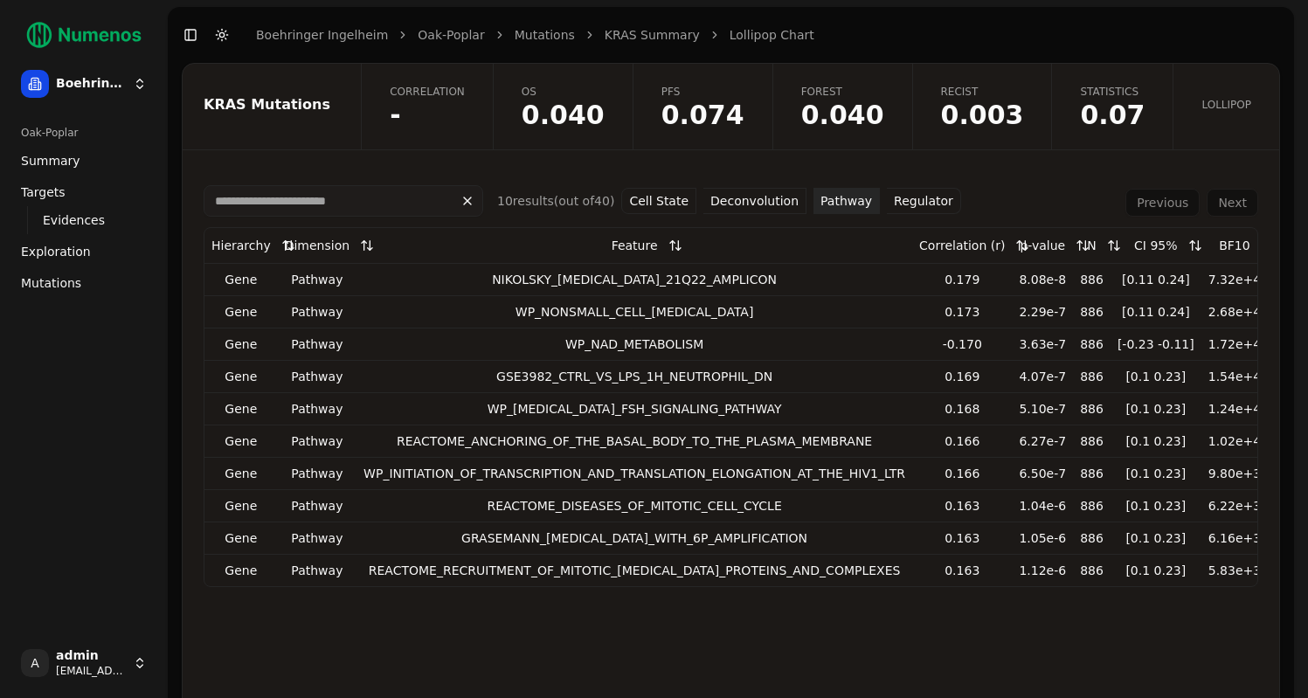
click at [846, 202] on button "Pathway" at bounding box center [846, 201] width 66 height 26
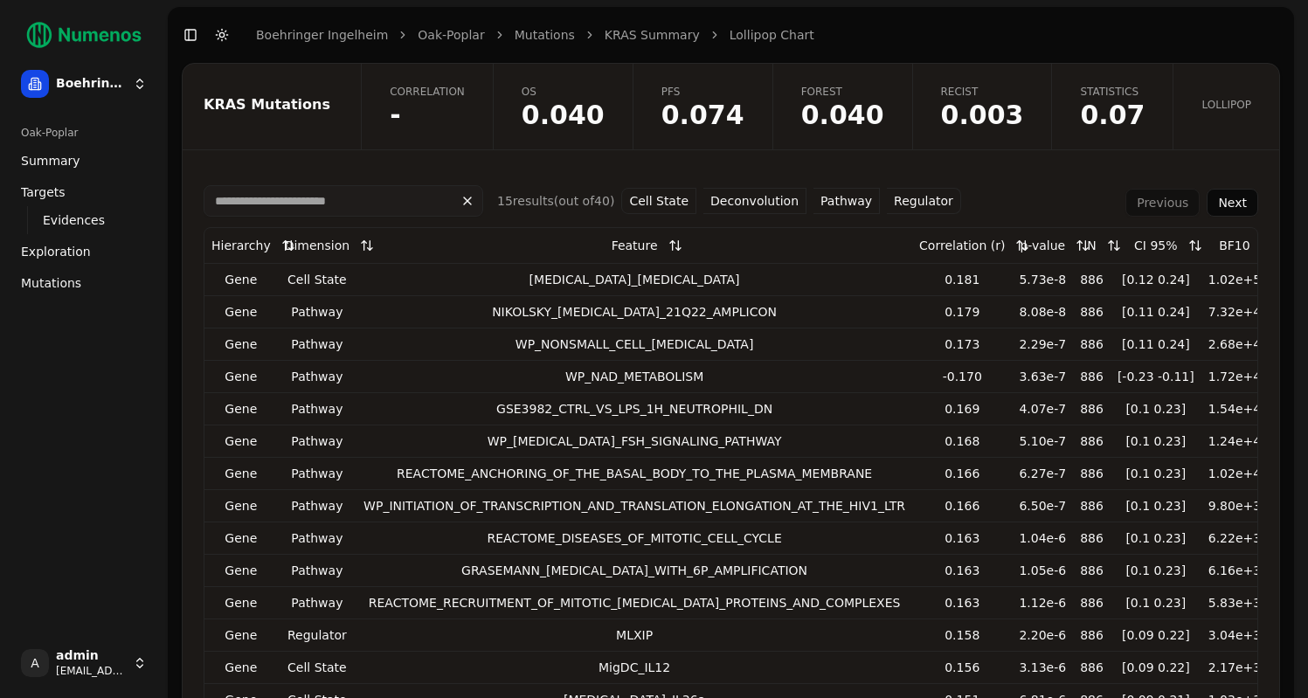
click at [846, 202] on button "Pathway" at bounding box center [846, 201] width 66 height 26
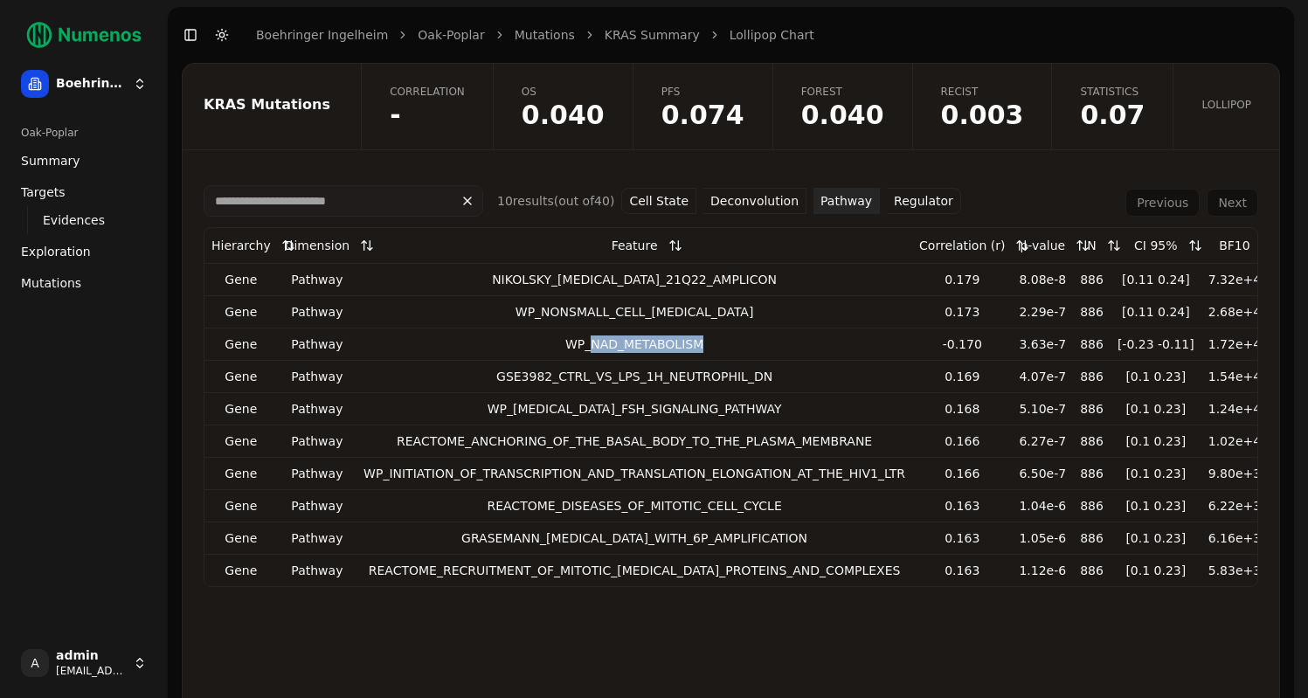
drag, startPoint x: 579, startPoint y: 343, endPoint x: 696, endPoint y: 344, distance: 117.1
click at [696, 344] on div "WP_NAD_METABOLISM" at bounding box center [634, 344] width 542 height 17
copy div "NAD_METABOLISM"
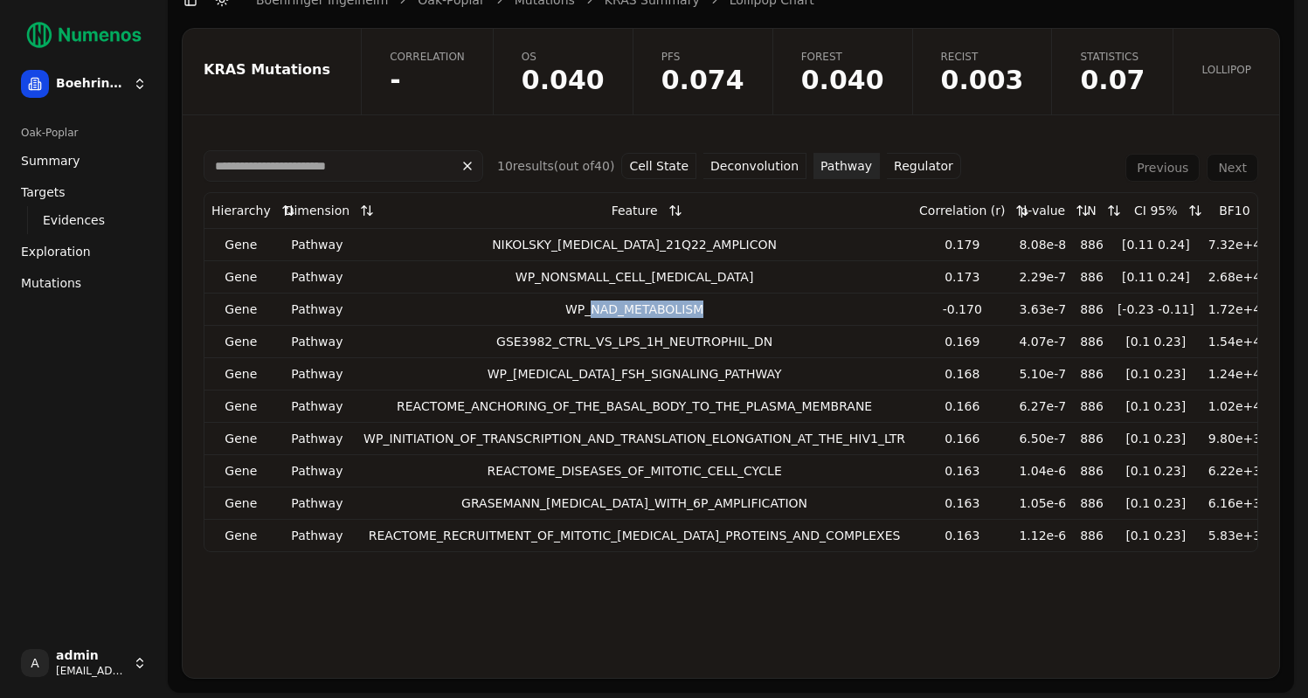
scroll to position [37, 0]
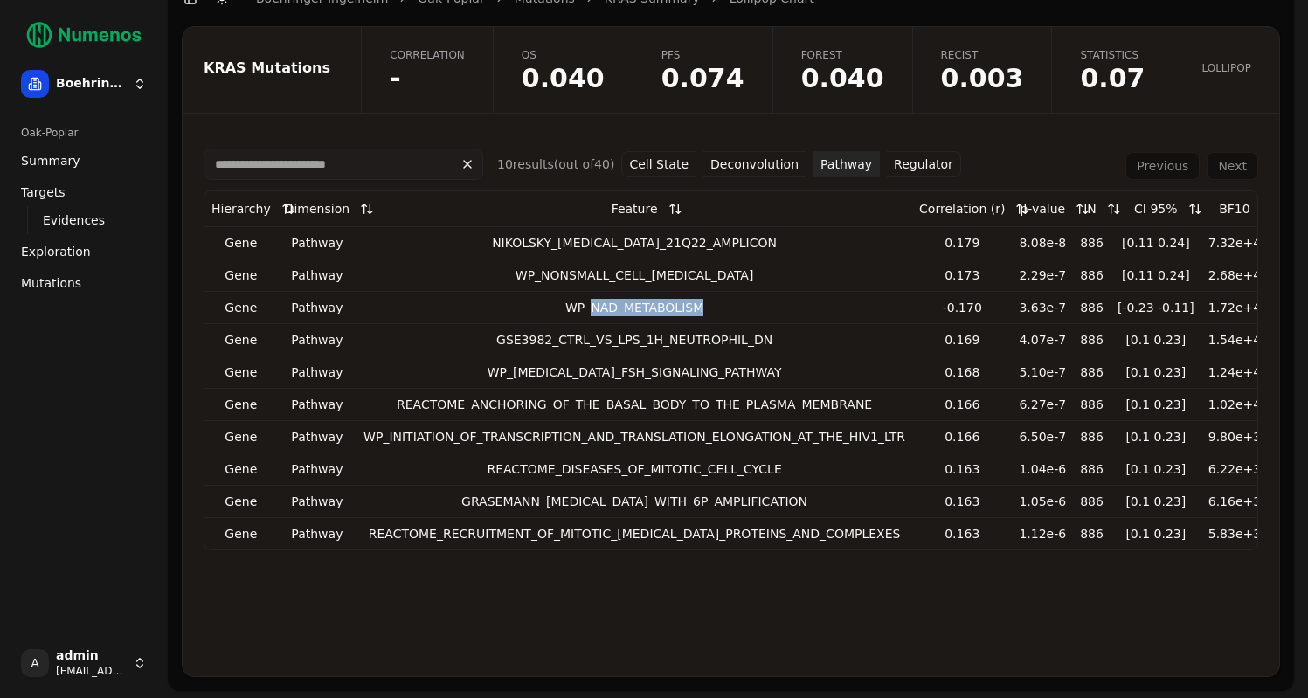
click at [897, 162] on button "Regulator" at bounding box center [924, 164] width 74 height 26
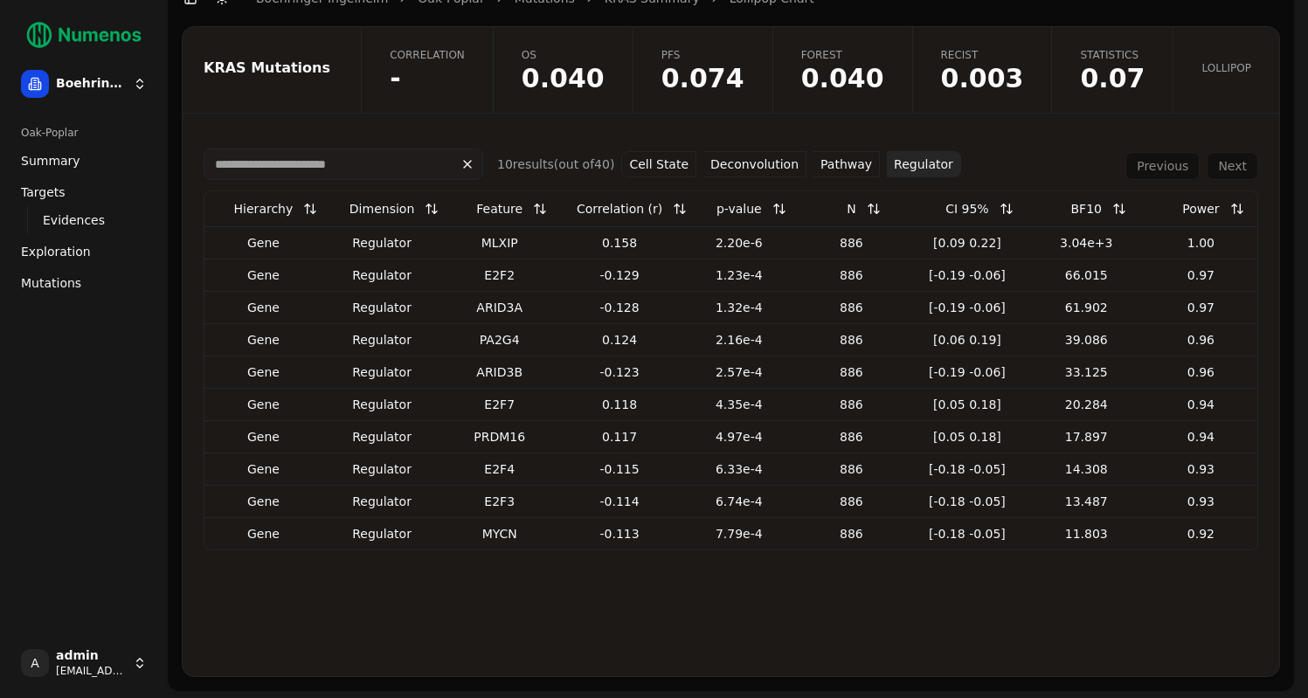
click at [765, 156] on button "Deconvolution" at bounding box center [754, 164] width 103 height 26
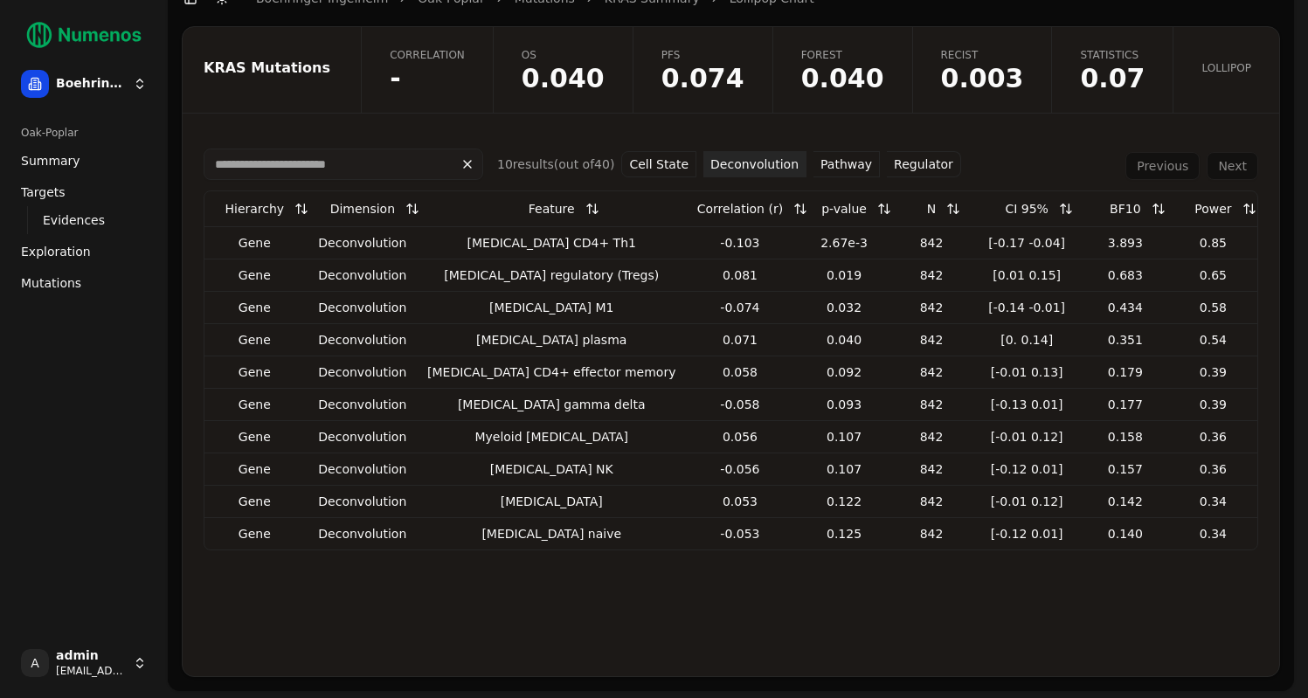
click at [656, 160] on button "Cell State" at bounding box center [658, 164] width 75 height 26
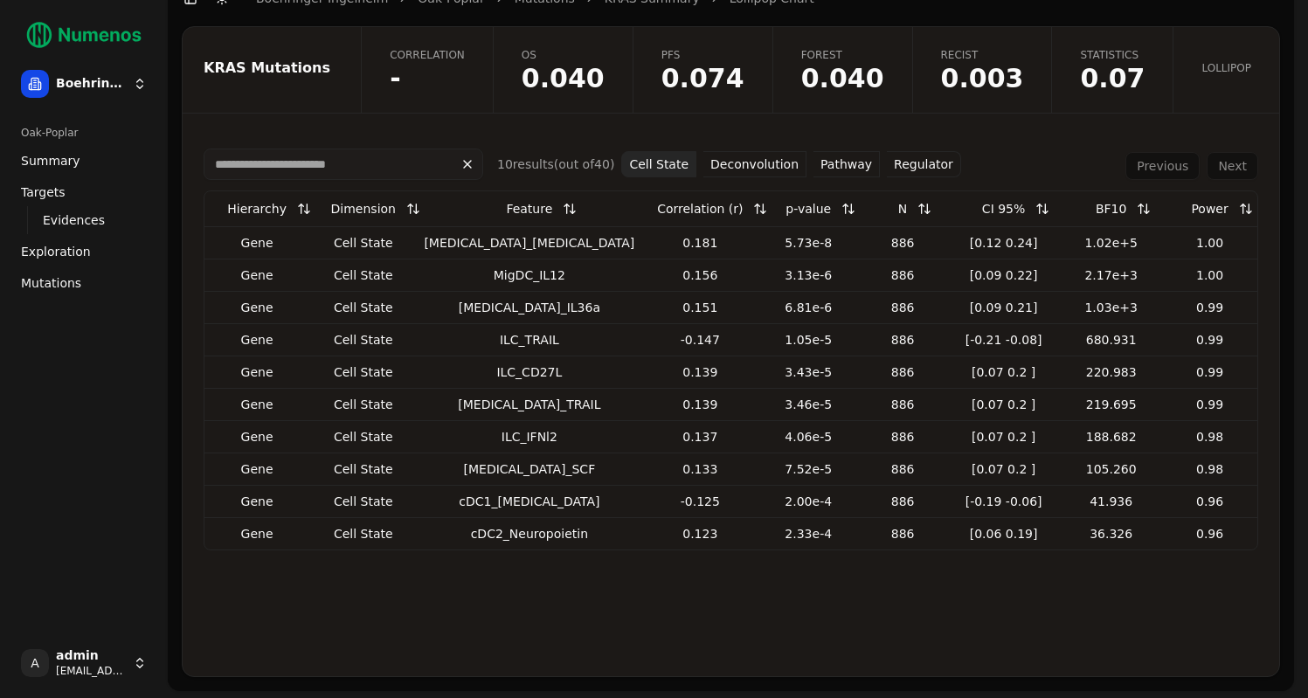
click at [845, 164] on button "Pathway" at bounding box center [846, 164] width 66 height 26
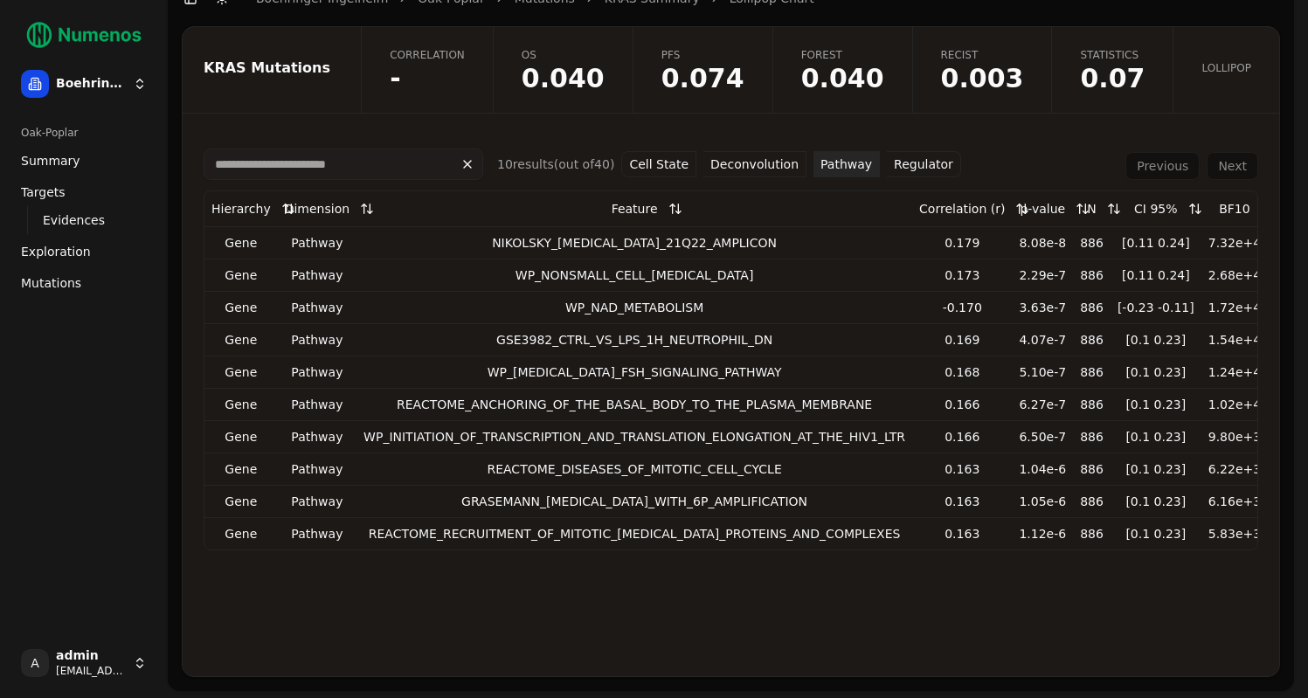
click at [682, 241] on div "NIKOLSKY_BREAST_CANCER_21Q22_AMPLICON" at bounding box center [634, 242] width 542 height 17
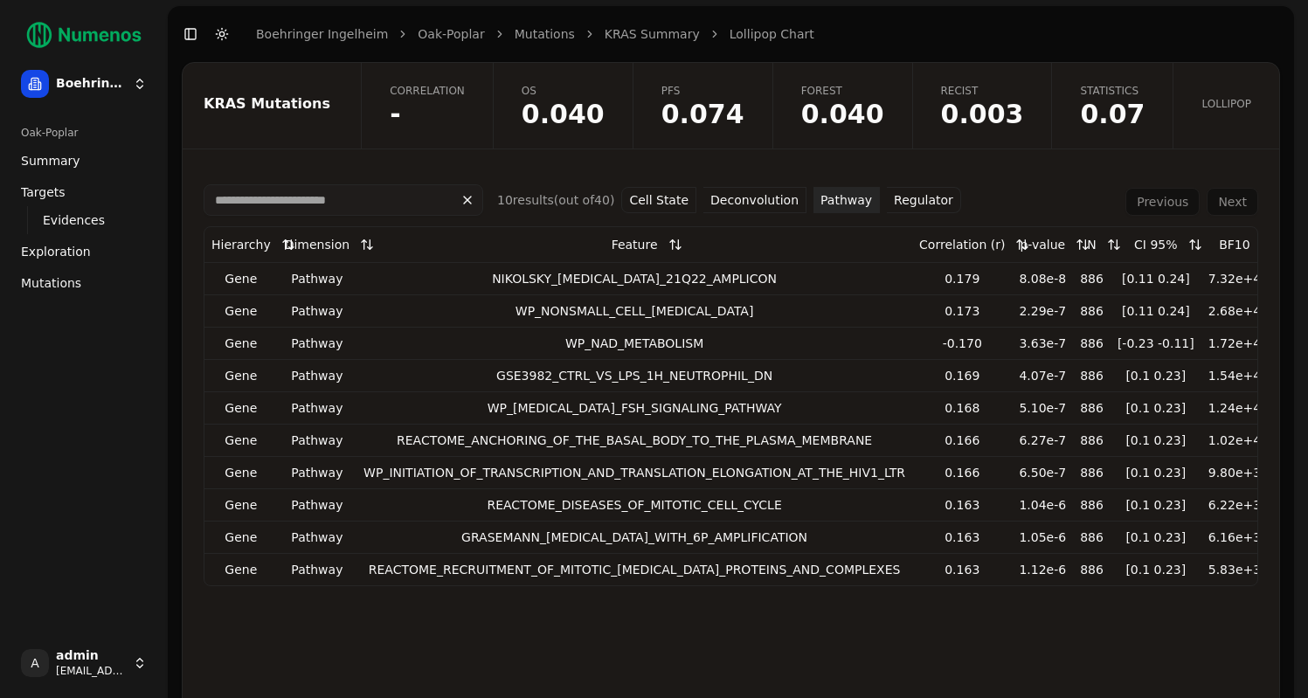
scroll to position [0, 0]
click at [655, 201] on button "Cell State" at bounding box center [658, 201] width 75 height 26
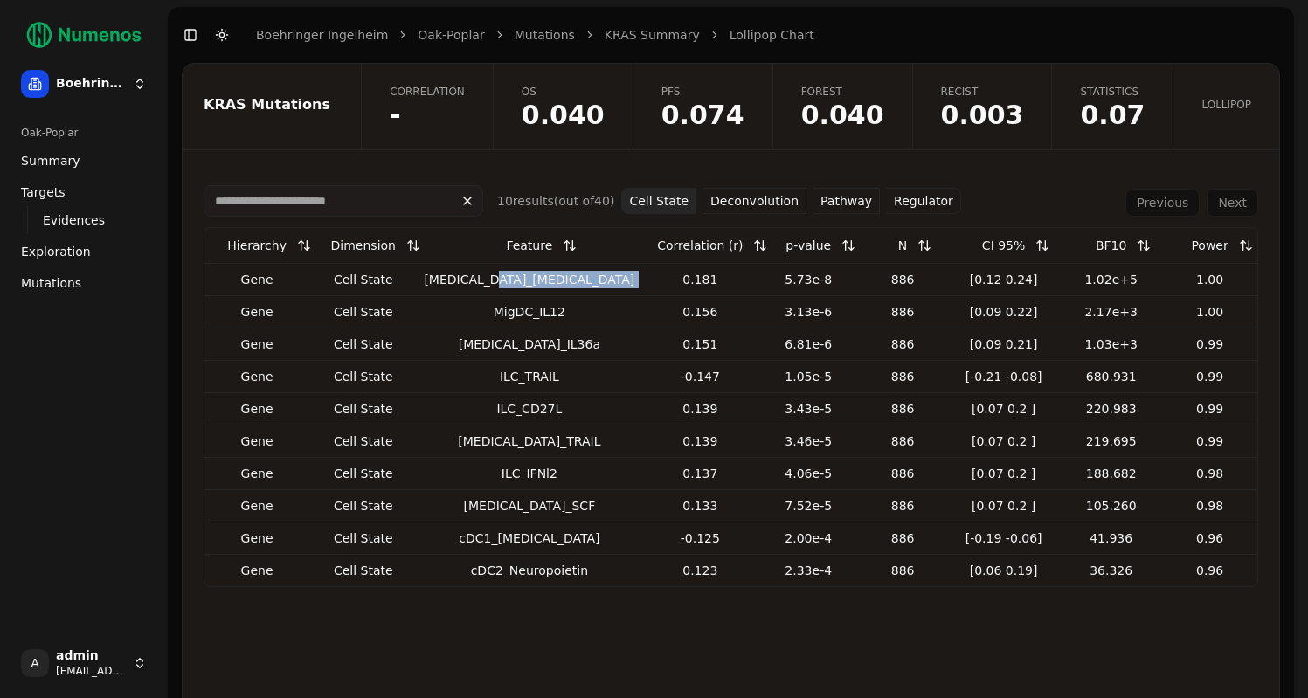
drag, startPoint x: 505, startPoint y: 281, endPoint x: 578, endPoint y: 282, distance: 72.5
click at [578, 282] on tr "Gene cell state Mast cell_Adiponectin 0.181 5.73e-8 886 [0.12 0.24] 1.02e+5 1.00" at bounding box center [730, 279] width 1053 height 32
copy div "Adiponectin"
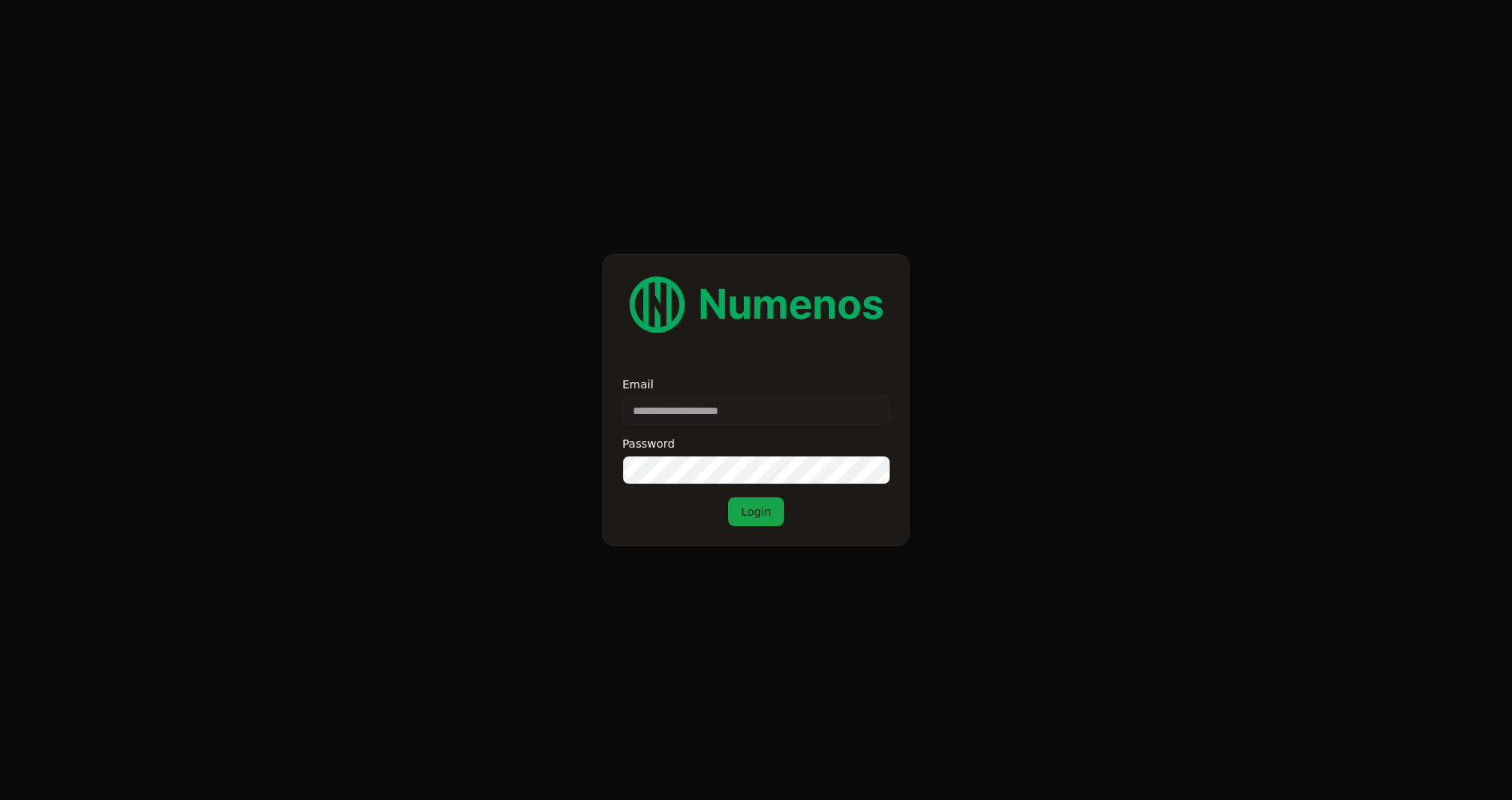
click at [712, 405] on input "Email" at bounding box center [756, 411] width 268 height 28
type input "*"
click at [739, 417] on input "Email" at bounding box center [756, 411] width 268 height 28
type input "**********"
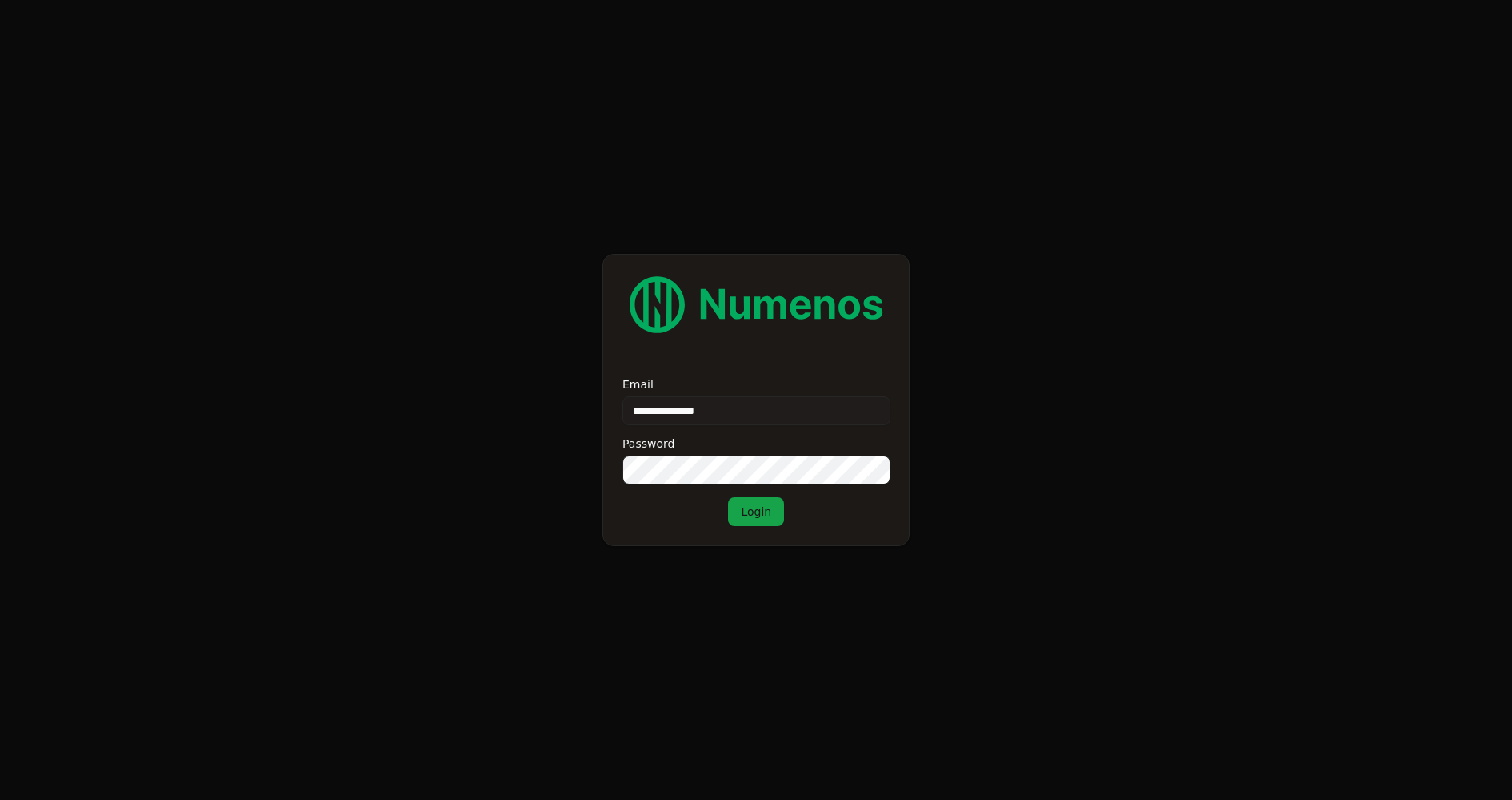
click at [728, 498] on button "Login" at bounding box center [756, 511] width 56 height 28
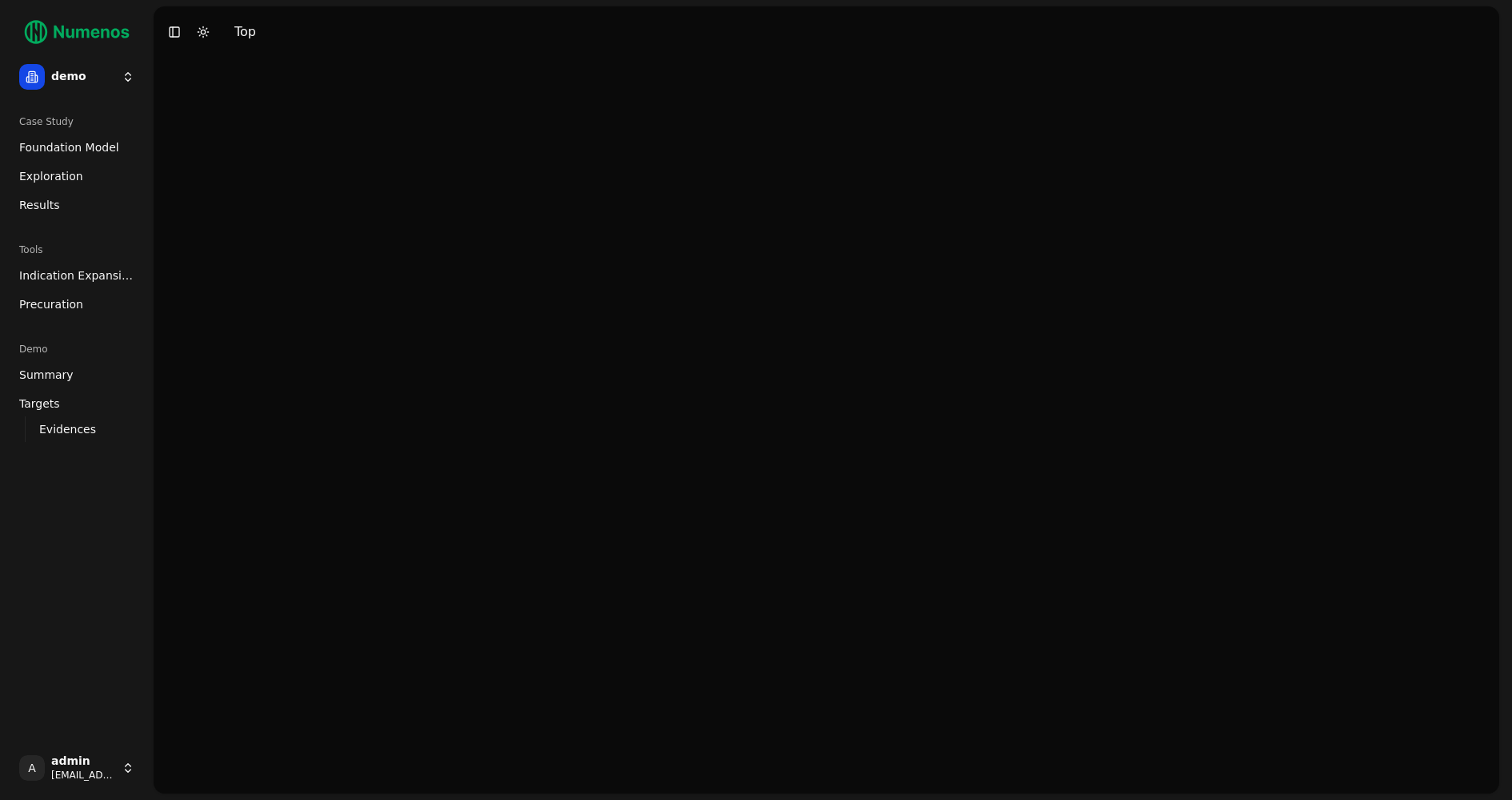
click at [63, 139] on span "Foundation Model" at bounding box center [69, 147] width 100 height 16
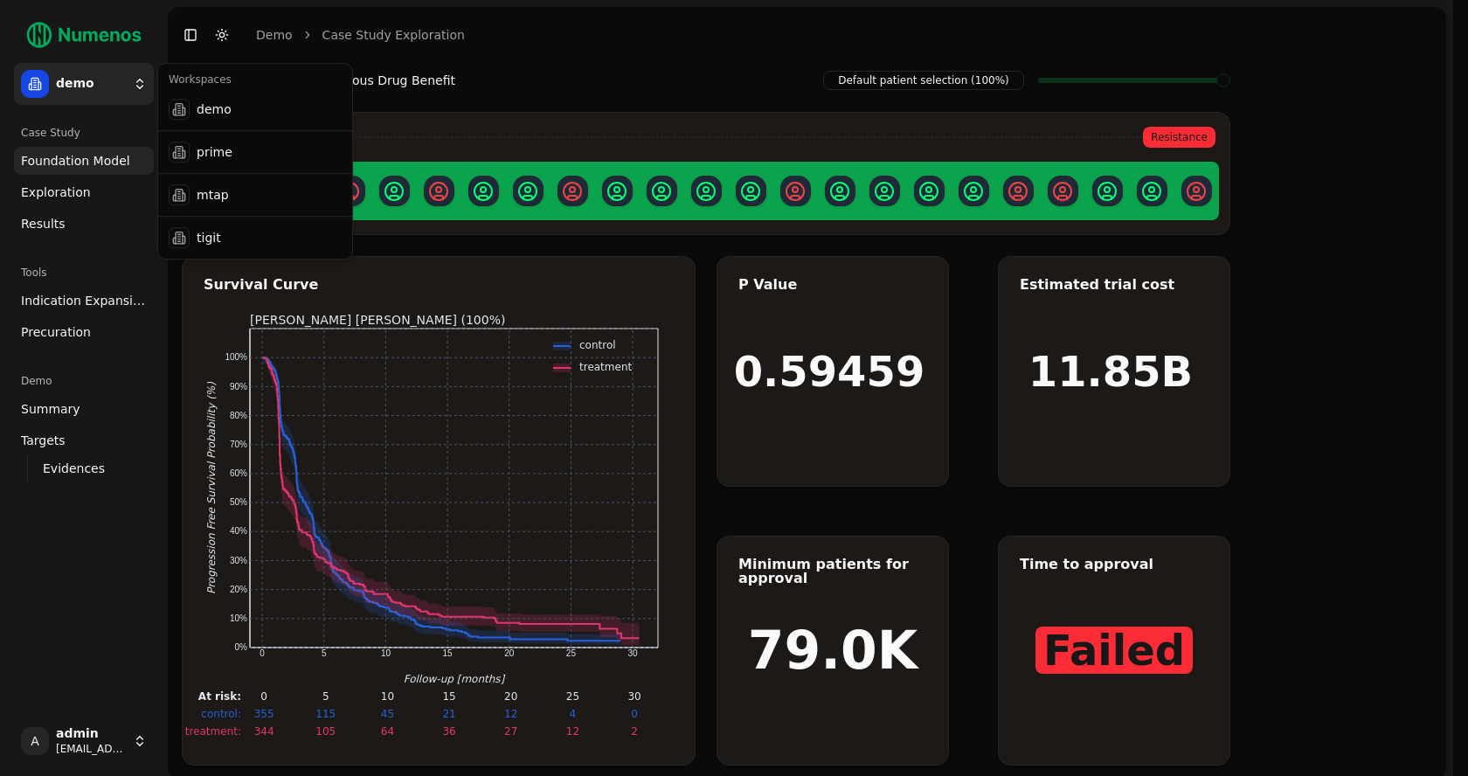
click at [123, 85] on html "demo Case Study Foundation Model Exploration Dosage Effect Results Tools Indica…" at bounding box center [734, 393] width 1468 height 786
click at [228, 154] on div "prime" at bounding box center [255, 152] width 187 height 35
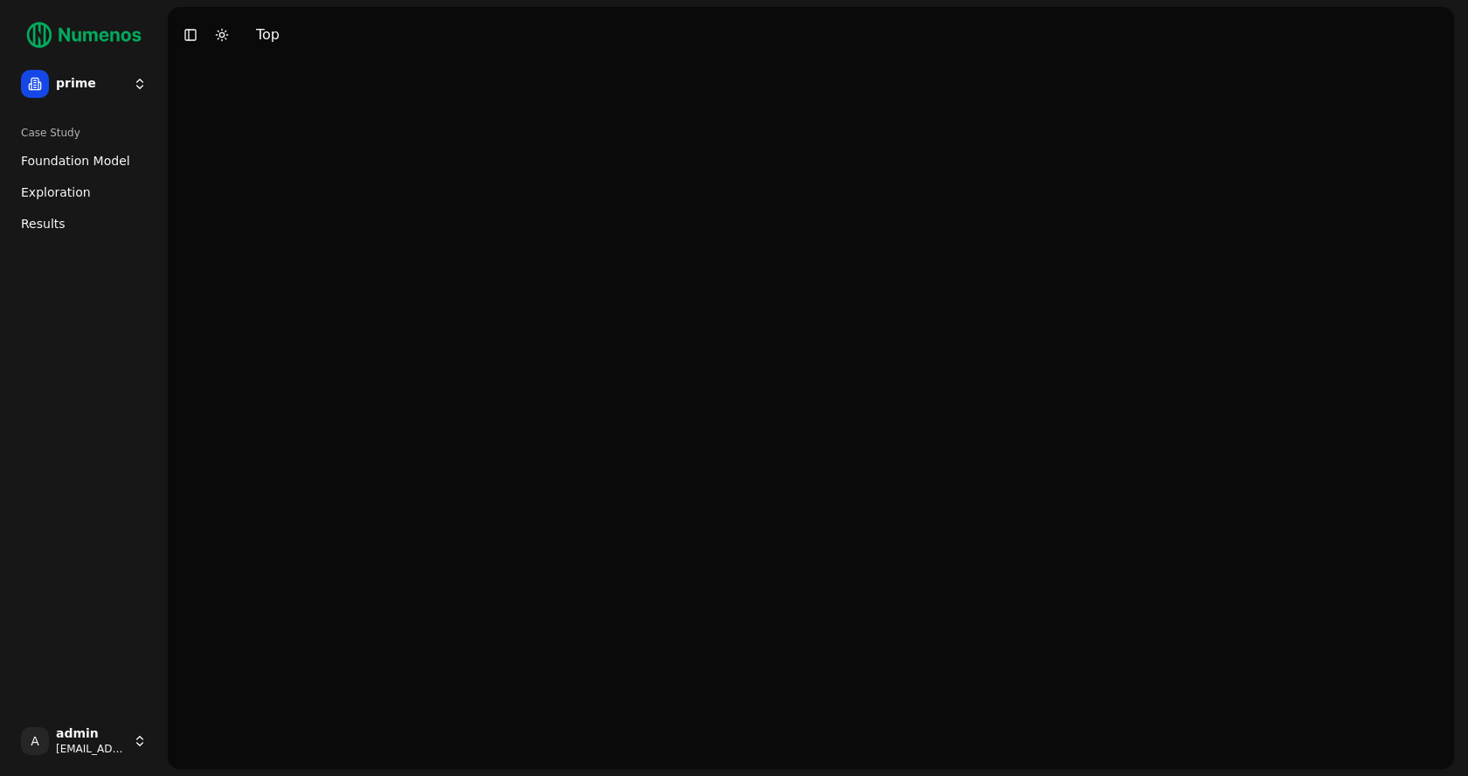
click at [52, 160] on span "Foundation Model" at bounding box center [75, 160] width 109 height 17
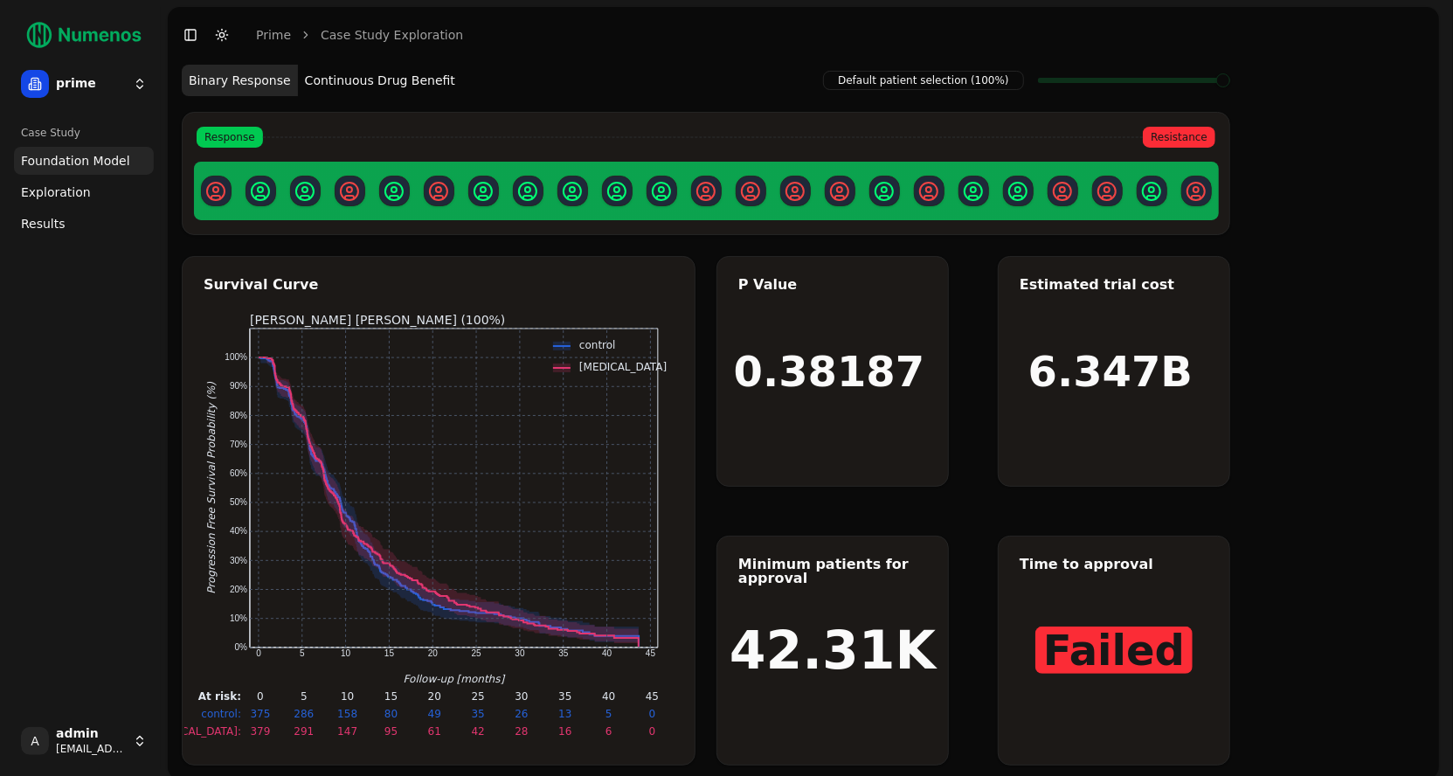
click at [66, 189] on span "Exploration" at bounding box center [56, 191] width 70 height 17
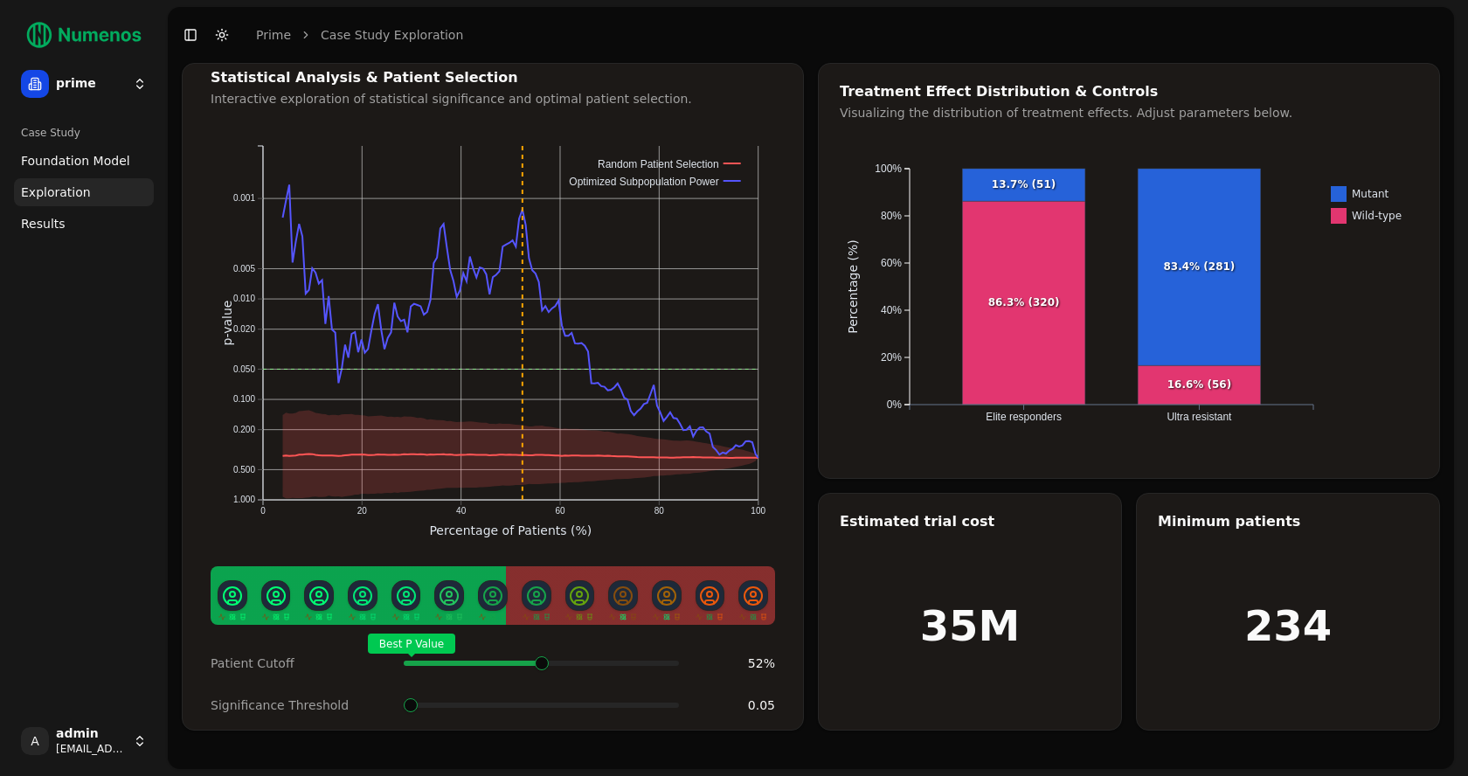
click at [676, 660] on span at bounding box center [677, 663] width 2 height 7
click at [100, 156] on span "Foundation Model" at bounding box center [75, 160] width 109 height 17
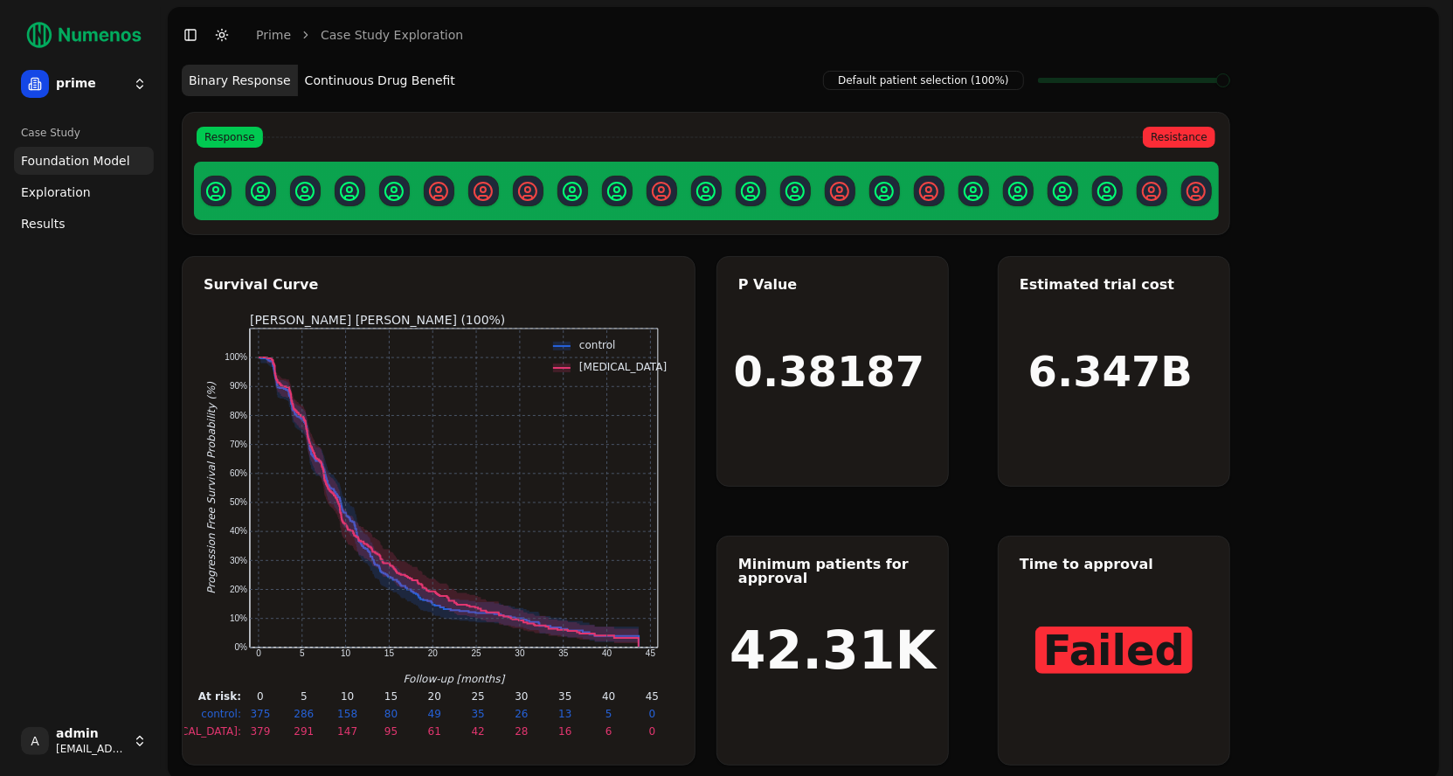
click at [47, 197] on span "Exploration" at bounding box center [56, 191] width 70 height 17
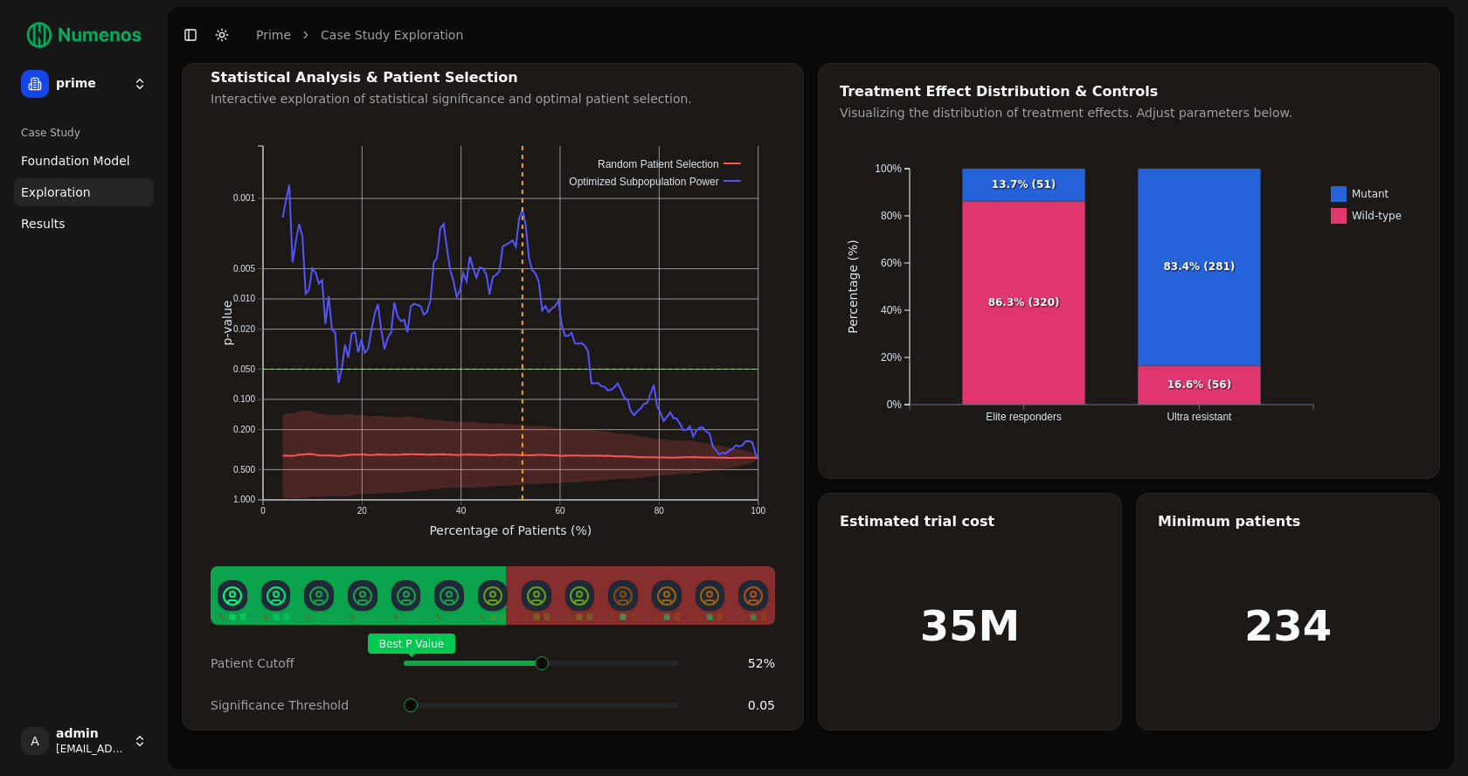
click at [671, 660] on span at bounding box center [672, 663] width 2 height 7
